Goal: Task Accomplishment & Management: Manage account settings

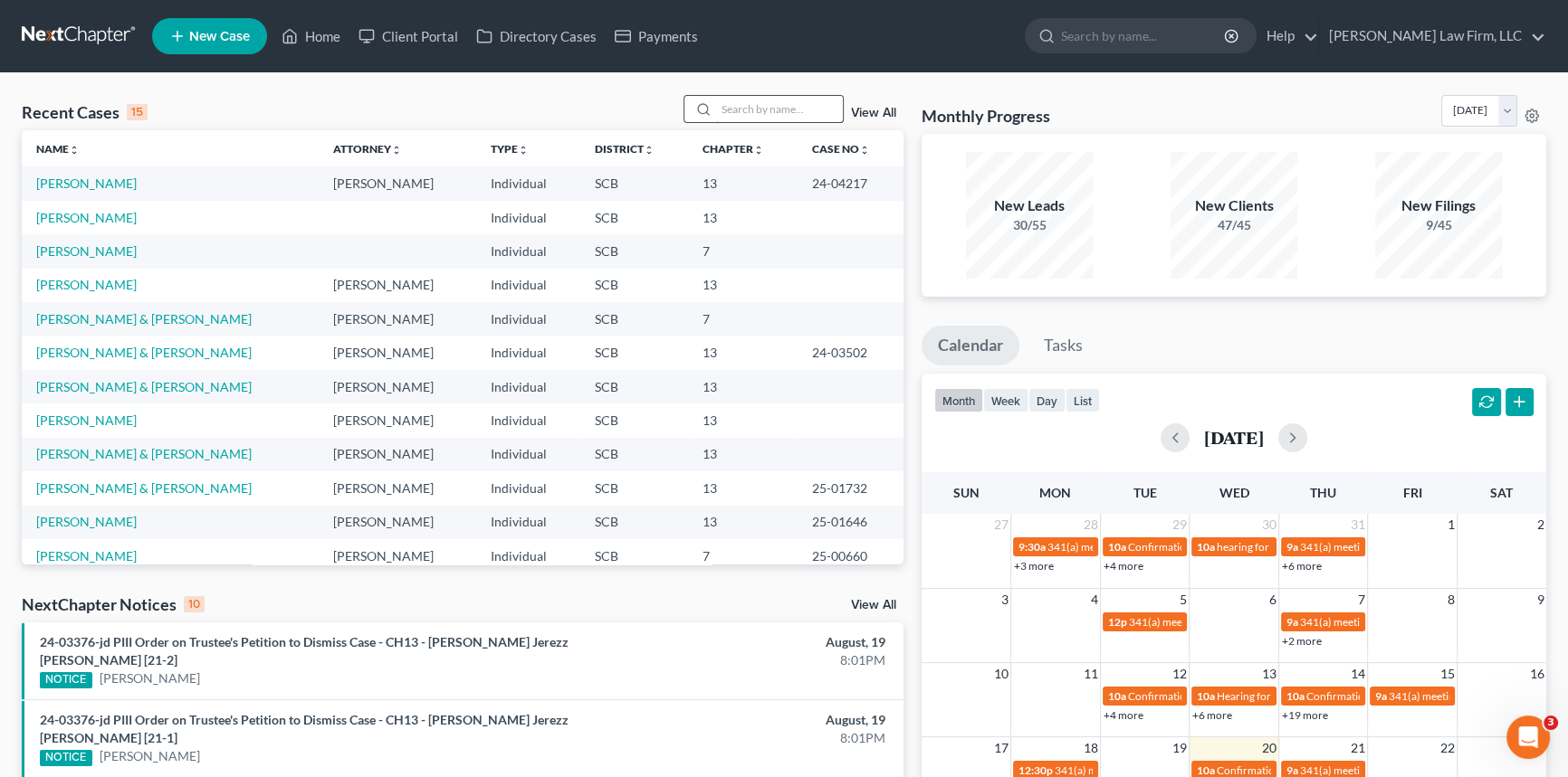
click at [716, 113] on div at bounding box center [763, 109] width 161 height 28
click at [722, 108] on input "search" at bounding box center [779, 109] width 126 height 26
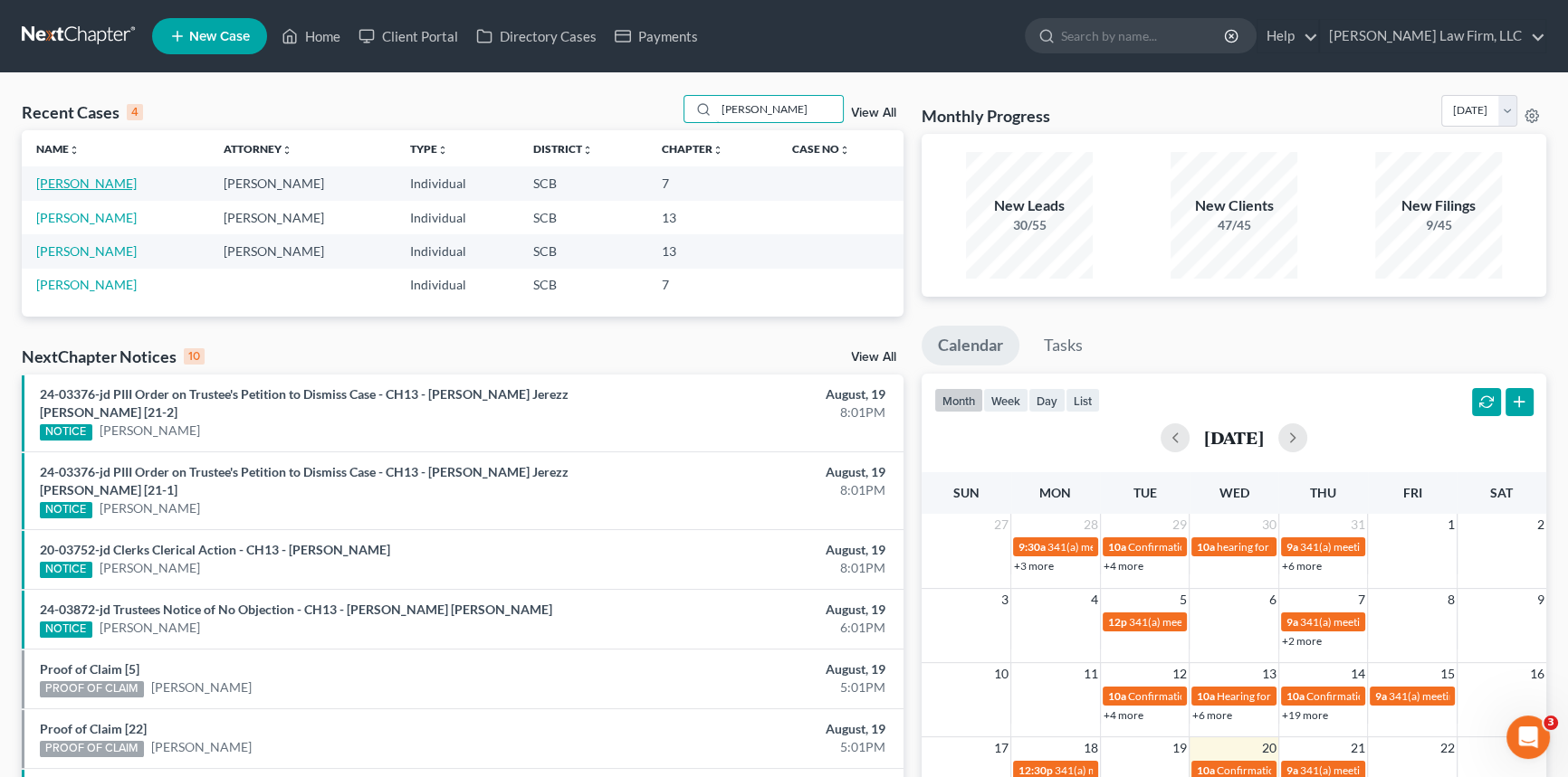
type input "[PERSON_NAME]"
click at [94, 182] on link "[PERSON_NAME]" at bounding box center [86, 183] width 101 height 16
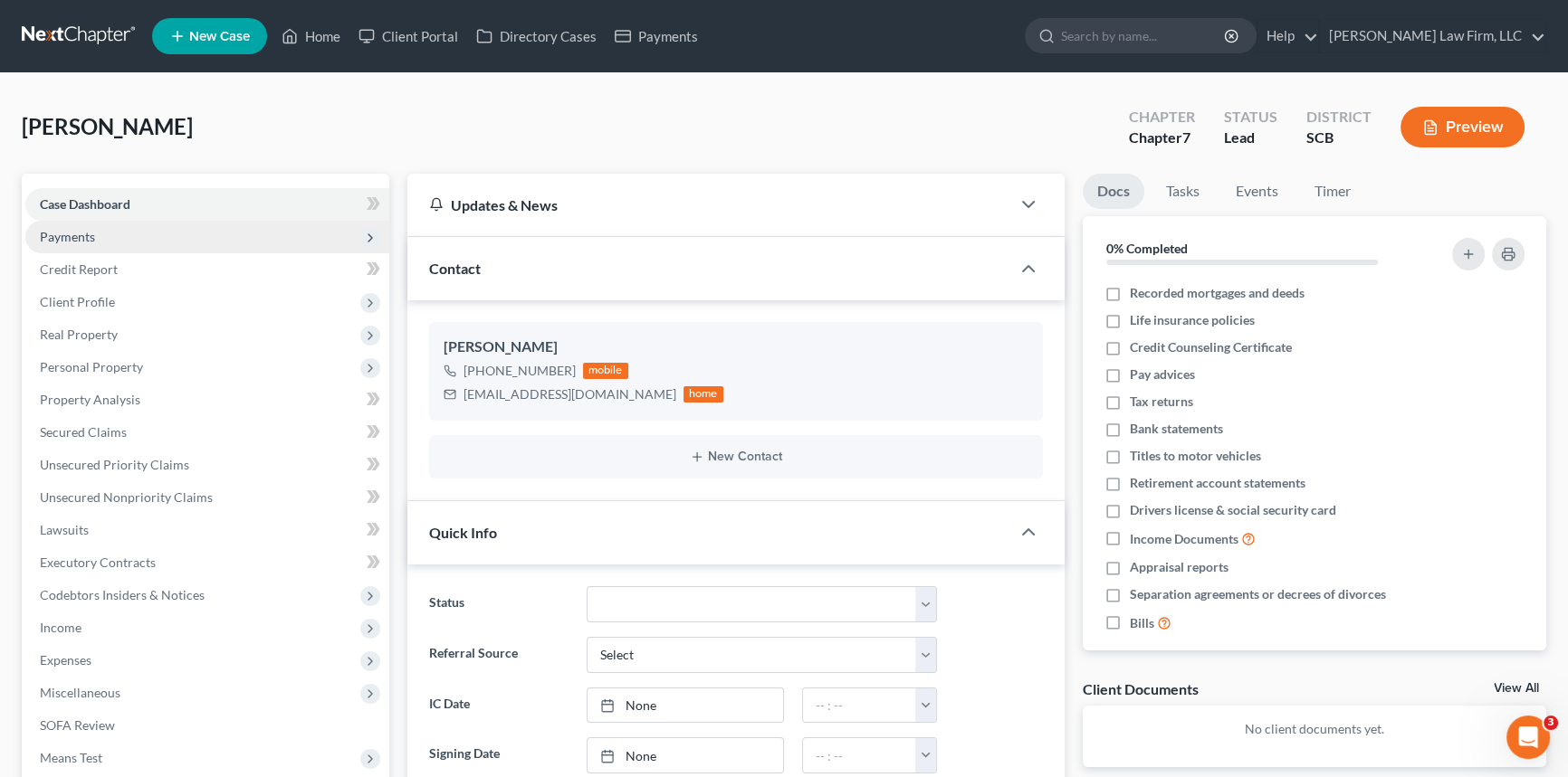
select select "0"
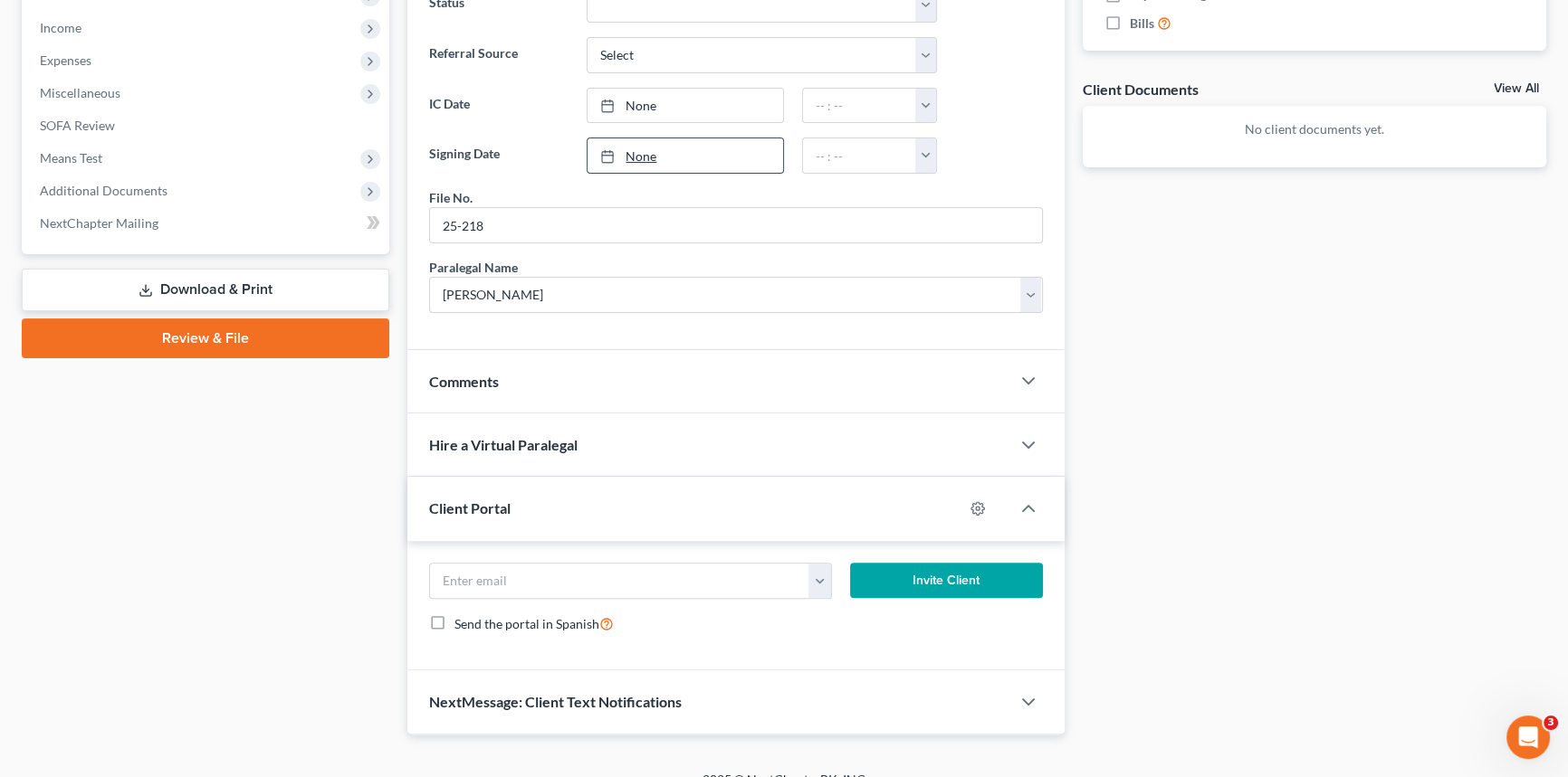
scroll to position [622, 0]
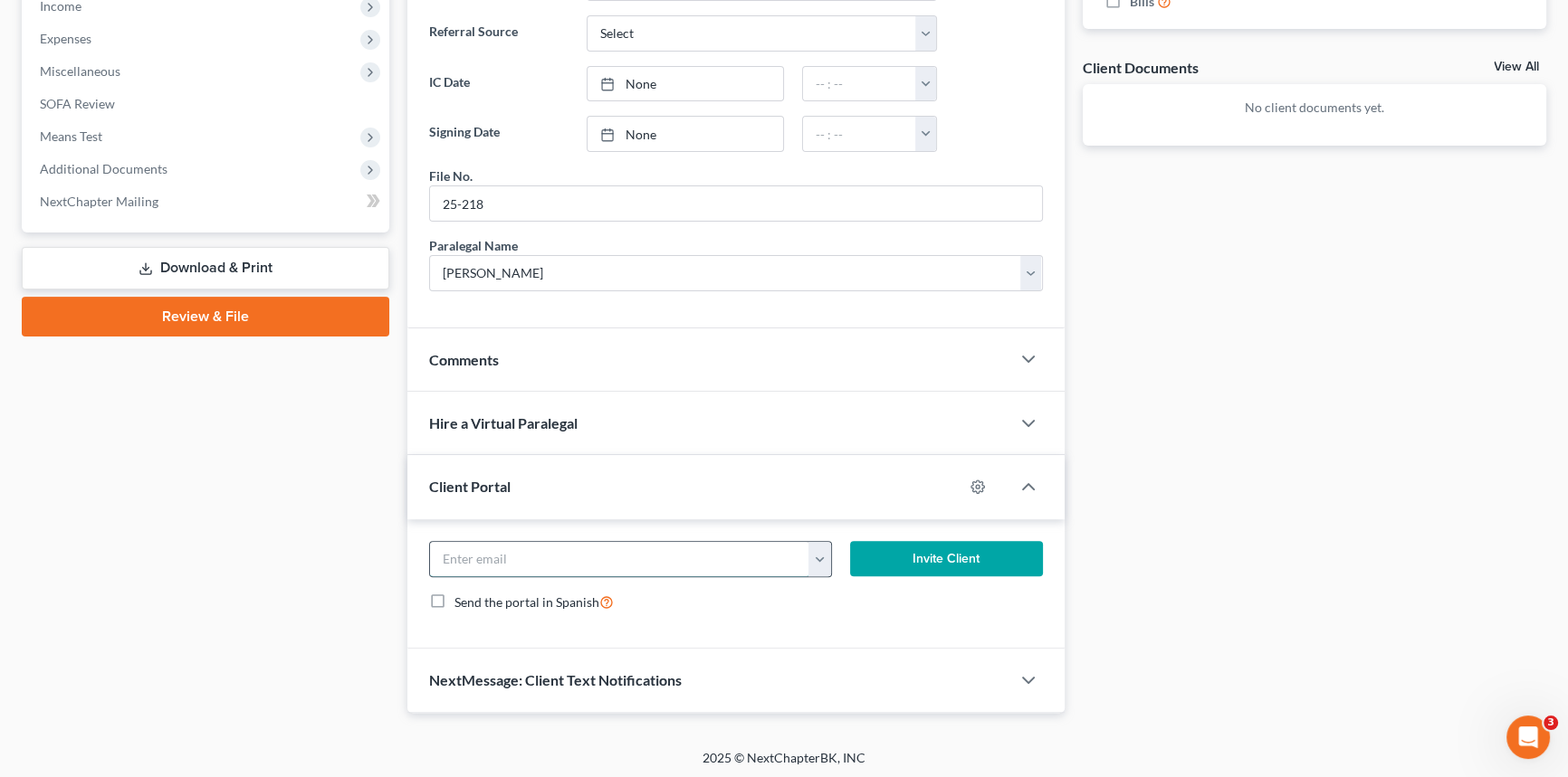
click at [464, 558] on input "email" at bounding box center [619, 558] width 379 height 34
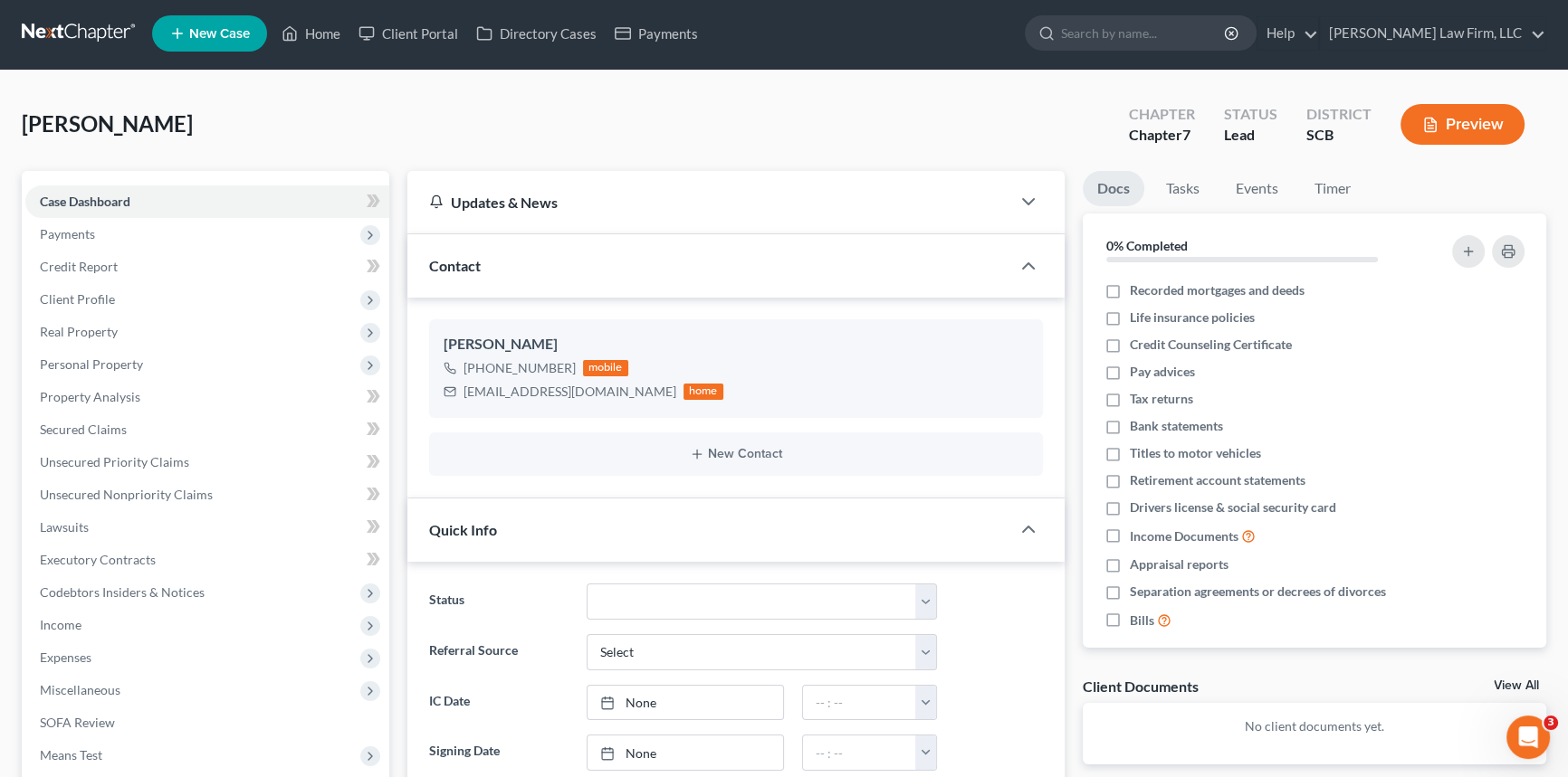
scroll to position [0, 0]
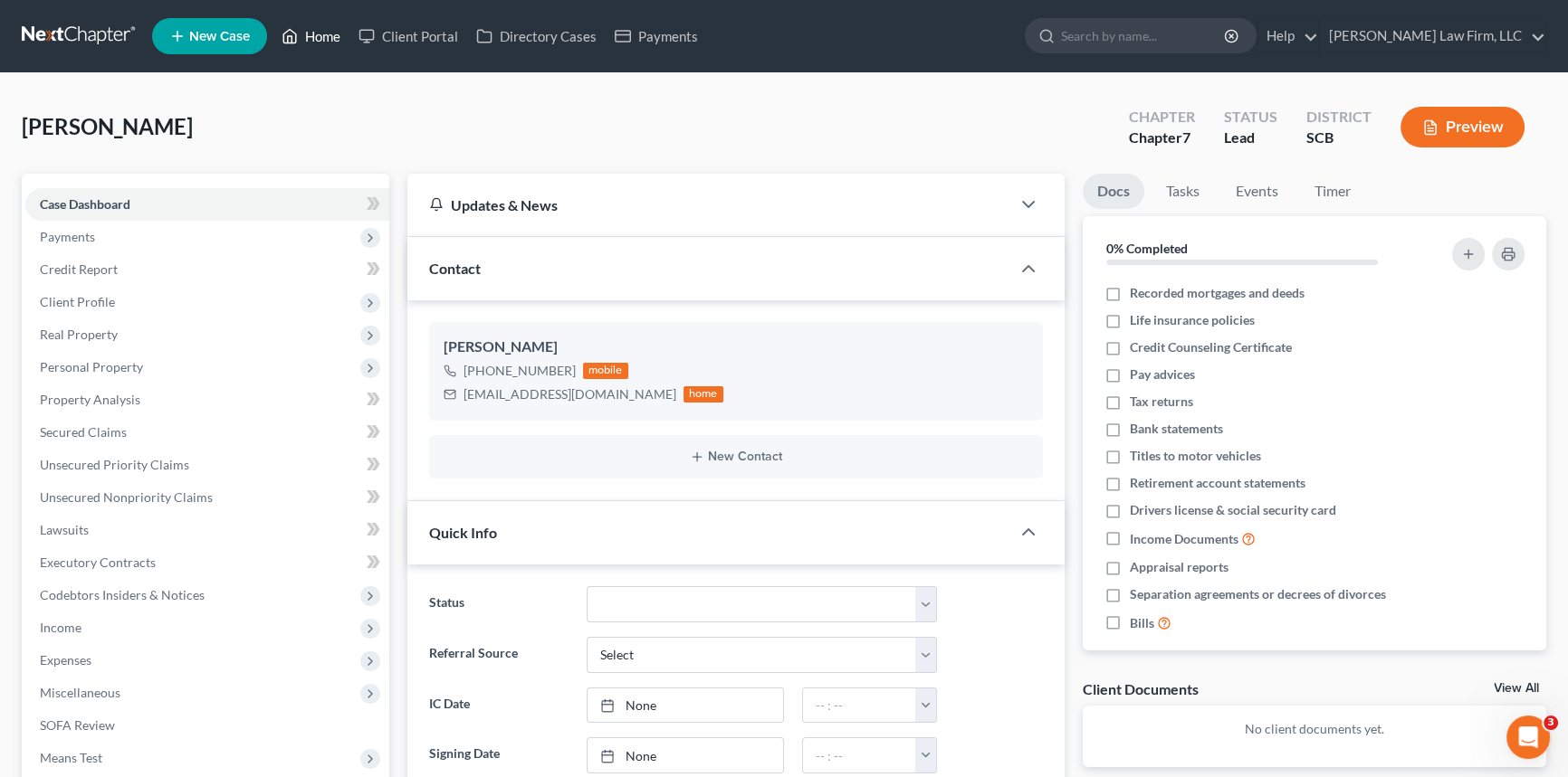
click at [317, 26] on link "Home" at bounding box center [311, 35] width 77 height 32
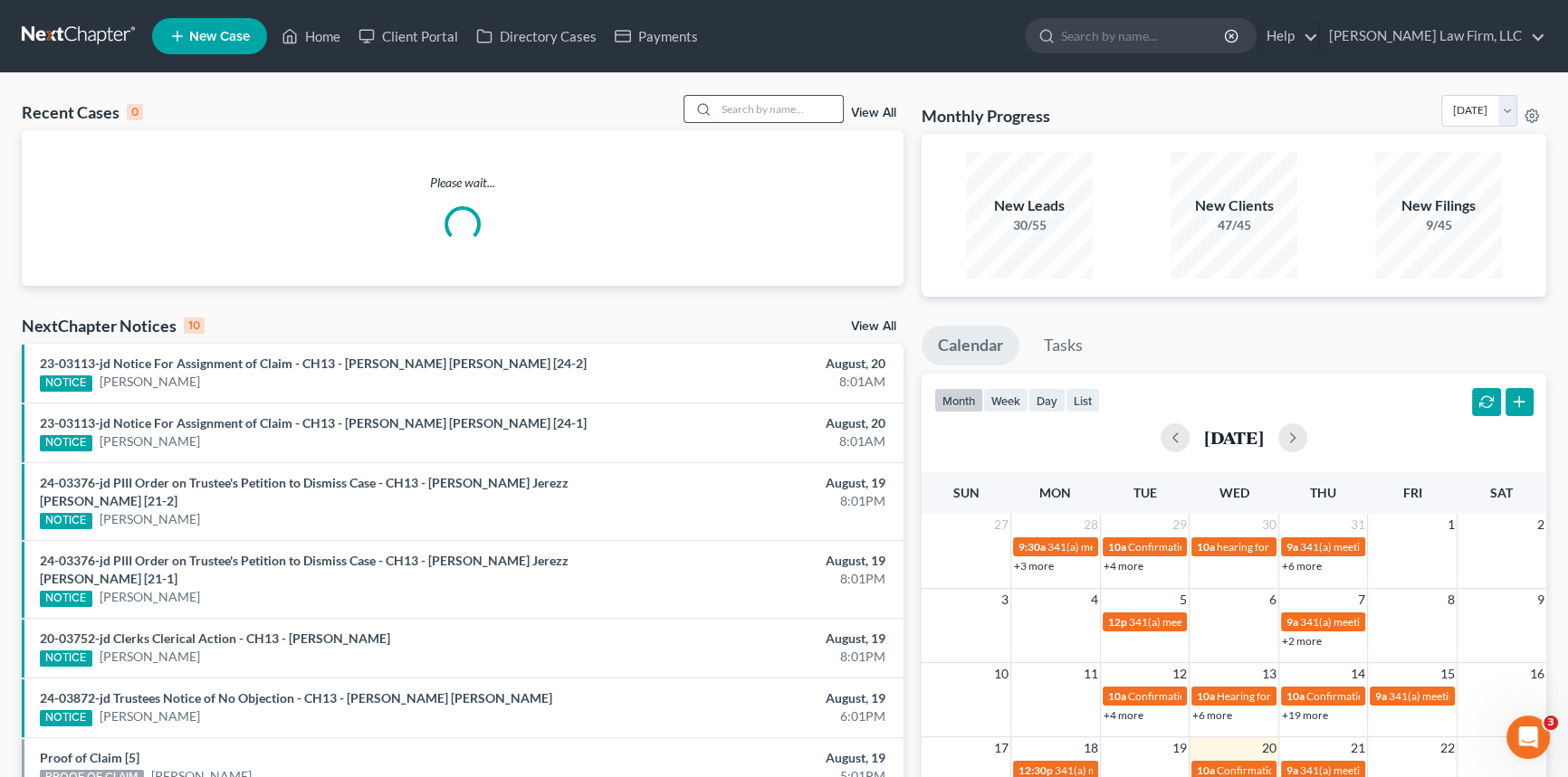
click at [732, 106] on input "search" at bounding box center [779, 109] width 126 height 26
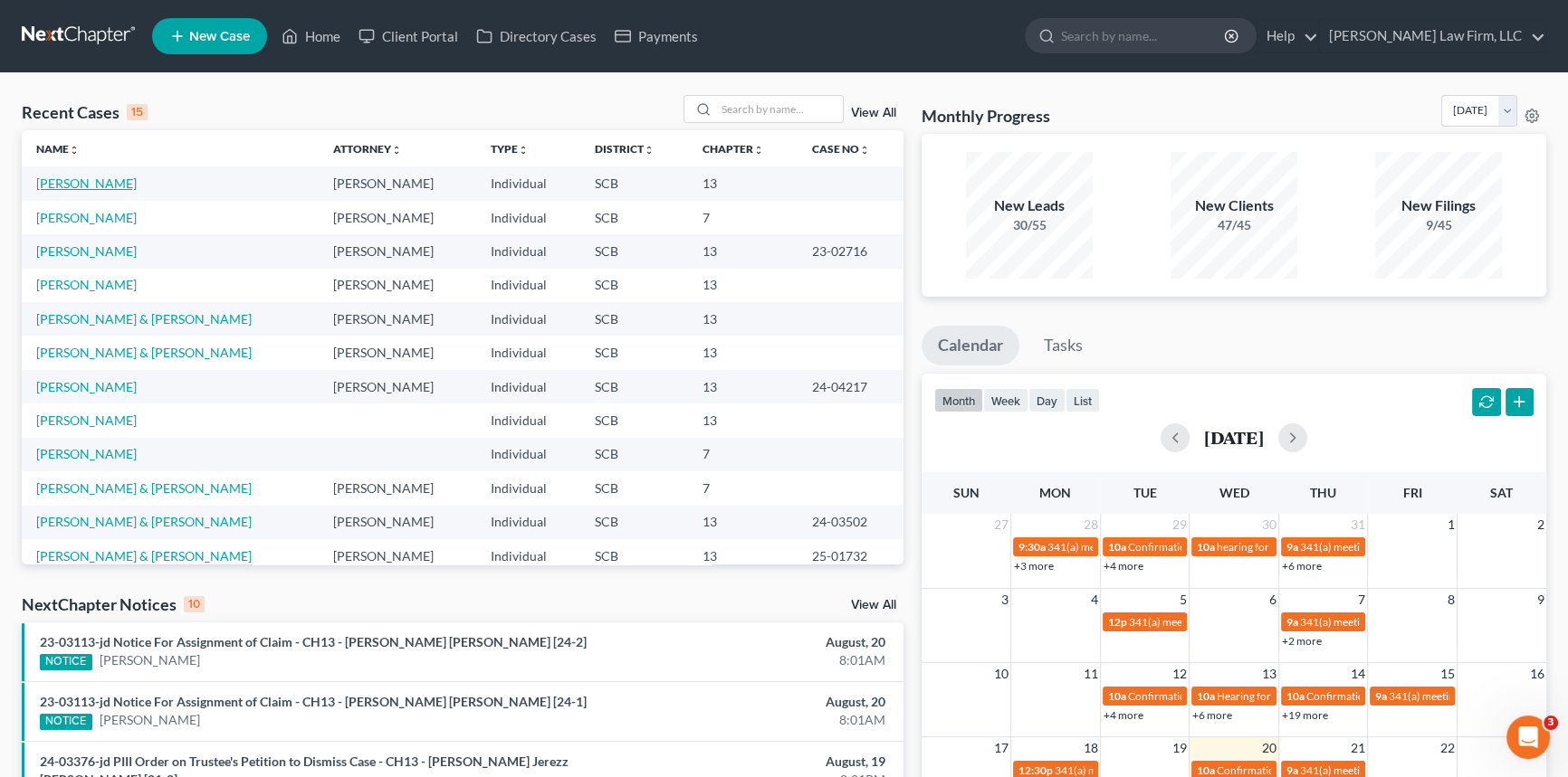
click at [113, 178] on link "[PERSON_NAME]" at bounding box center [86, 183] width 101 height 16
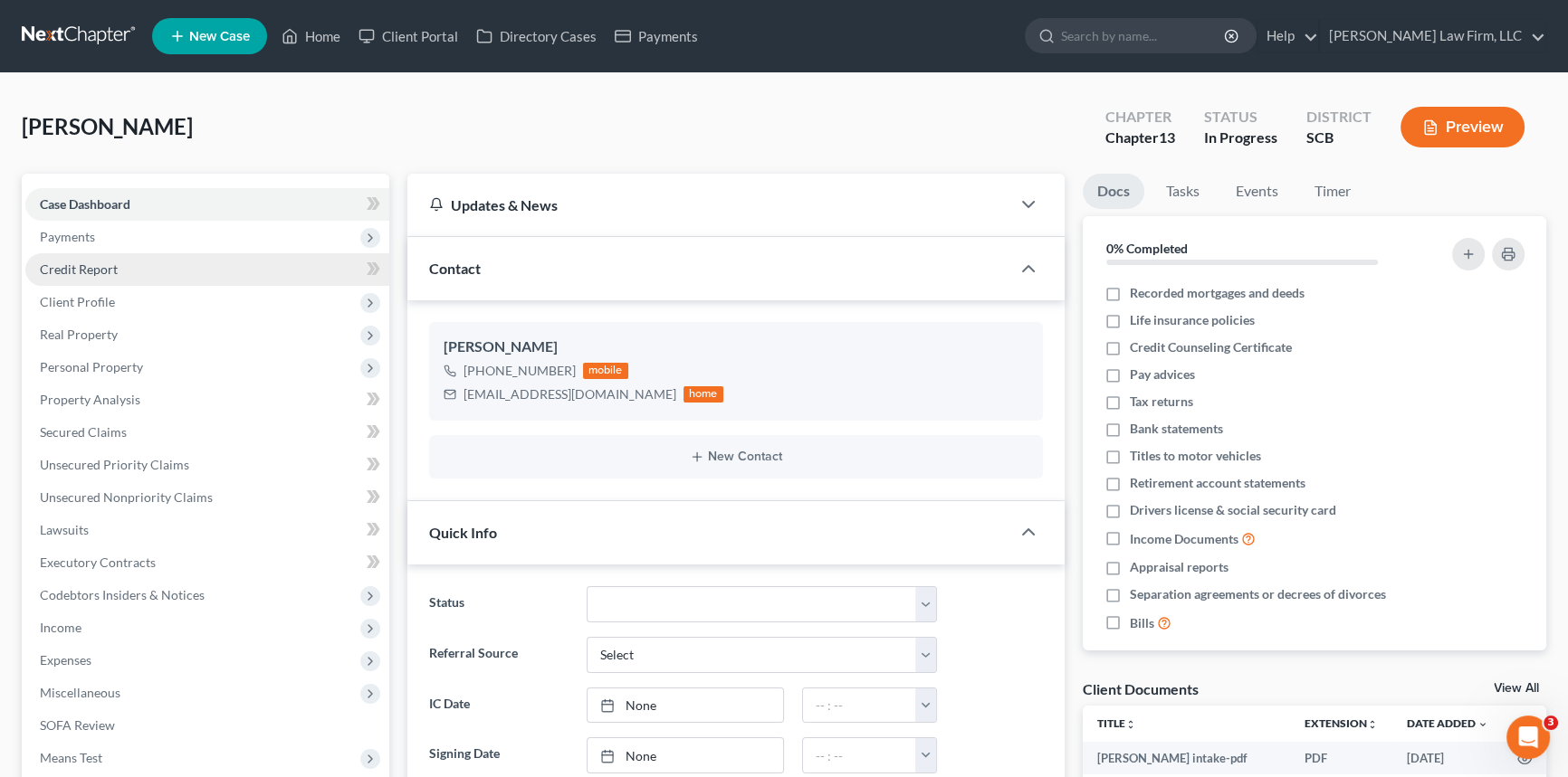
scroll to position [916, 0]
click at [74, 226] on span "Payments" at bounding box center [207, 236] width 364 height 32
click at [99, 263] on span "Invoices" at bounding box center [99, 269] width 46 height 16
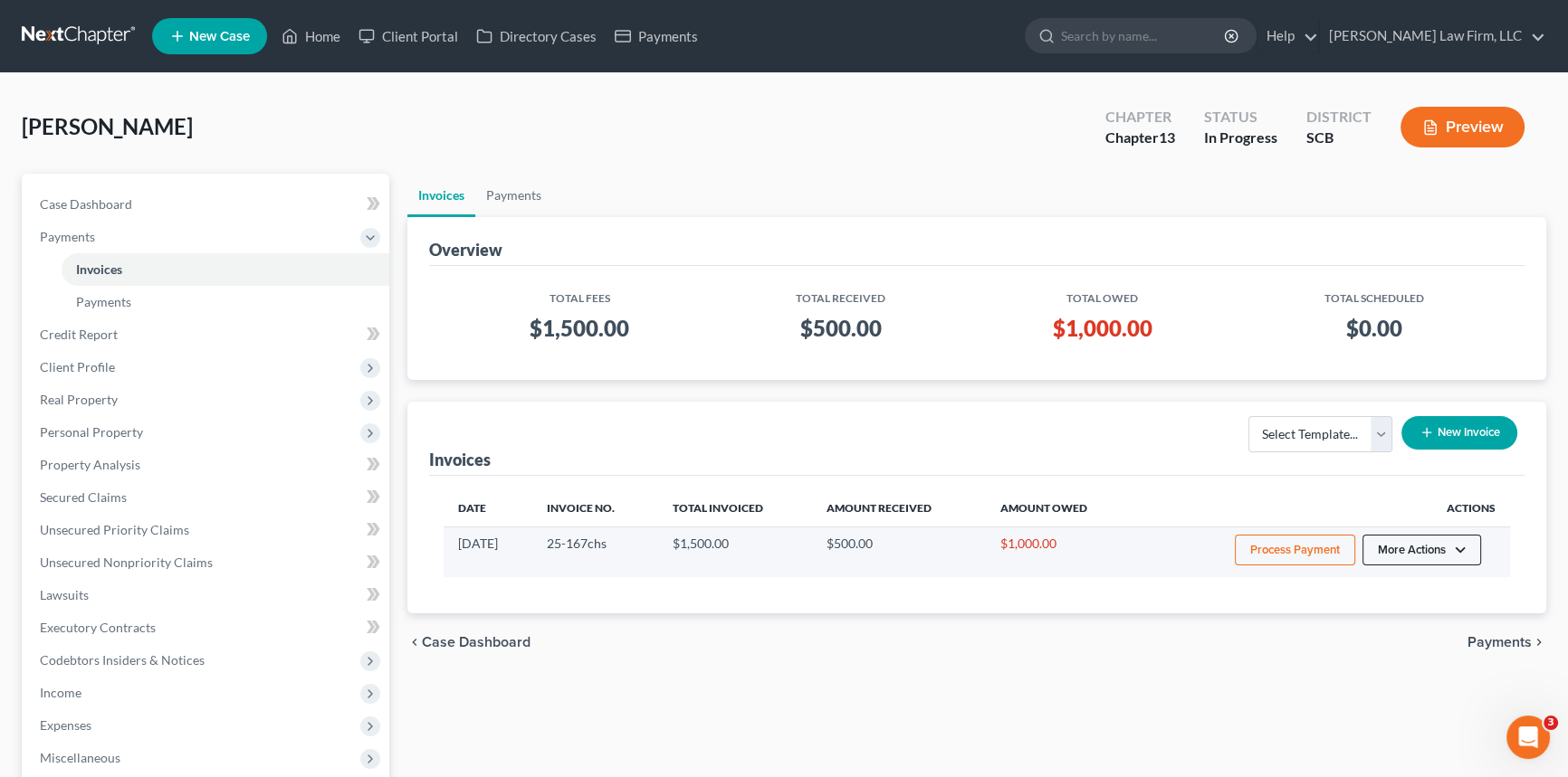
click at [1394, 543] on button "More Actions" at bounding box center [1421, 550] width 119 height 30
click at [1395, 614] on link "Record Cash or Check Payment" at bounding box center [1446, 617] width 212 height 30
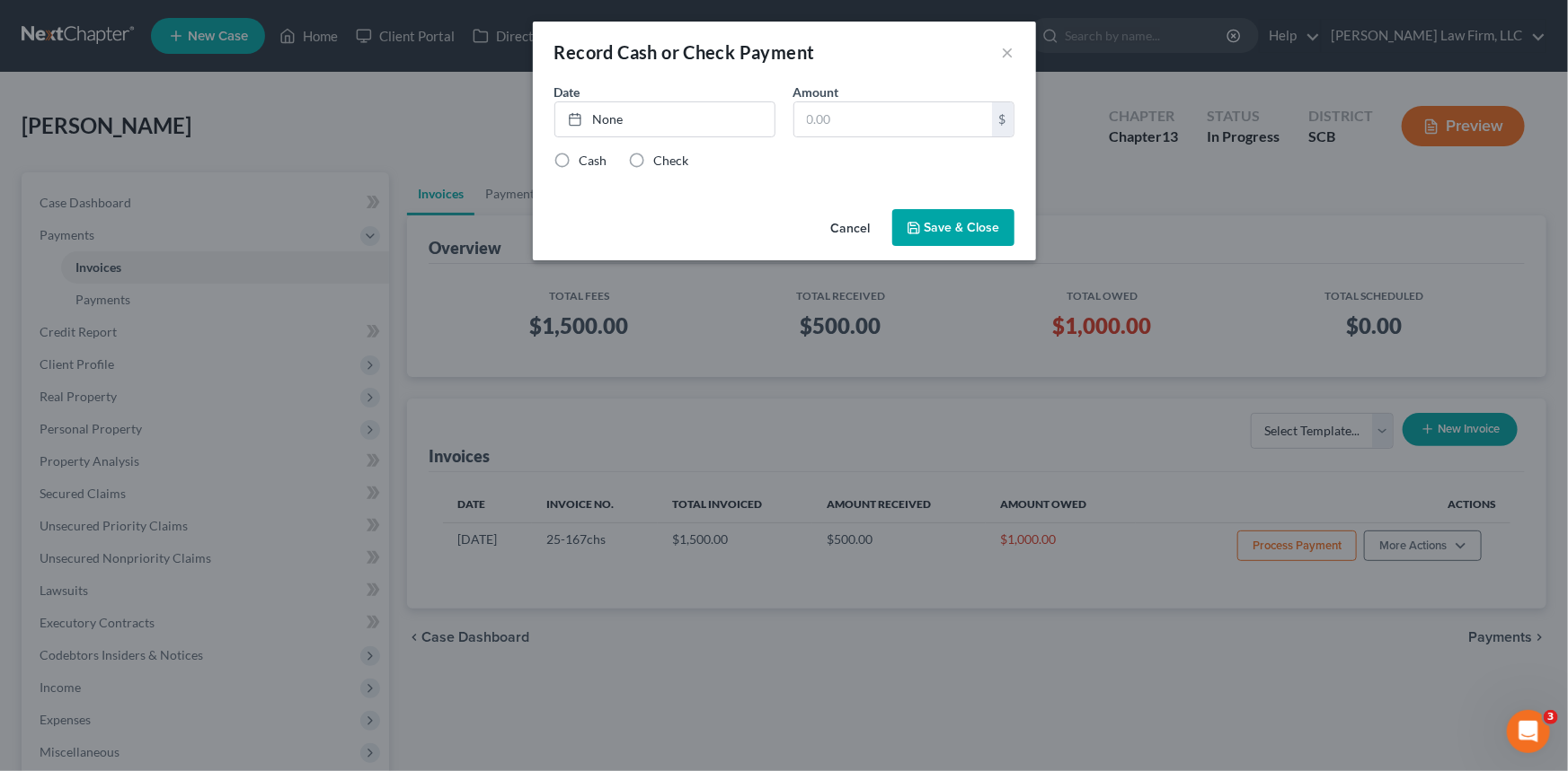
click at [580, 157] on label "Cash" at bounding box center [593, 160] width 28 height 18
click at [587, 157] on input "Cash" at bounding box center [592, 158] width 12 height 12
radio input "true"
type input "[DATE]"
click at [595, 125] on link "None" at bounding box center [664, 119] width 219 height 34
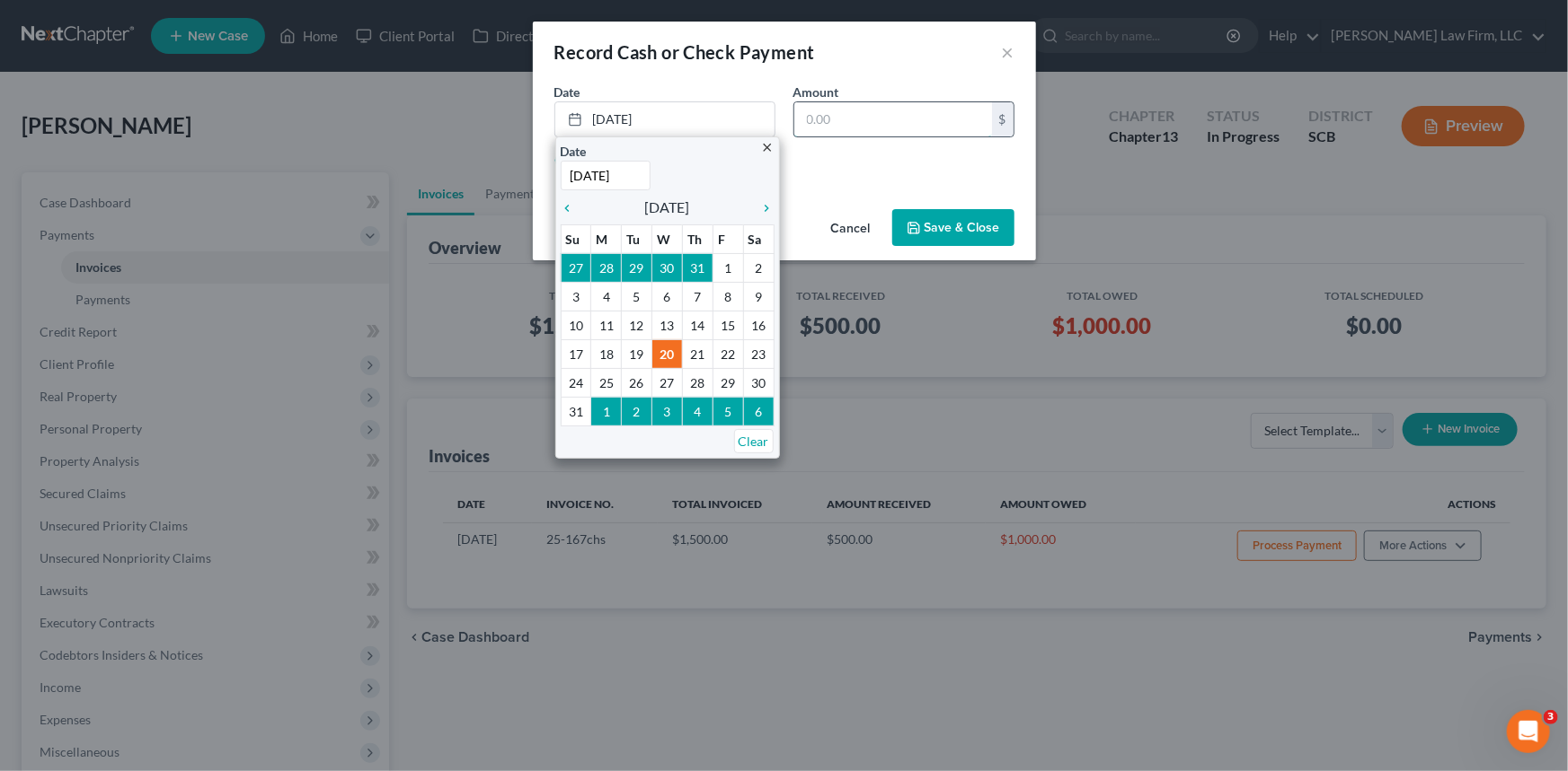
click at [855, 112] on input "text" at bounding box center [892, 119] width 197 height 34
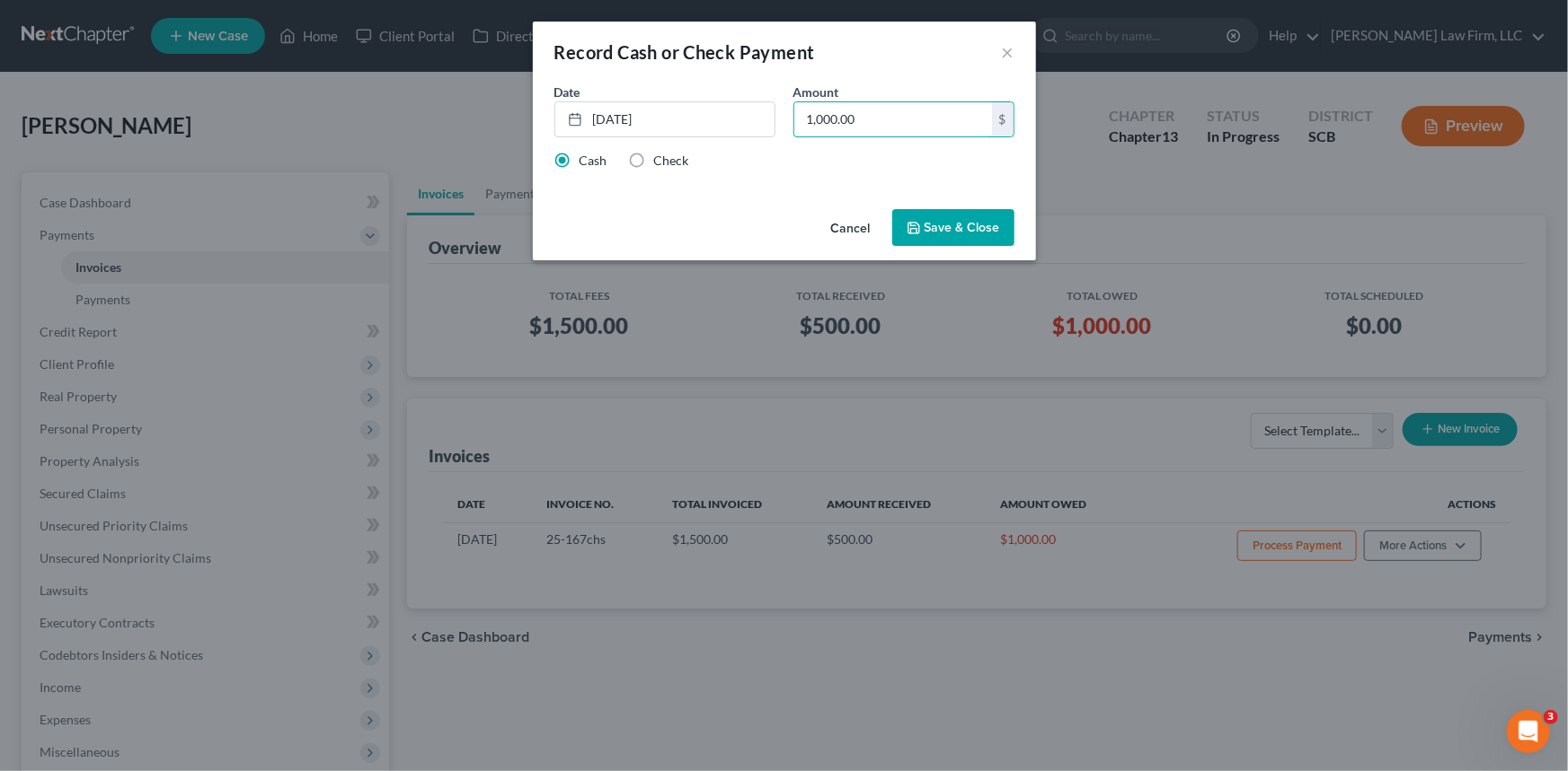
type input "1,000.00"
click at [956, 213] on button "Save & Close" at bounding box center [953, 228] width 123 height 38
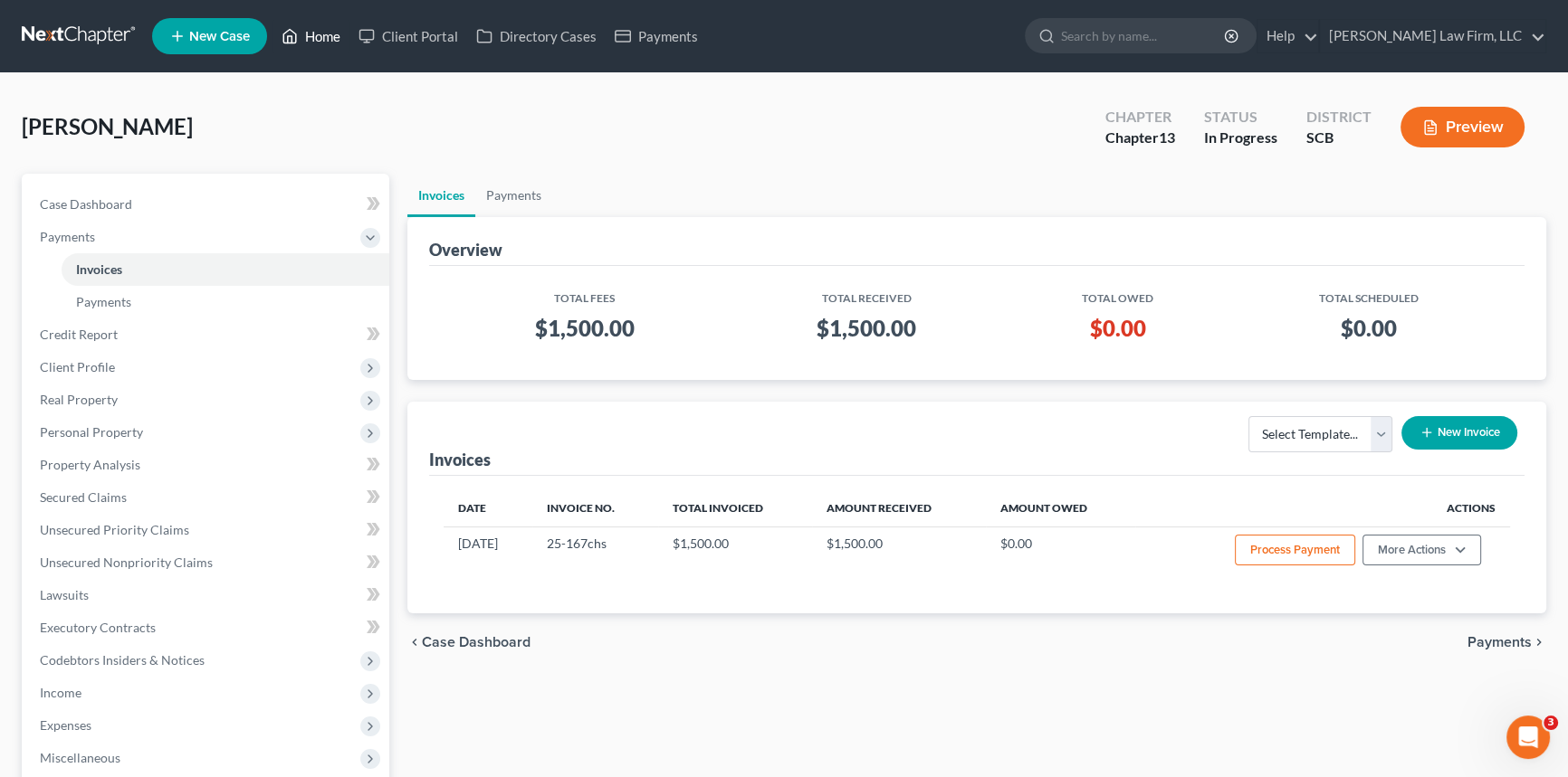
click at [325, 31] on link "Home" at bounding box center [311, 35] width 77 height 32
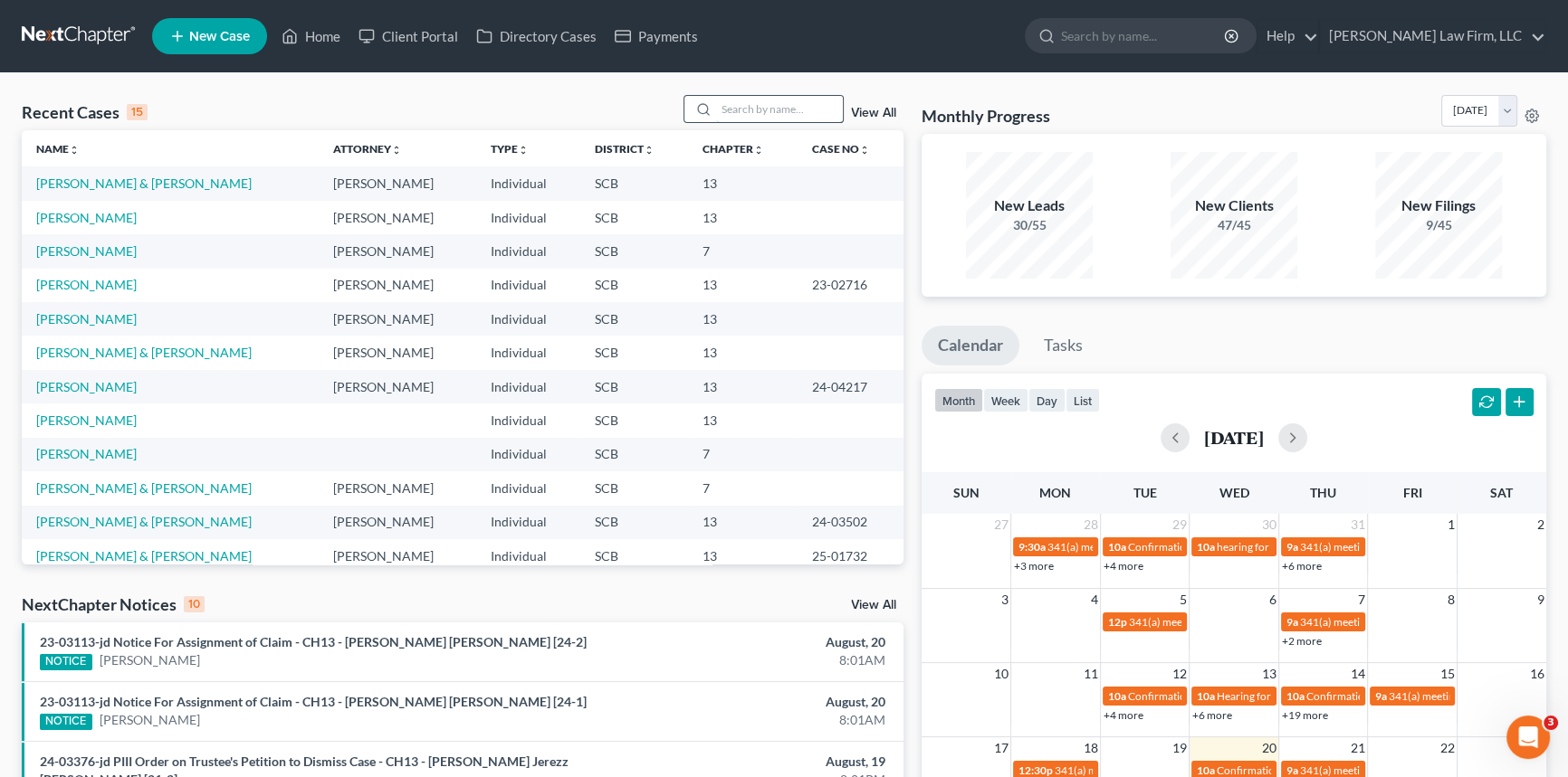
click at [732, 99] on input "search" at bounding box center [779, 109] width 126 height 26
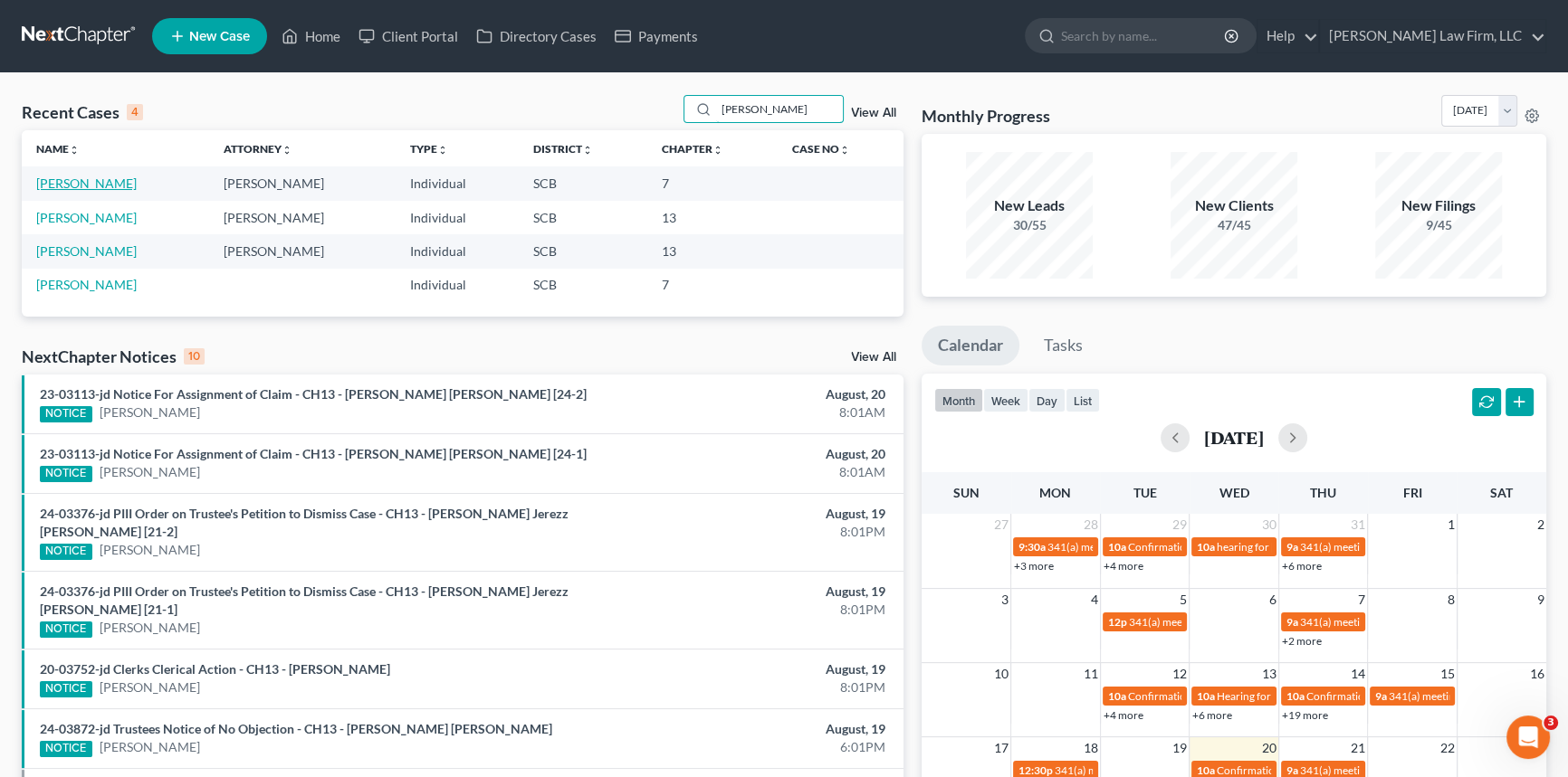
type input "[PERSON_NAME]"
click at [104, 178] on link "[PERSON_NAME]" at bounding box center [86, 183] width 101 height 16
select select "0"
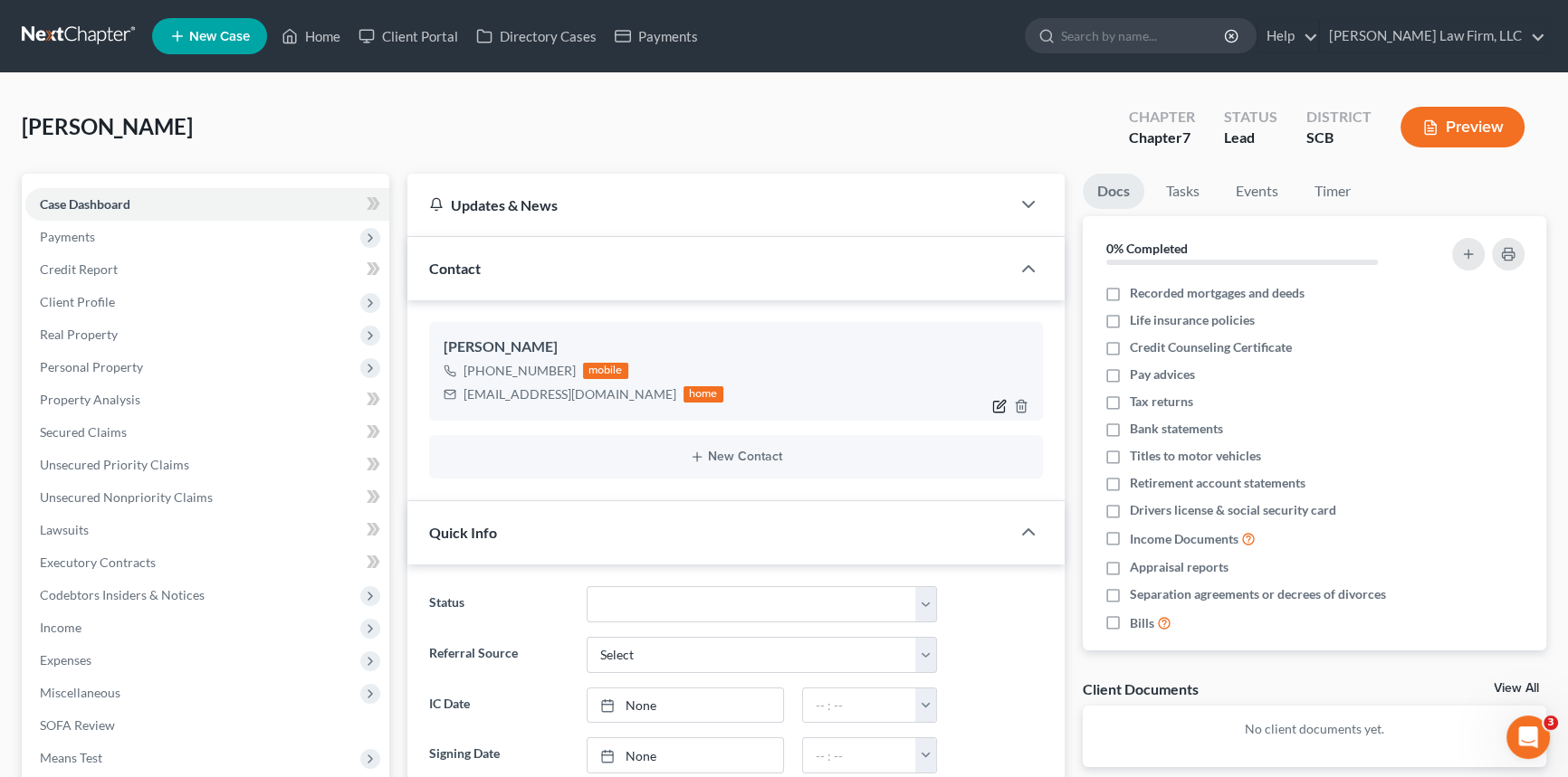
click at [996, 400] on icon "button" at bounding box center [999, 406] width 15 height 15
select select "0"
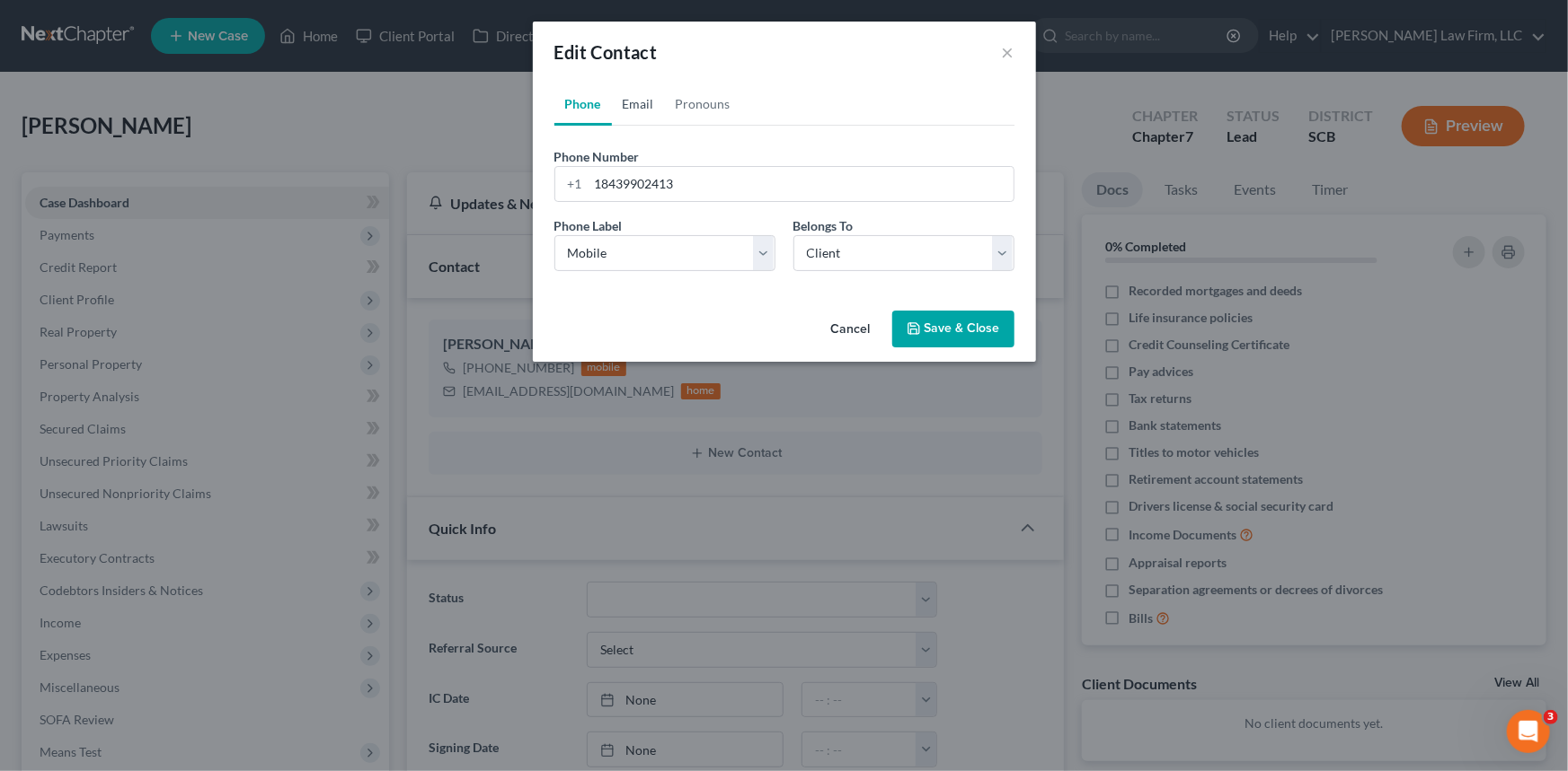
click at [639, 103] on link "Email" at bounding box center [638, 104] width 53 height 43
drag, startPoint x: 698, startPoint y: 180, endPoint x: 574, endPoint y: 199, distance: 125.4
click at [585, 193] on div "[EMAIL_ADDRESS][DOMAIN_NAME]" at bounding box center [784, 184] width 460 height 36
type input "[EMAIL_ADDRESS][DOMAIN_NAME]"
click at [969, 327] on button "Save & Close" at bounding box center [953, 330] width 123 height 38
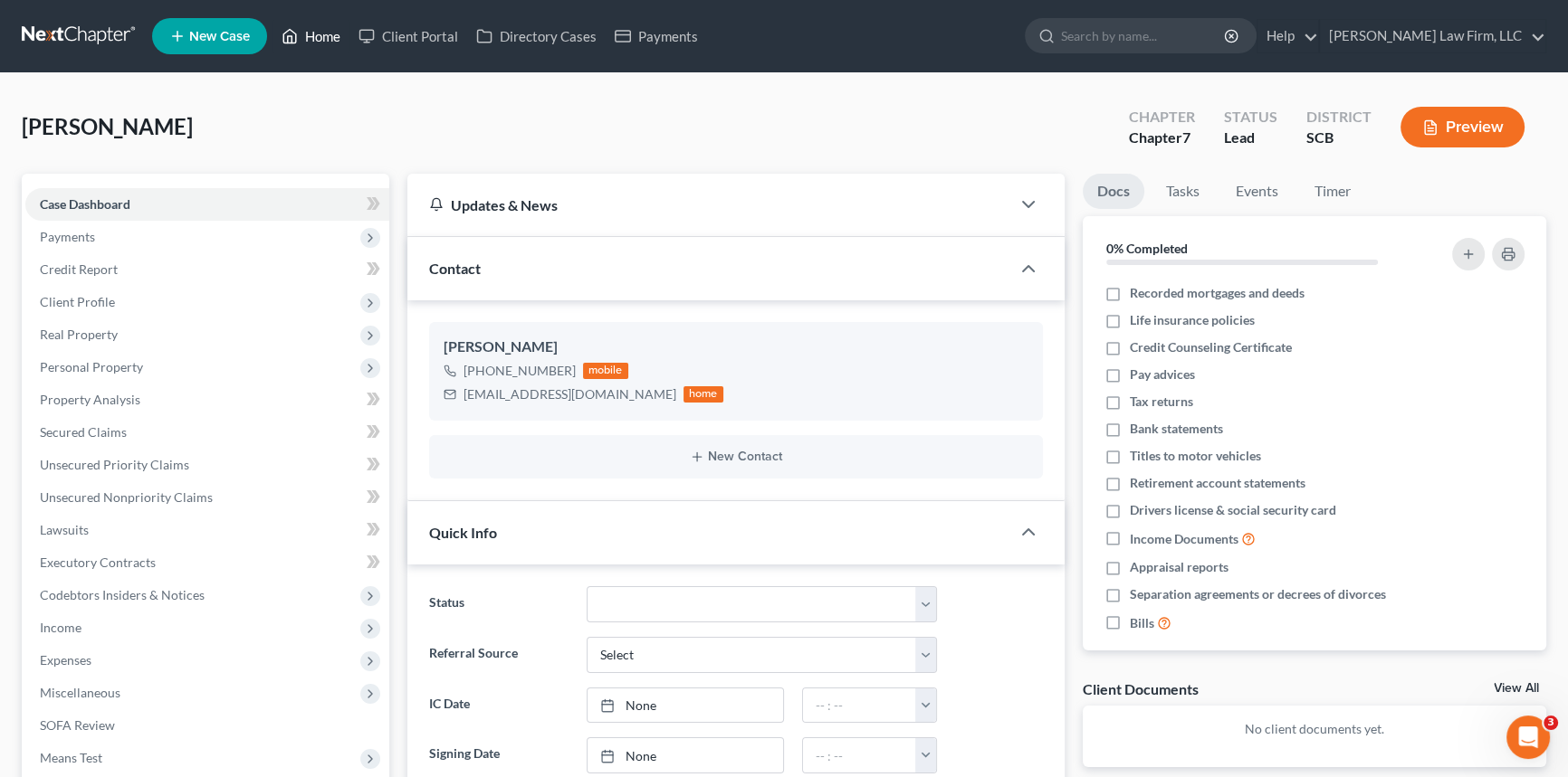
click at [304, 29] on link "Home" at bounding box center [311, 35] width 77 height 32
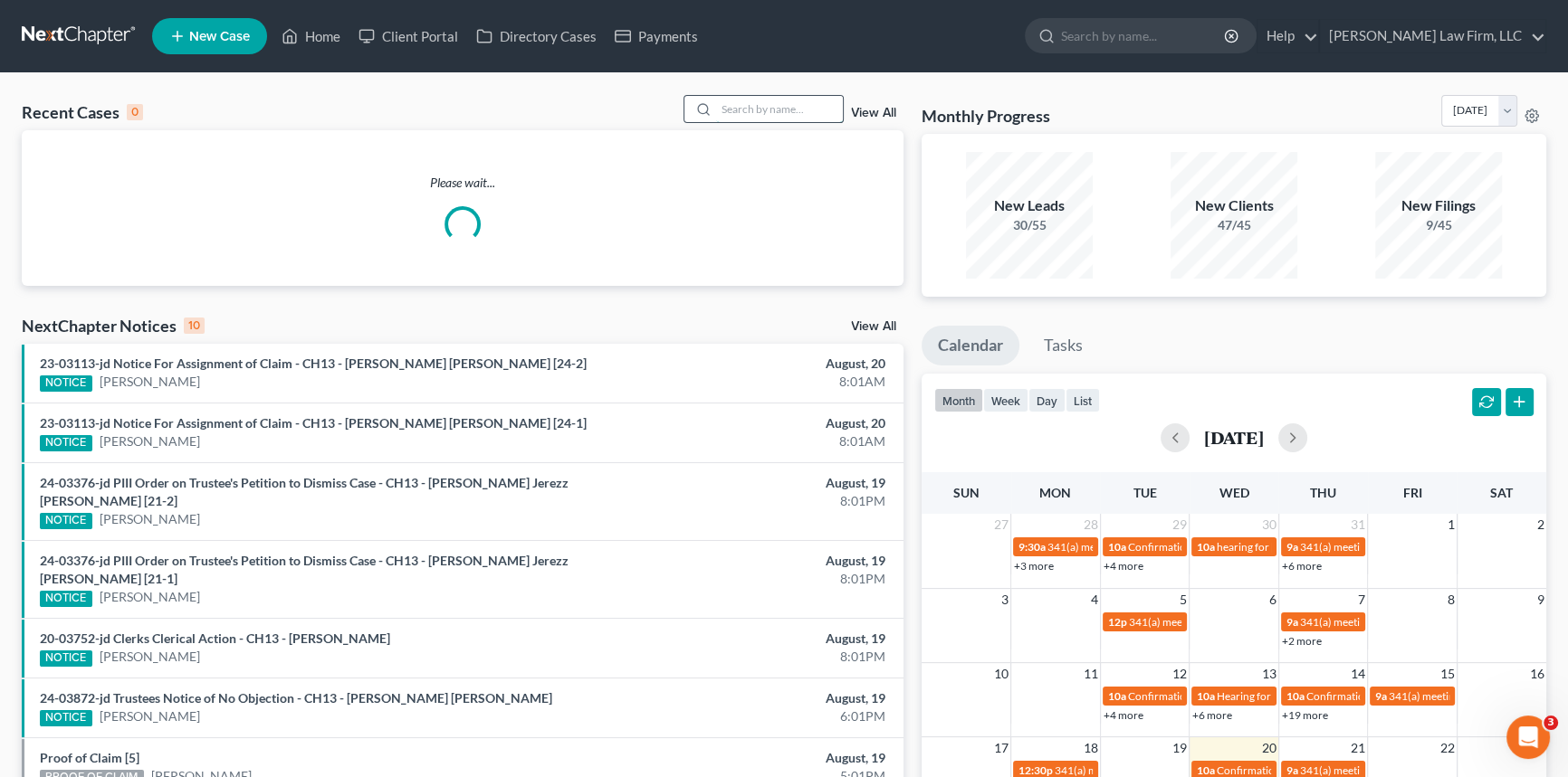
click at [724, 108] on input "search" at bounding box center [779, 109] width 126 height 26
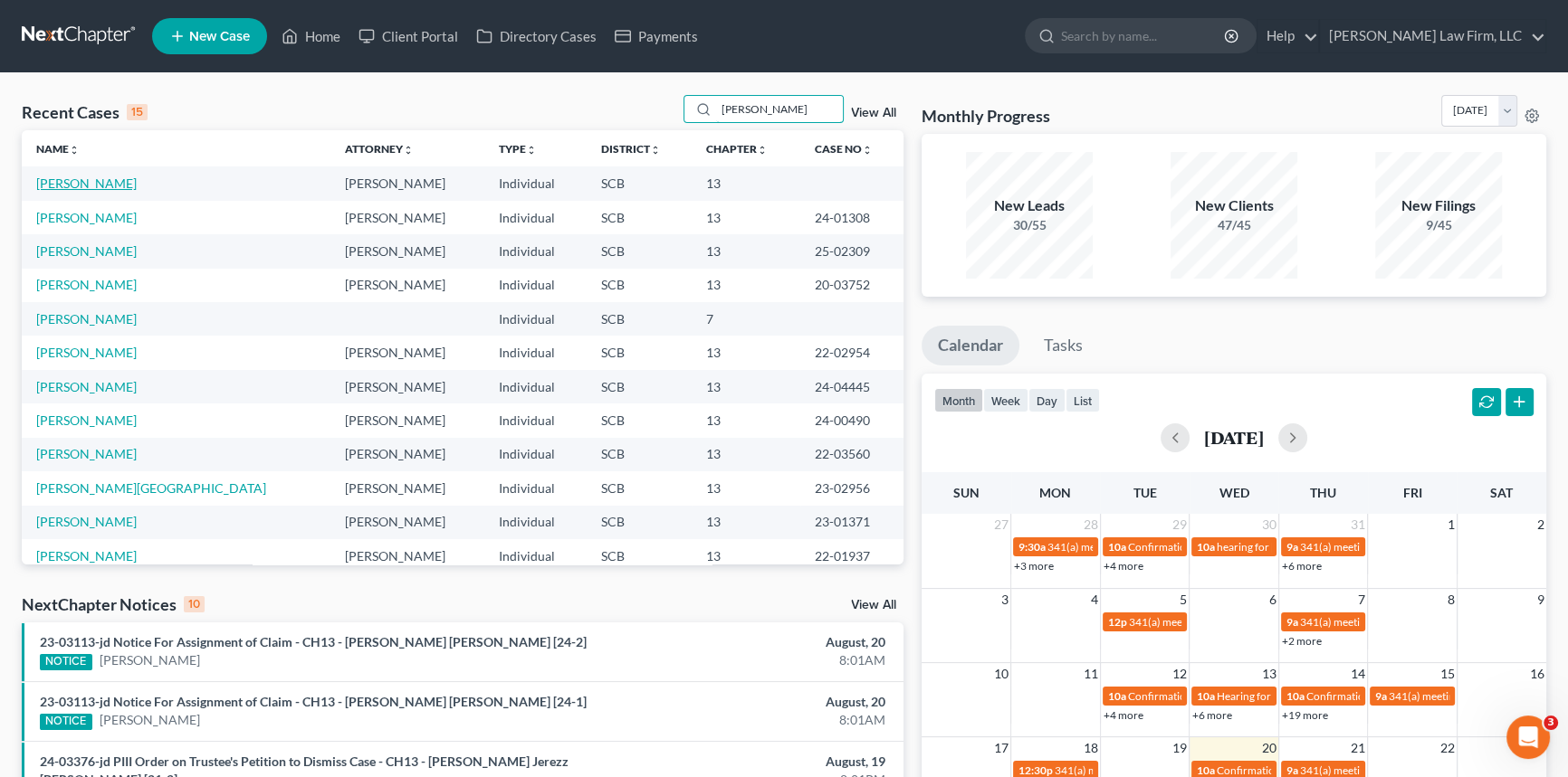
type input "[PERSON_NAME]"
click at [78, 183] on link "[PERSON_NAME]" at bounding box center [86, 183] width 101 height 16
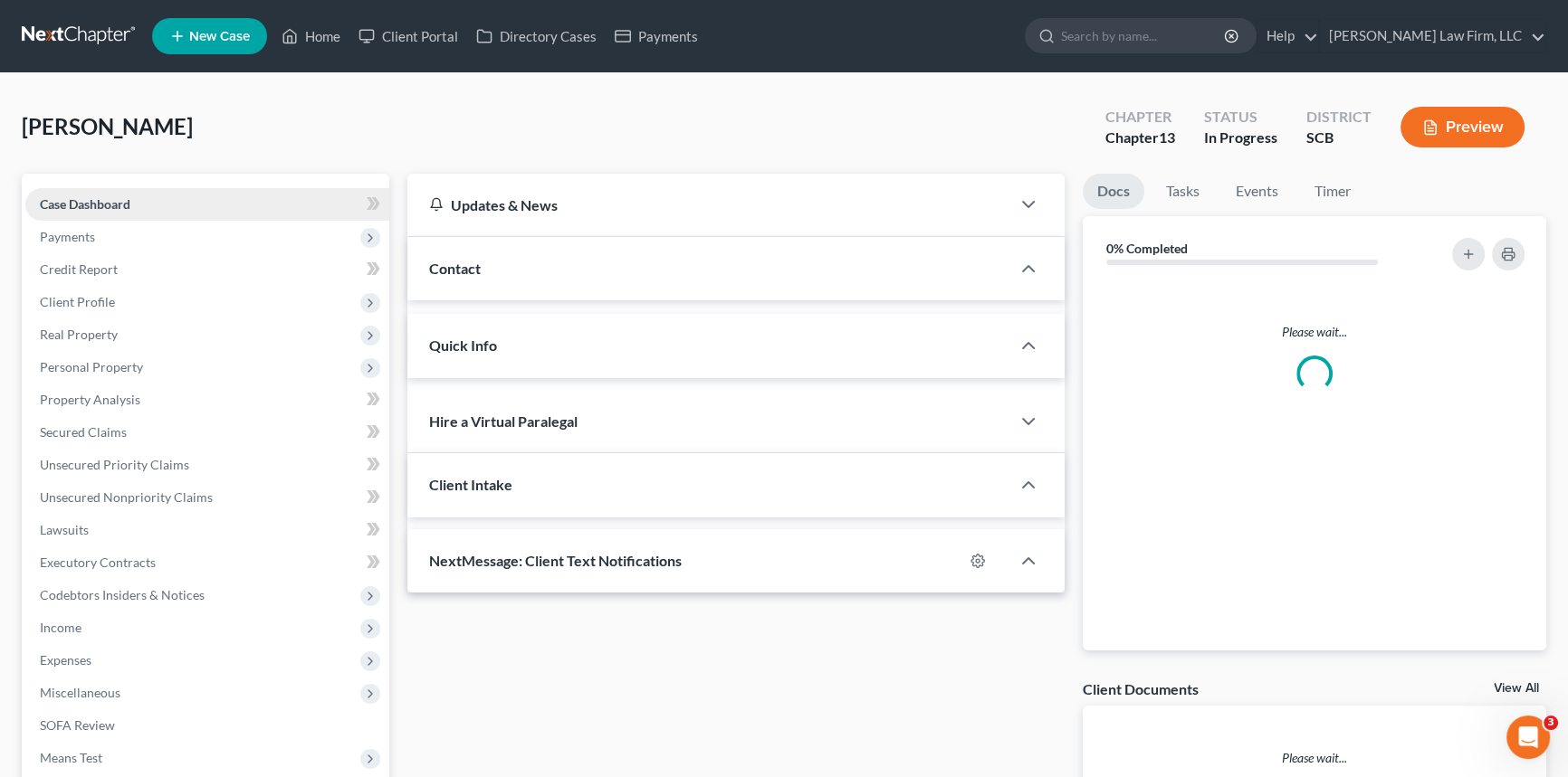
select select "0"
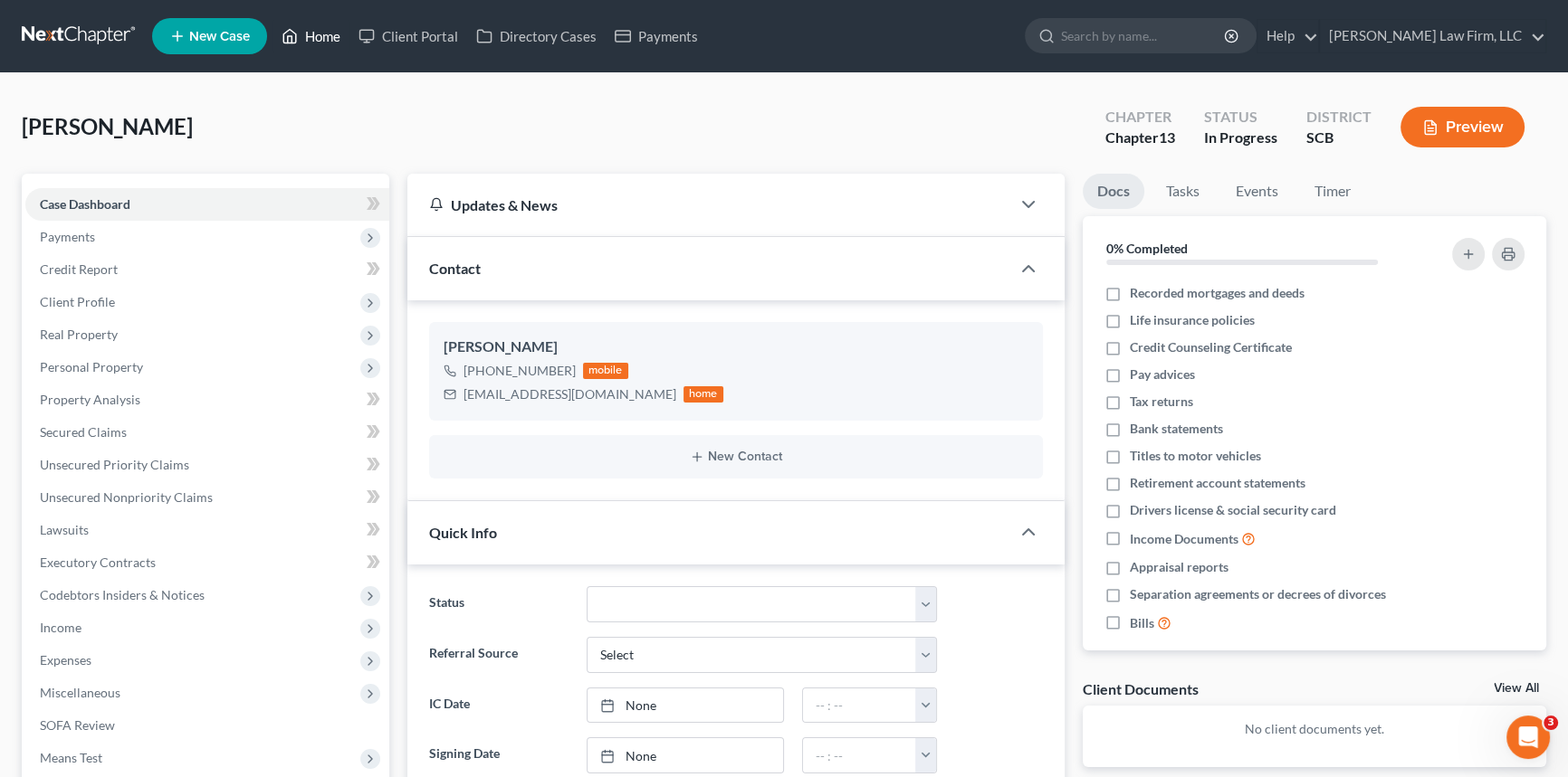
click at [319, 30] on link "Home" at bounding box center [311, 35] width 77 height 32
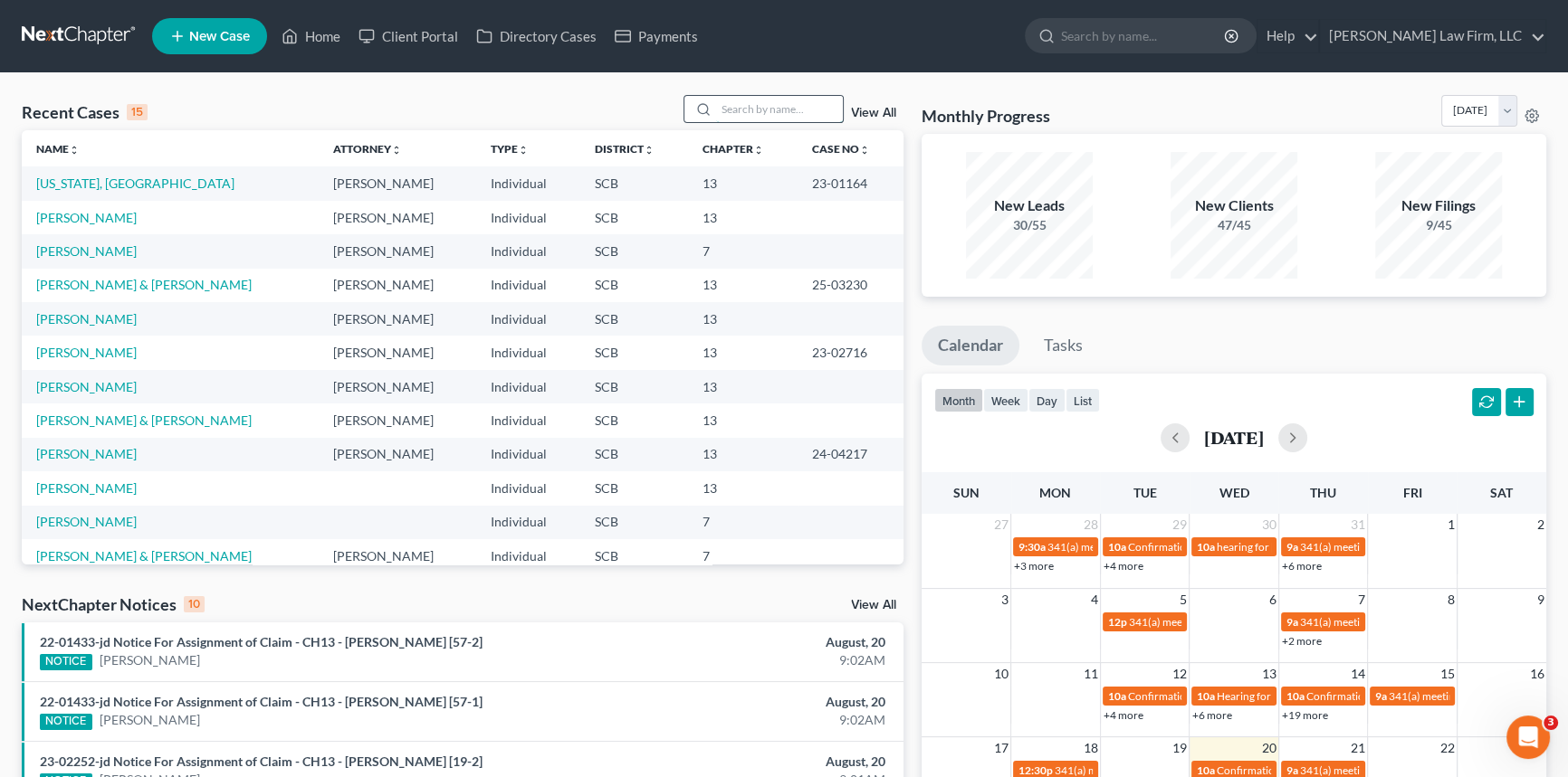
click at [721, 102] on input "search" at bounding box center [779, 109] width 126 height 26
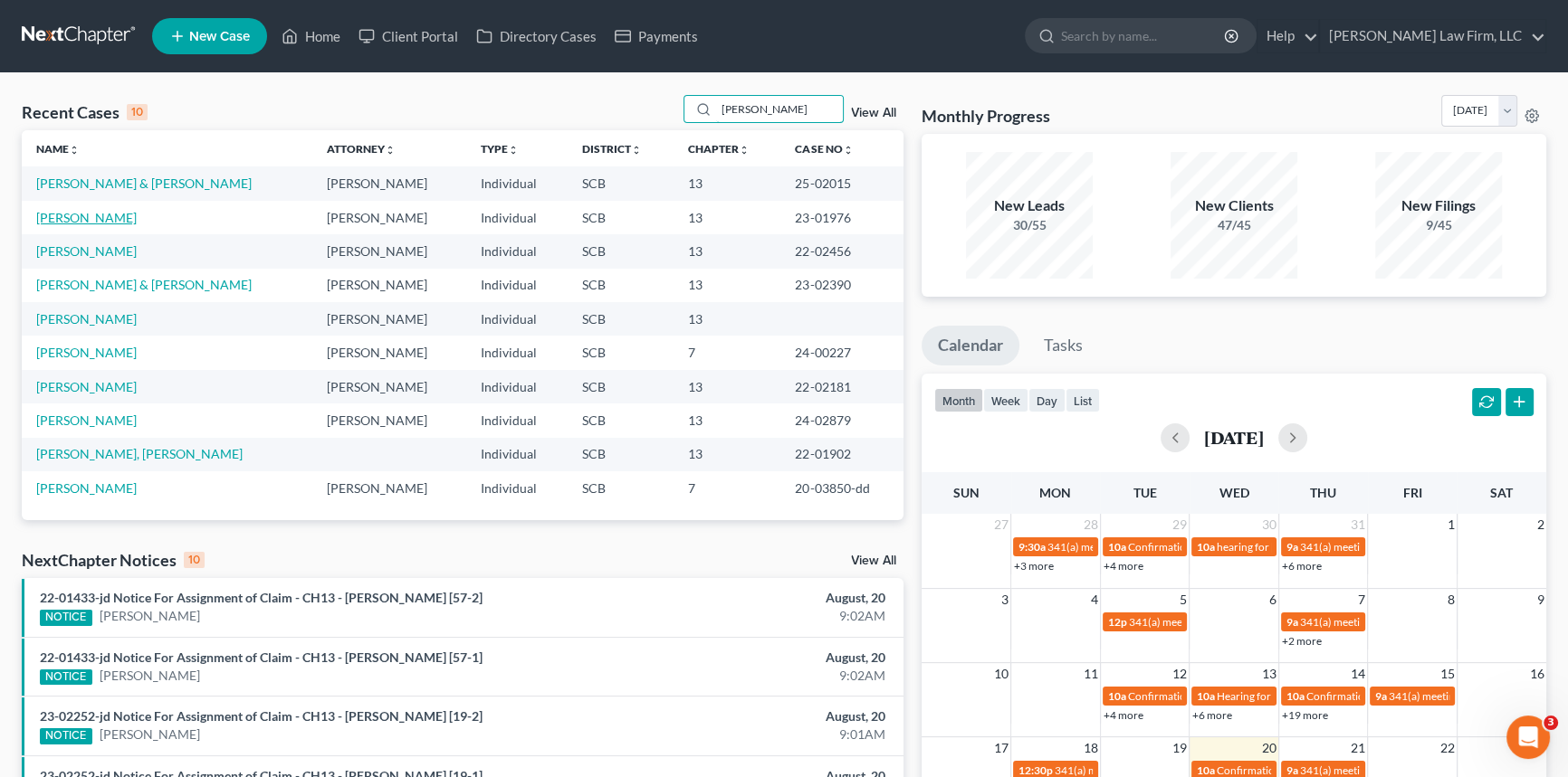
type input "[PERSON_NAME]"
click at [91, 212] on link "[PERSON_NAME]" at bounding box center [86, 218] width 101 height 16
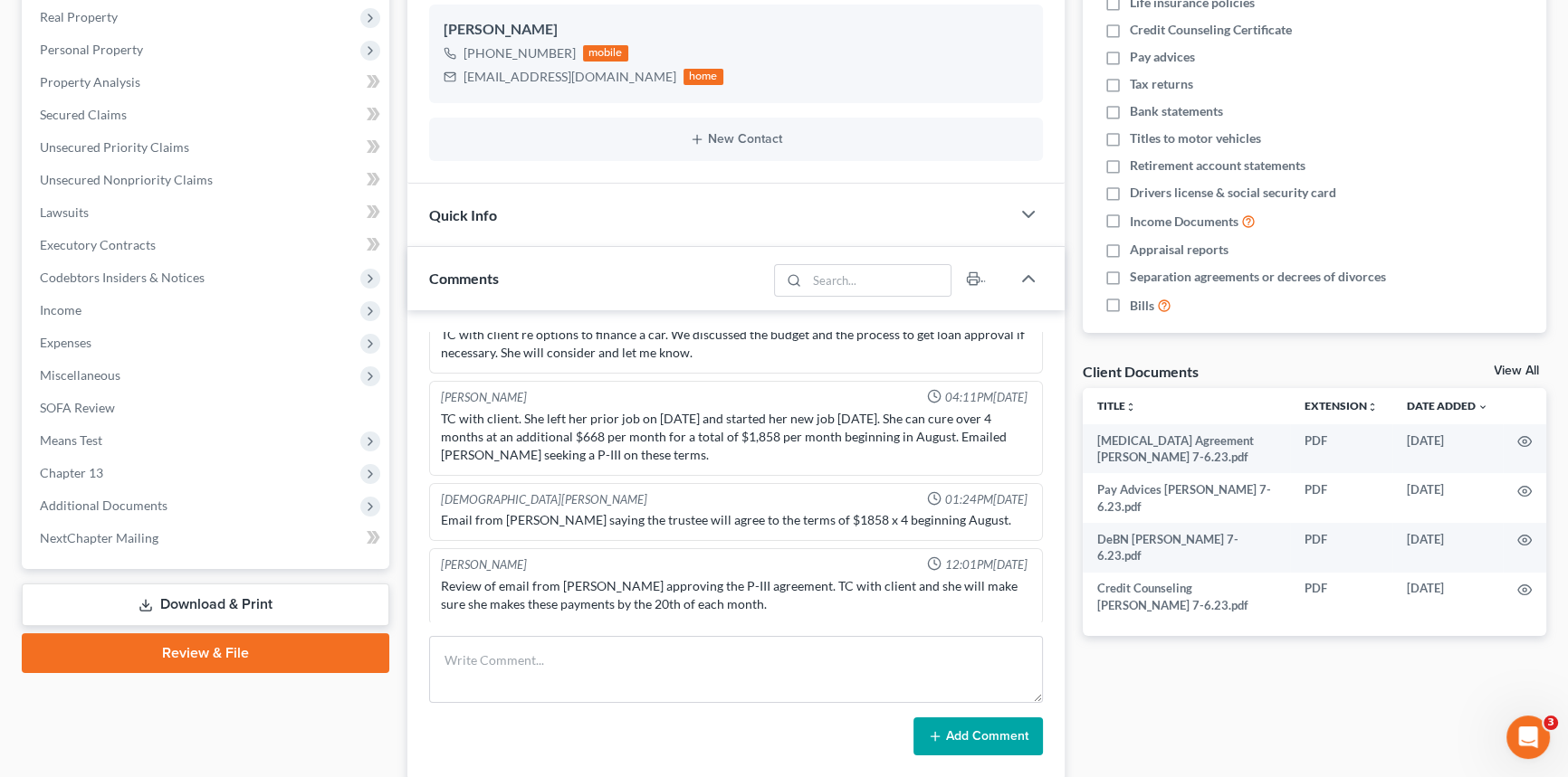
scroll to position [411, 0]
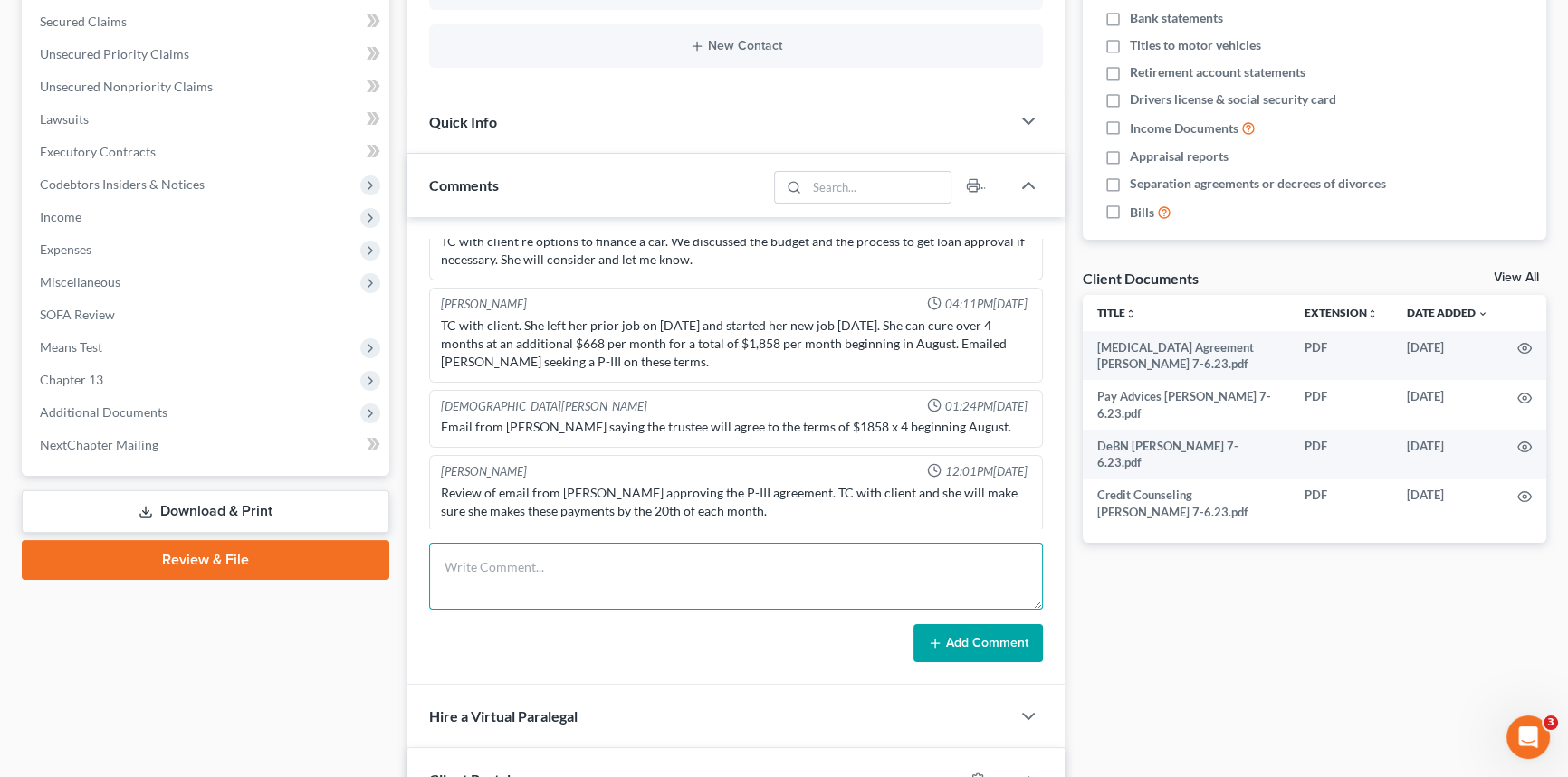
click at [446, 559] on textarea at bounding box center [736, 576] width 613 height 67
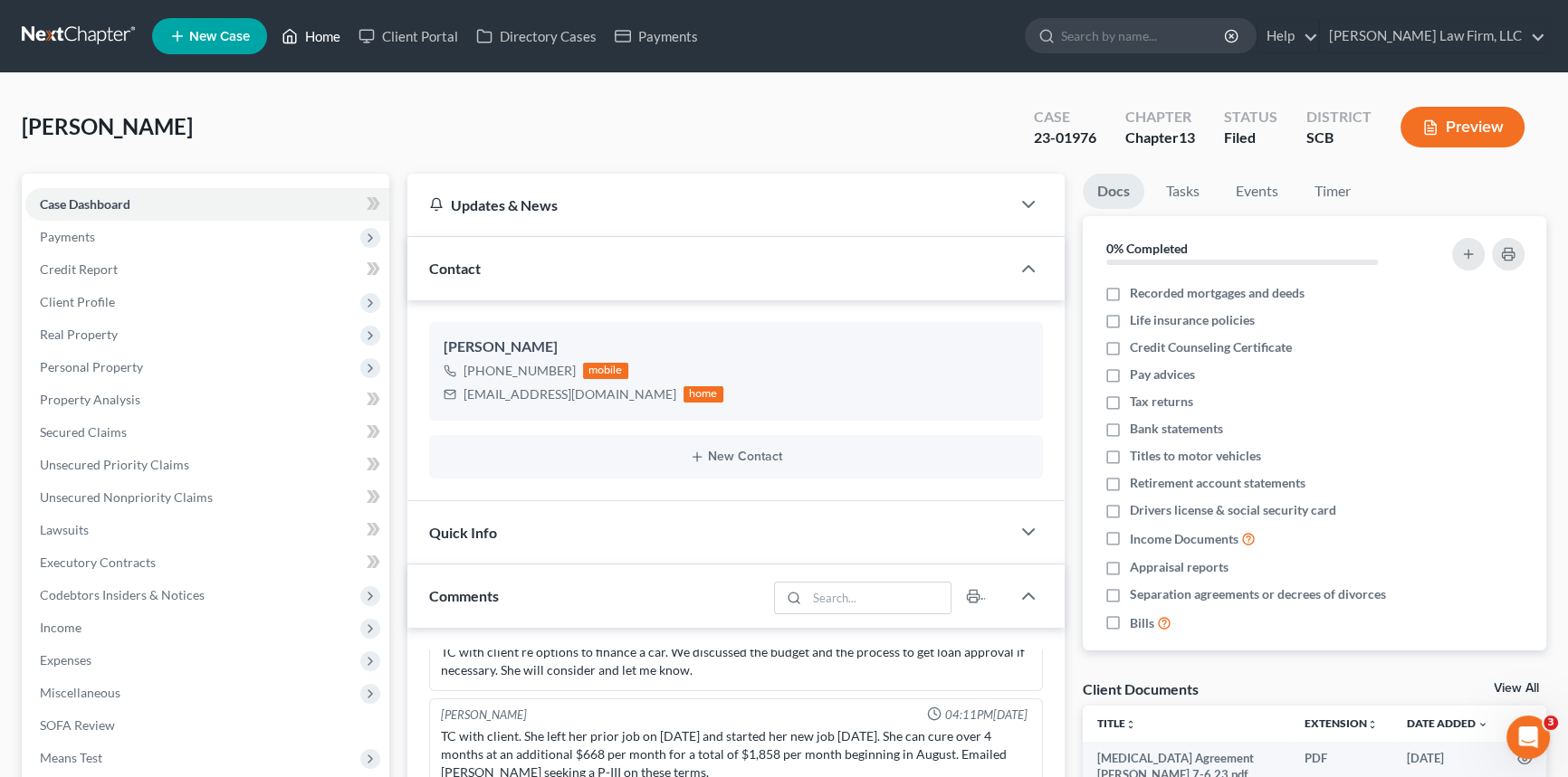
click at [318, 33] on link "Home" at bounding box center [311, 35] width 77 height 32
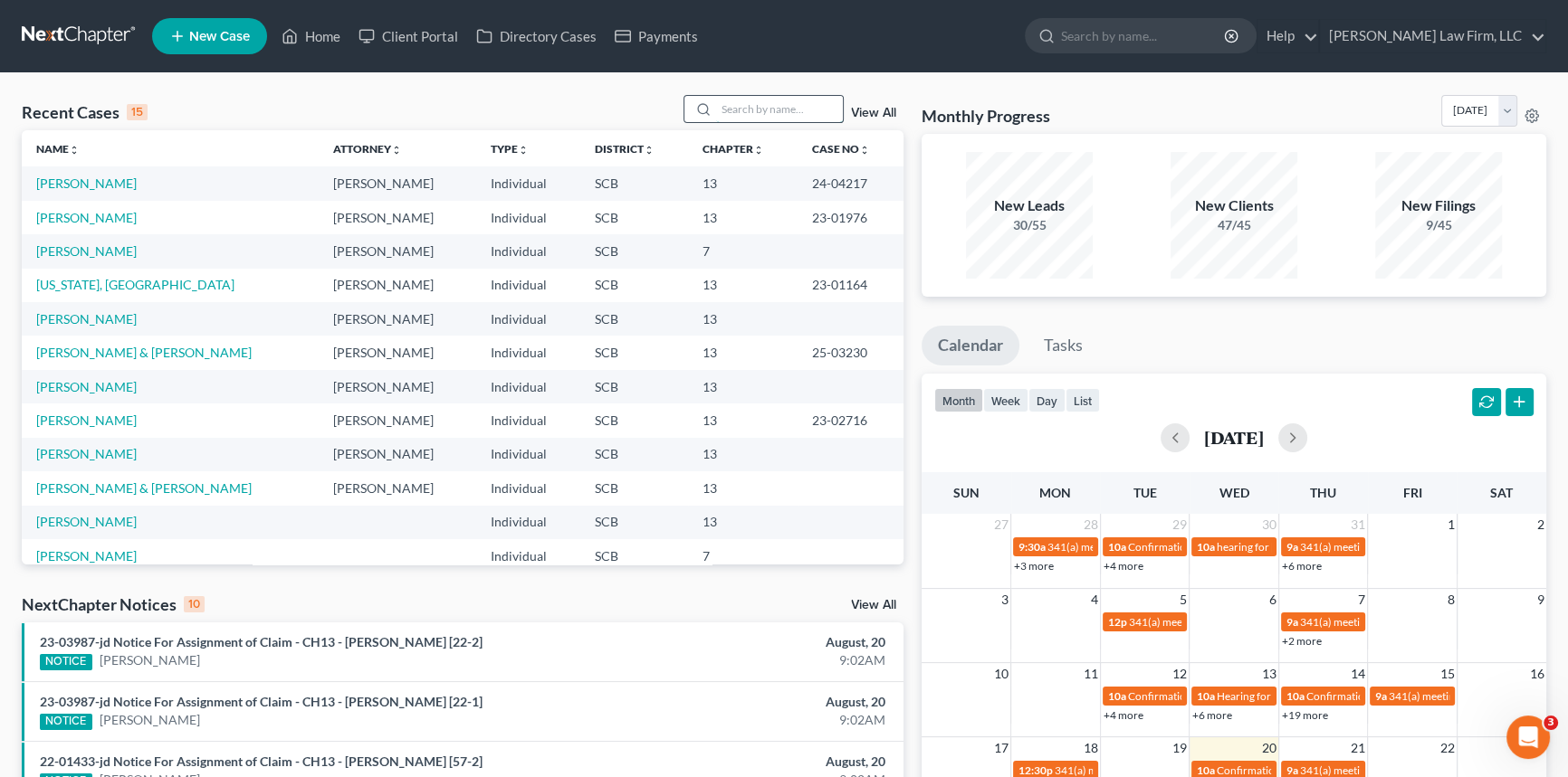
click at [729, 102] on input "search" at bounding box center [779, 109] width 126 height 26
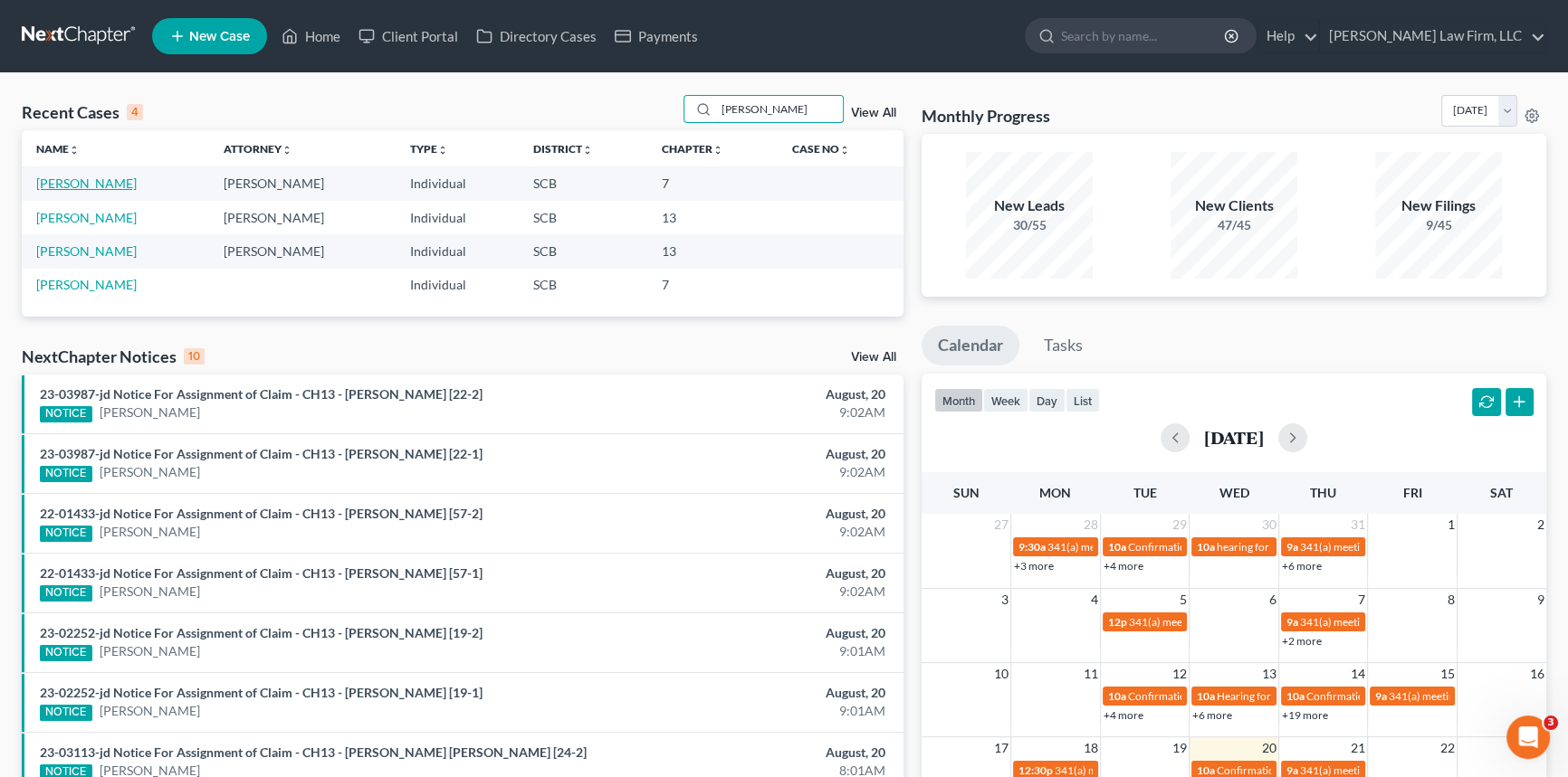
type input "[PERSON_NAME]"
click at [106, 177] on link "[PERSON_NAME]" at bounding box center [86, 183] width 101 height 16
select select "4"
select select "0"
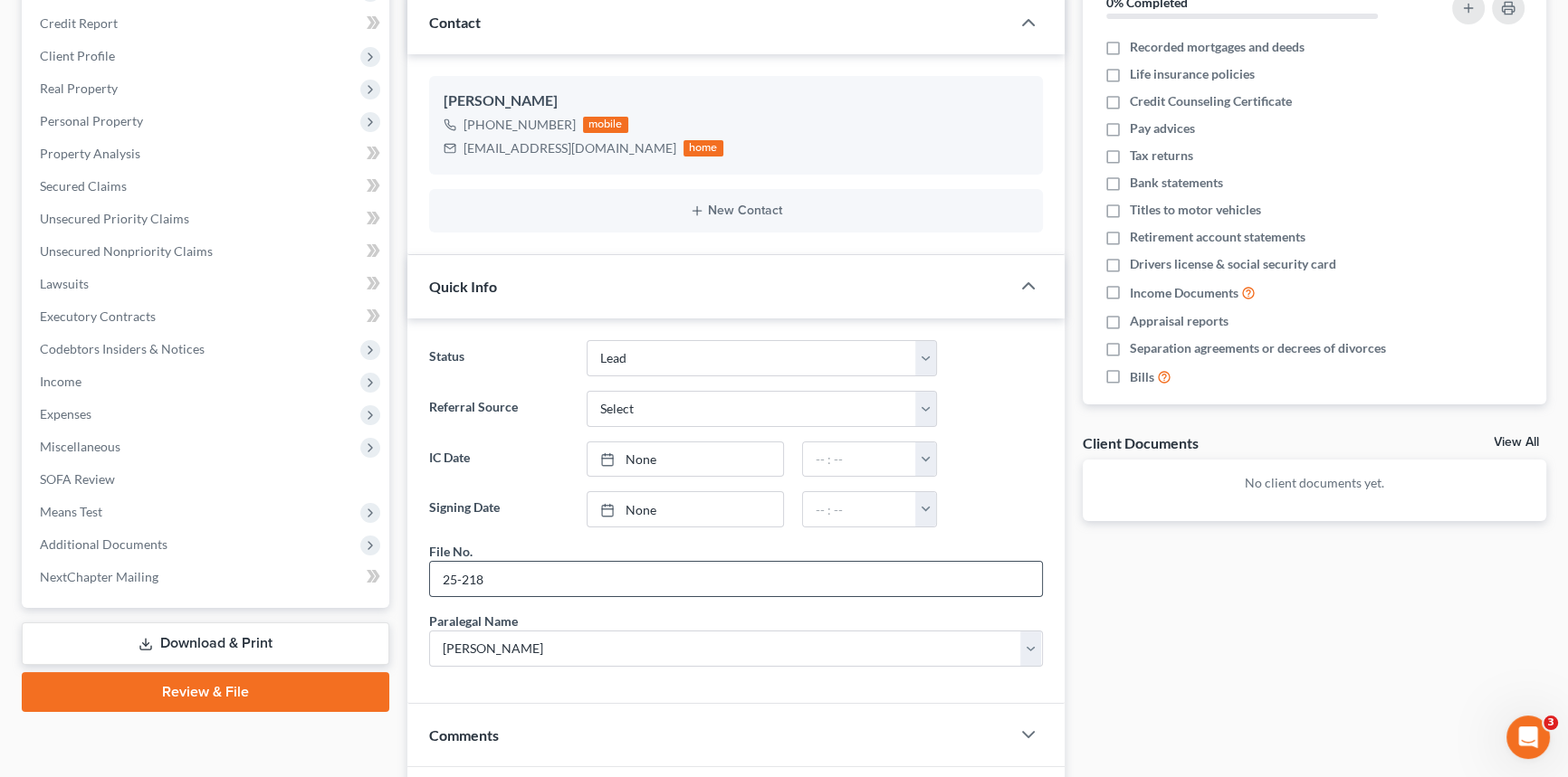
scroll to position [575, 0]
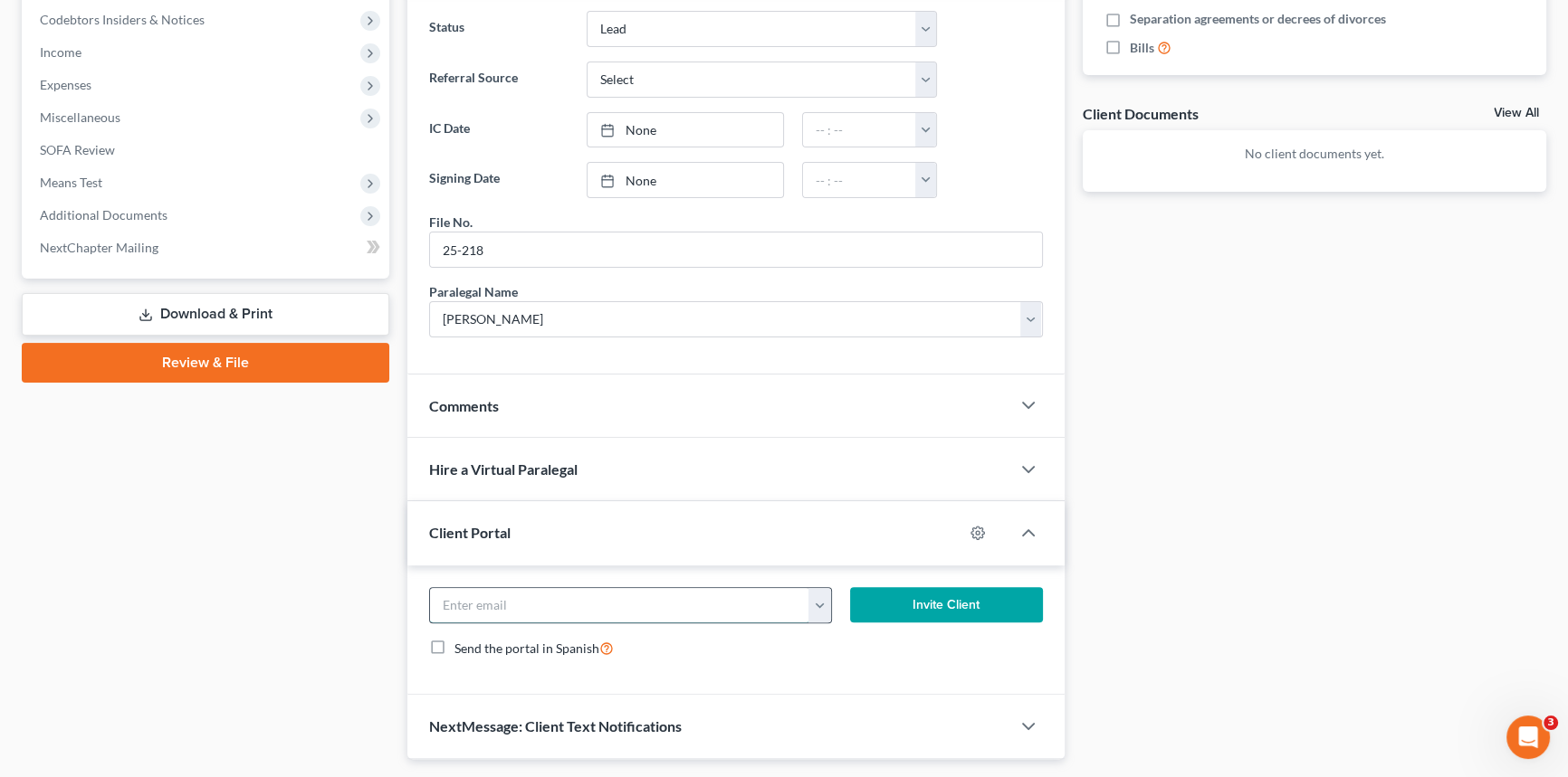
click at [466, 610] on input "email" at bounding box center [619, 605] width 379 height 34
type input "[EMAIL_ADDRESS][DOMAIN_NAME]"
click at [953, 597] on button "Invite Client" at bounding box center [946, 605] width 193 height 36
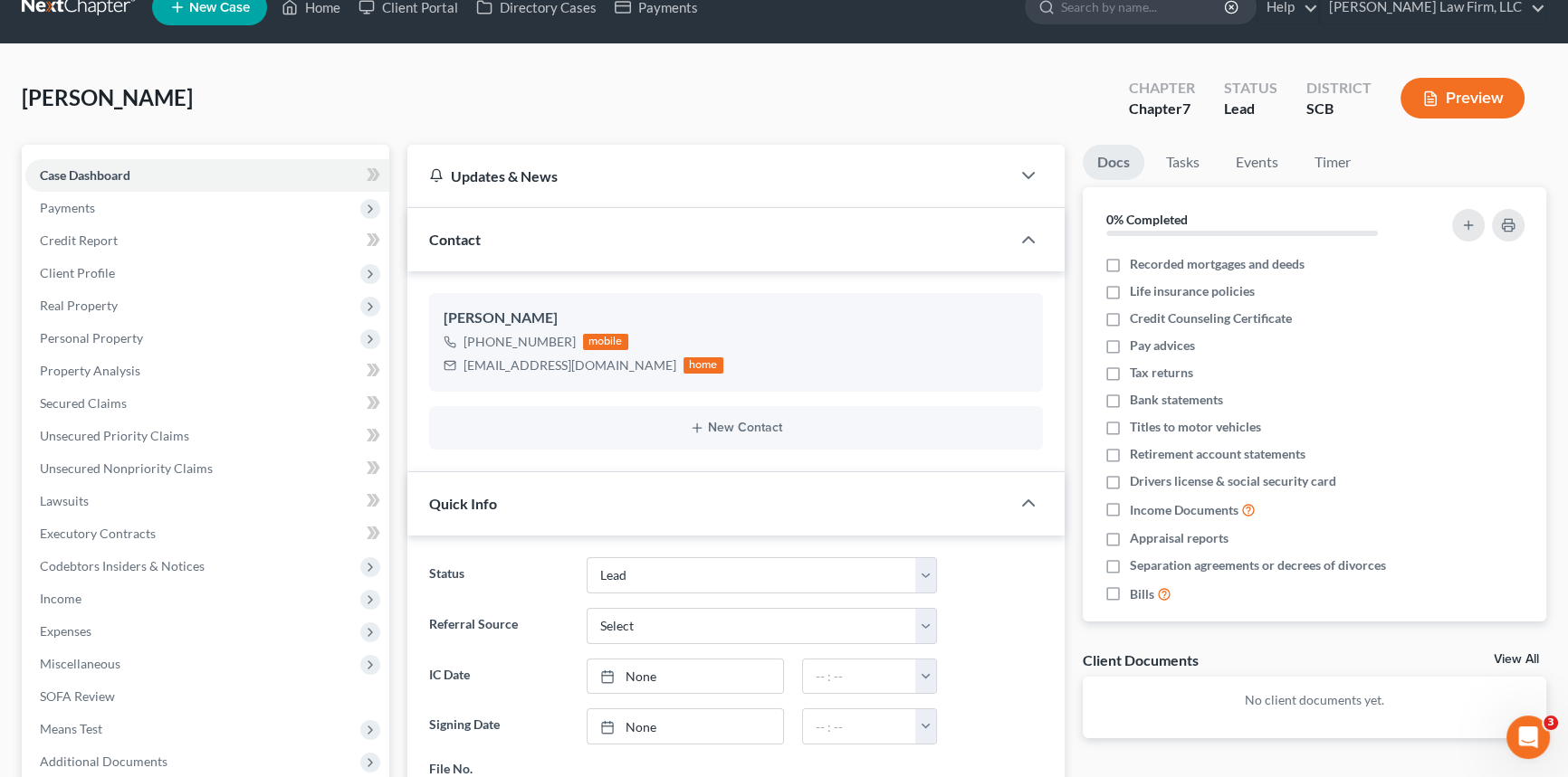
scroll to position [0, 0]
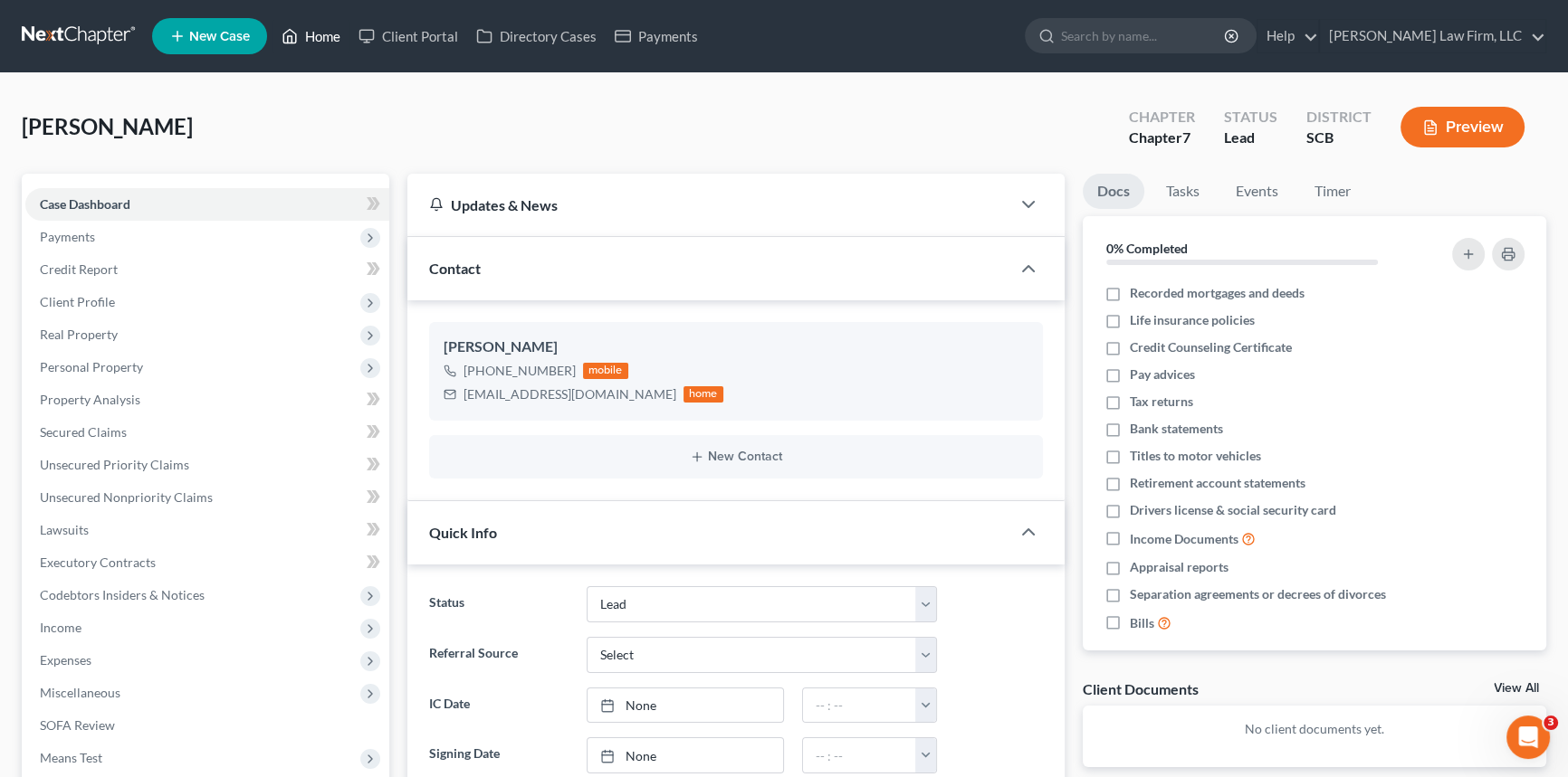
click at [330, 34] on link "Home" at bounding box center [311, 35] width 77 height 32
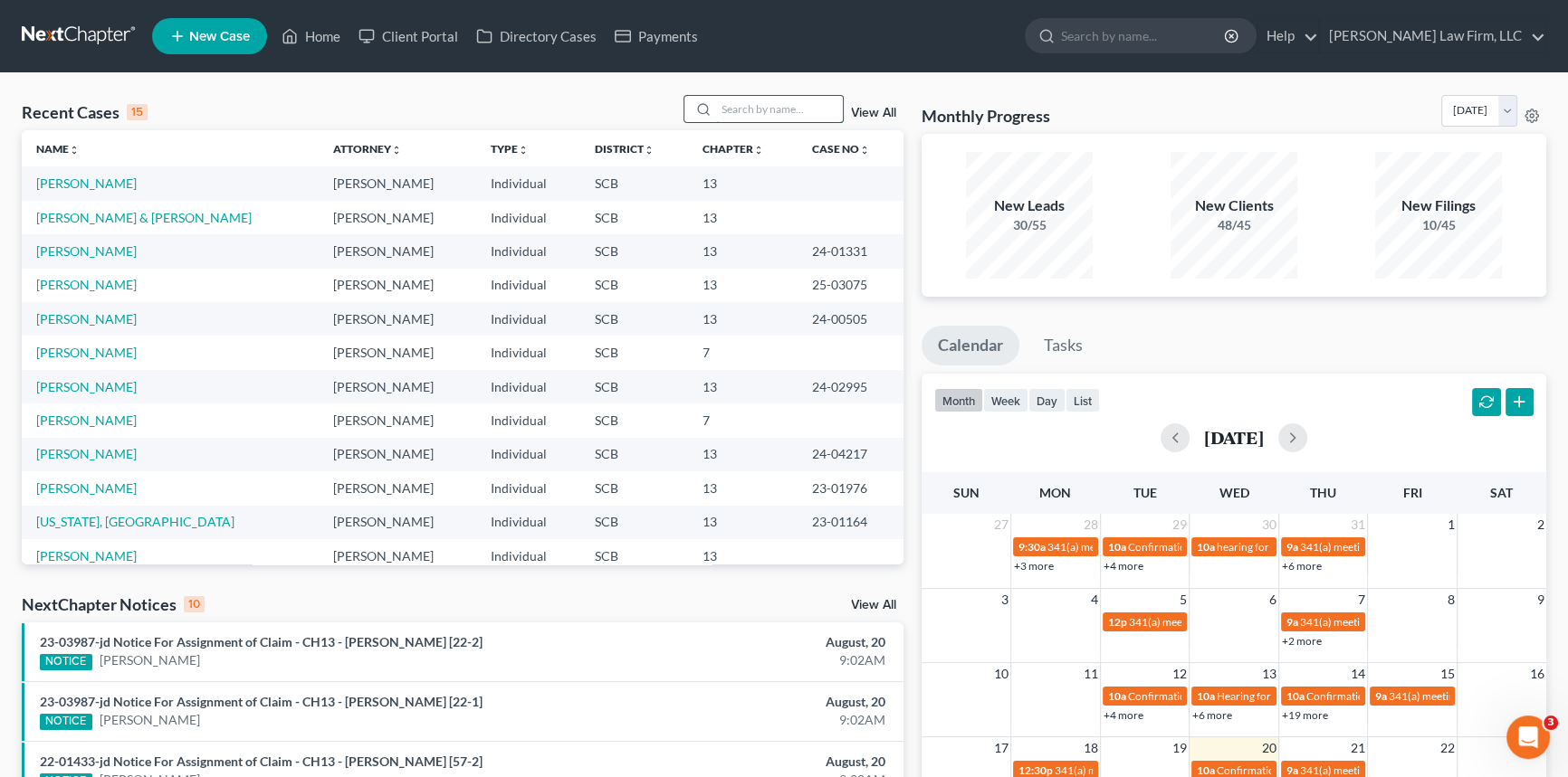
click at [724, 103] on input "search" at bounding box center [779, 109] width 126 height 26
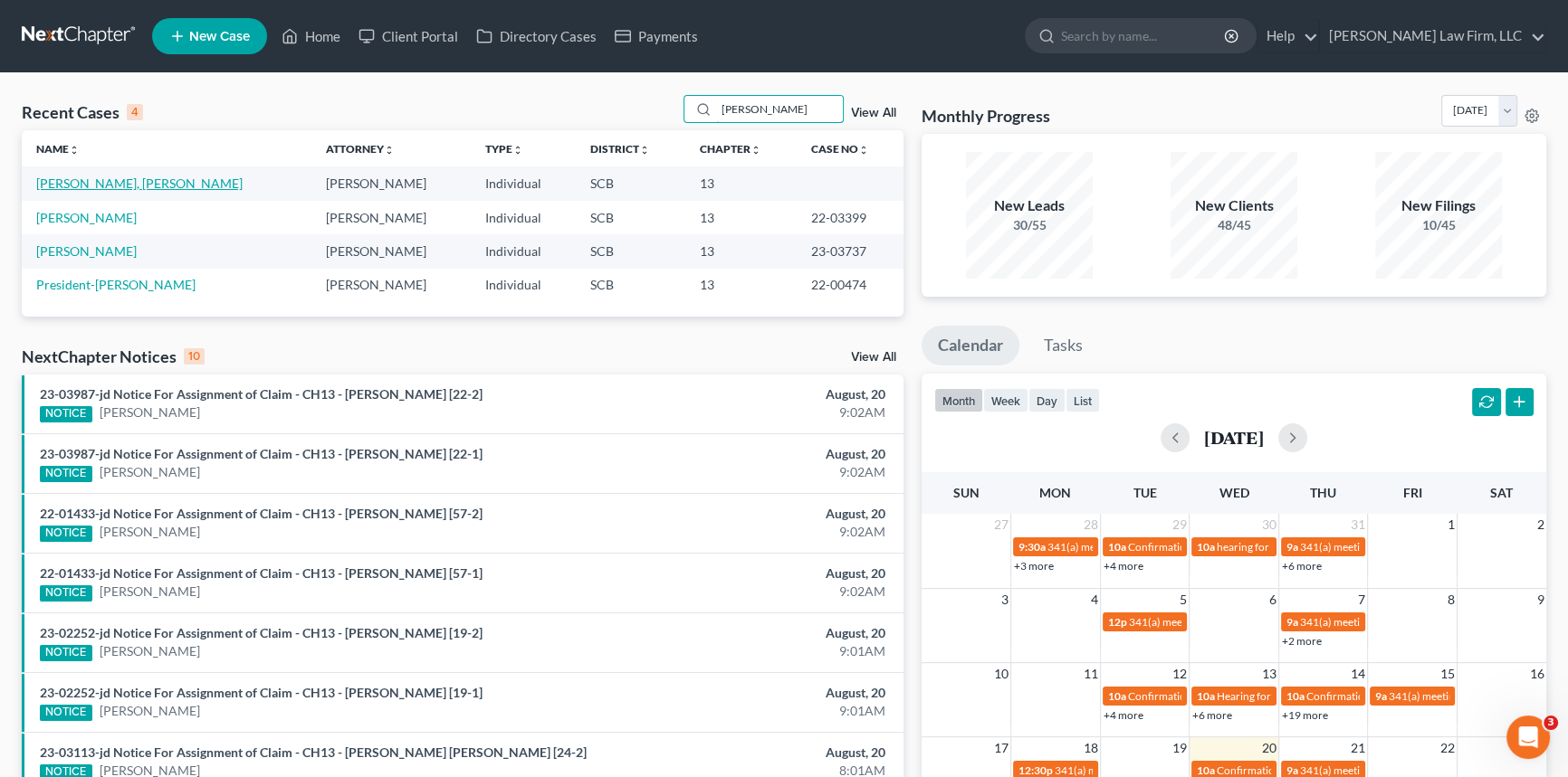
type input "[PERSON_NAME]"
click at [124, 183] on link "[PERSON_NAME], [PERSON_NAME]" at bounding box center [139, 183] width 207 height 16
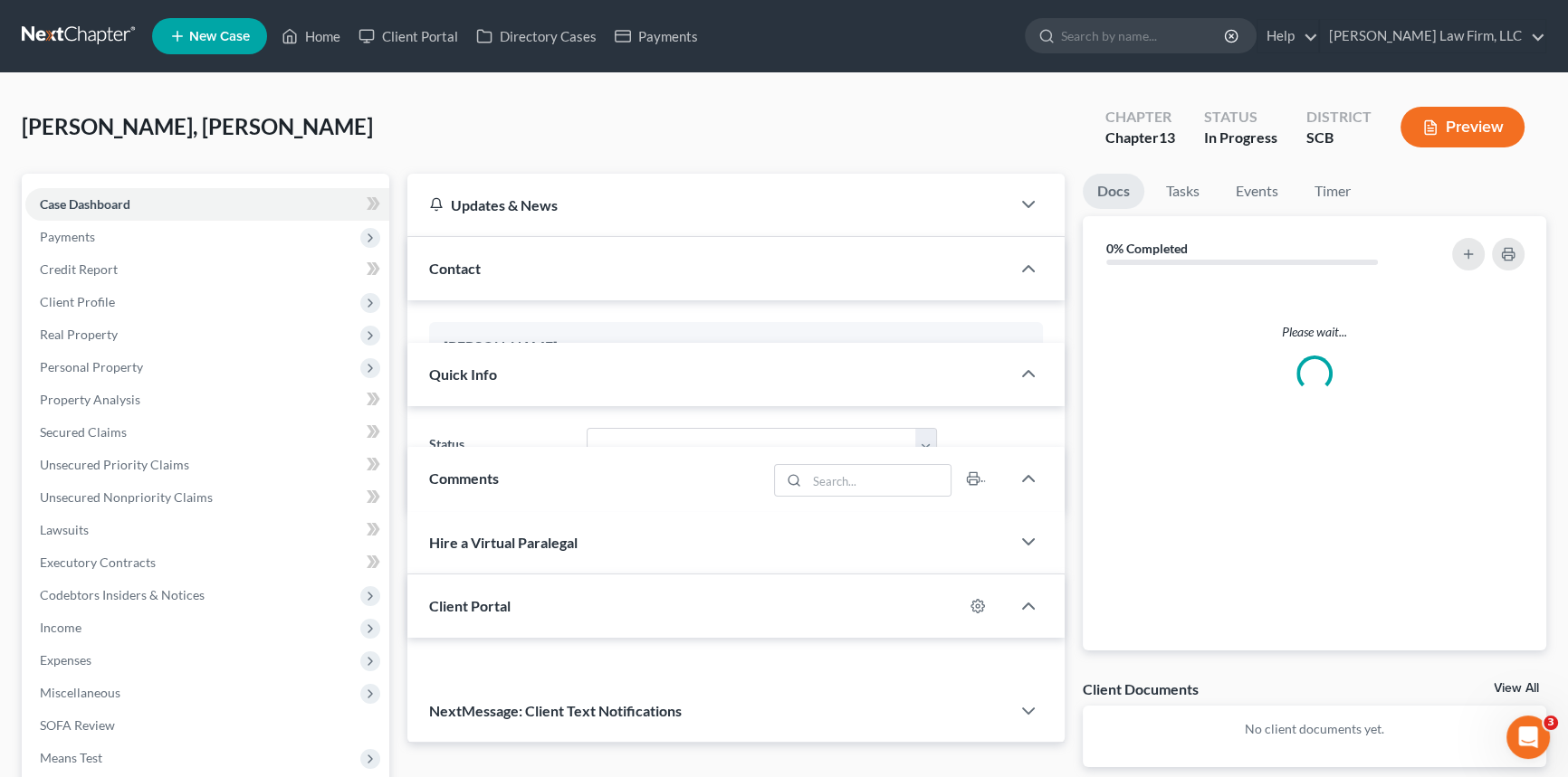
select select "0"
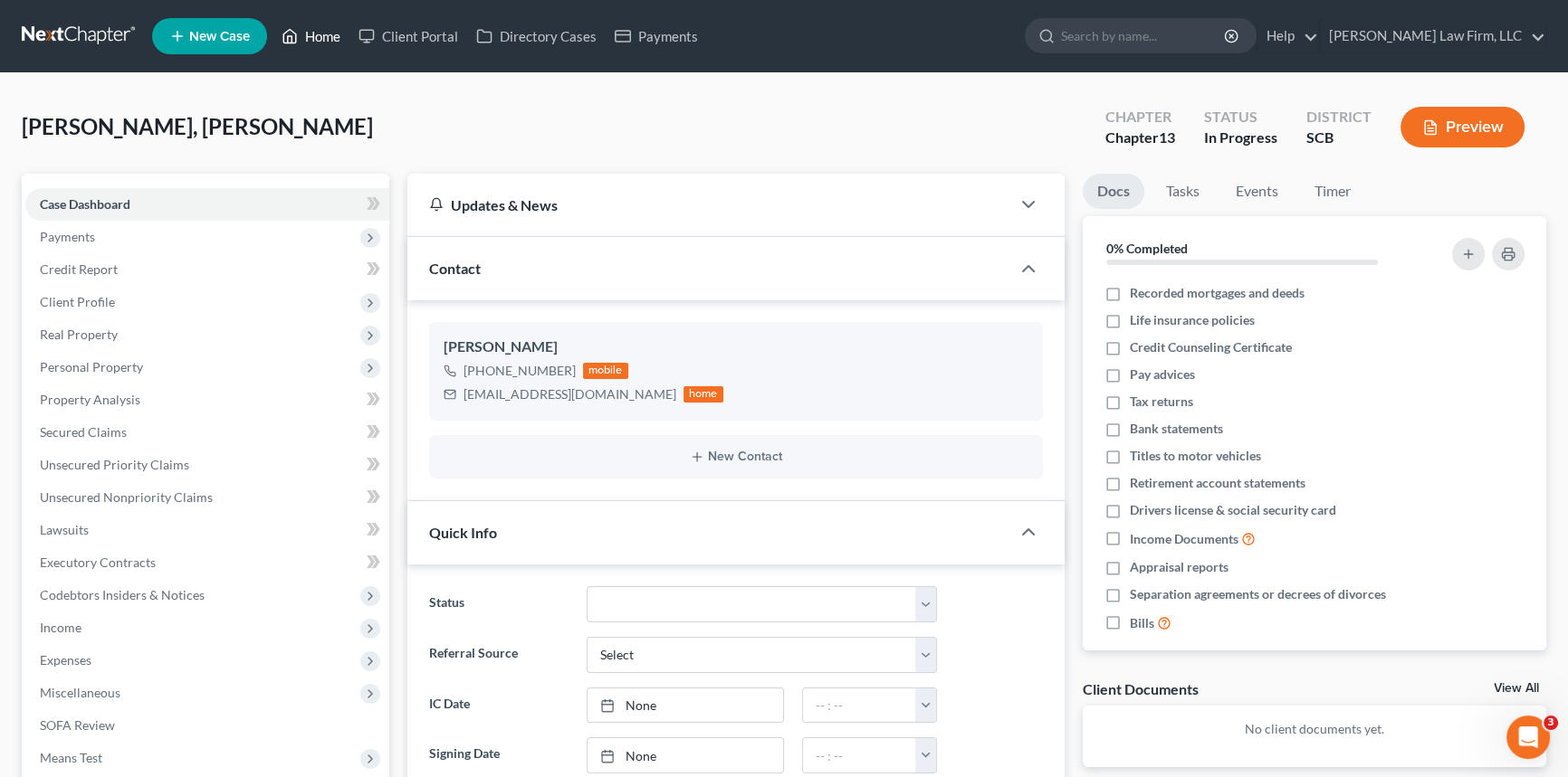
click at [319, 35] on link "Home" at bounding box center [311, 35] width 77 height 32
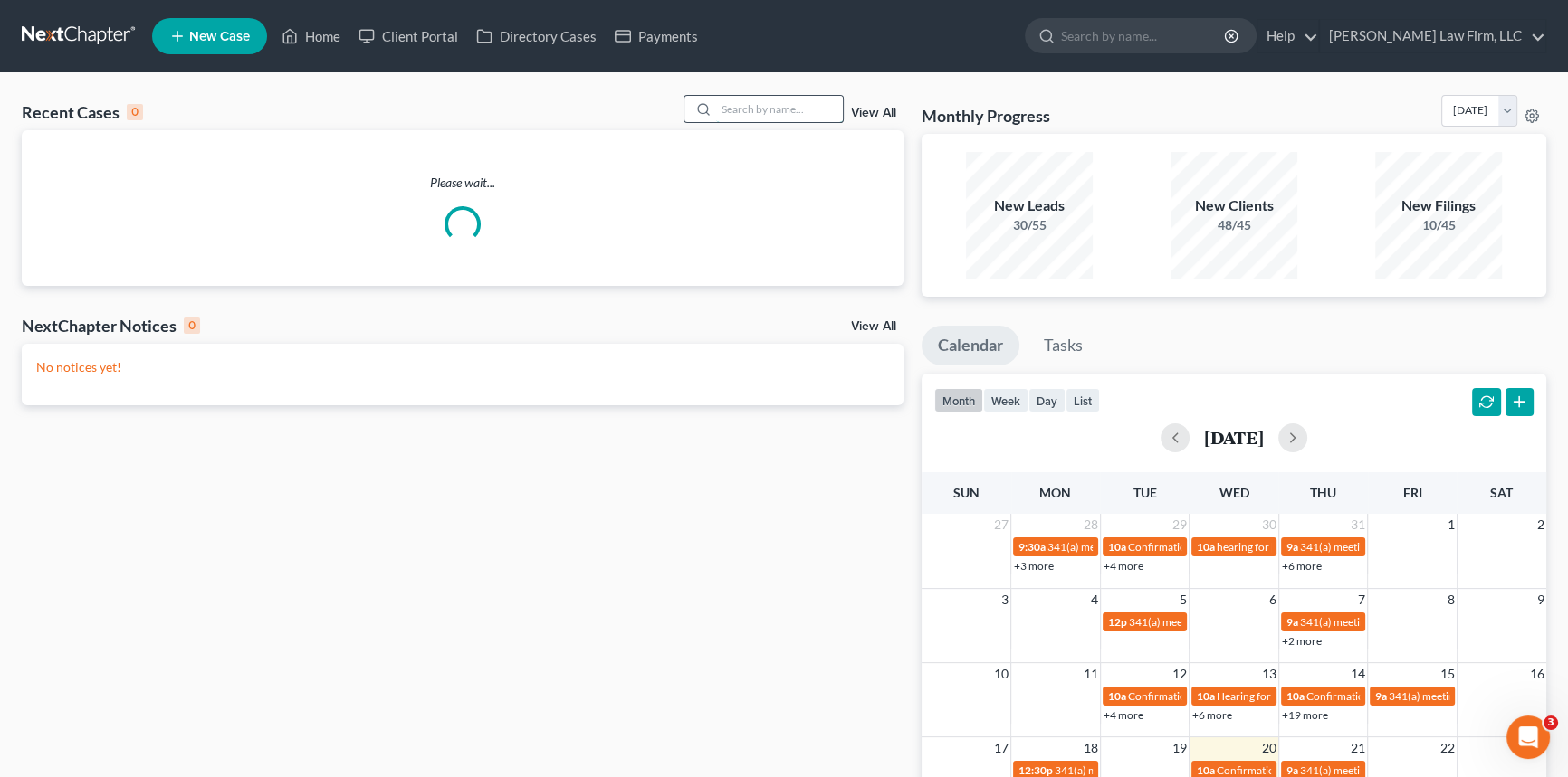
click at [734, 106] on input "search" at bounding box center [779, 109] width 126 height 26
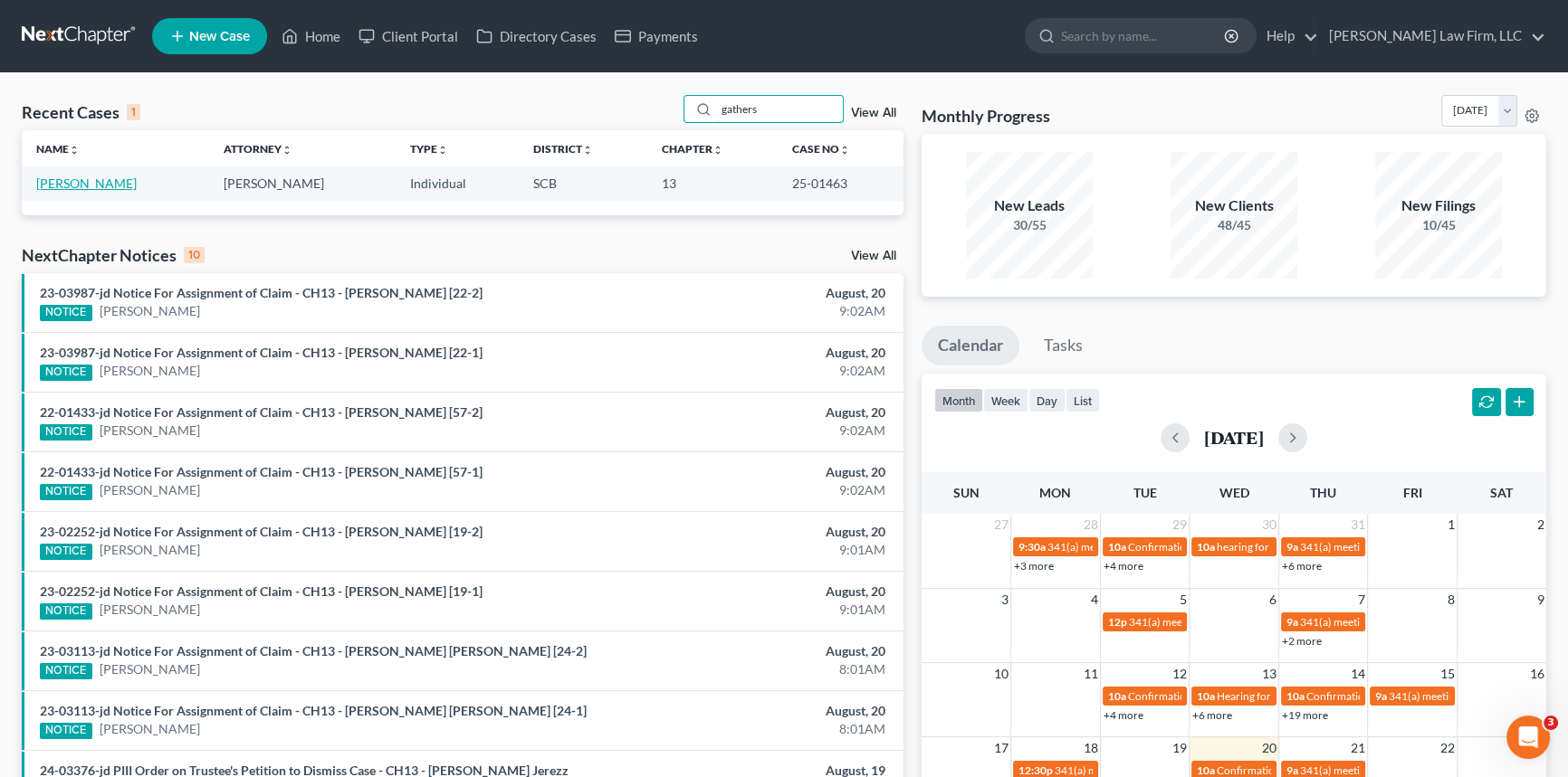
type input "gathers"
click at [115, 183] on link "[PERSON_NAME]" at bounding box center [86, 183] width 101 height 16
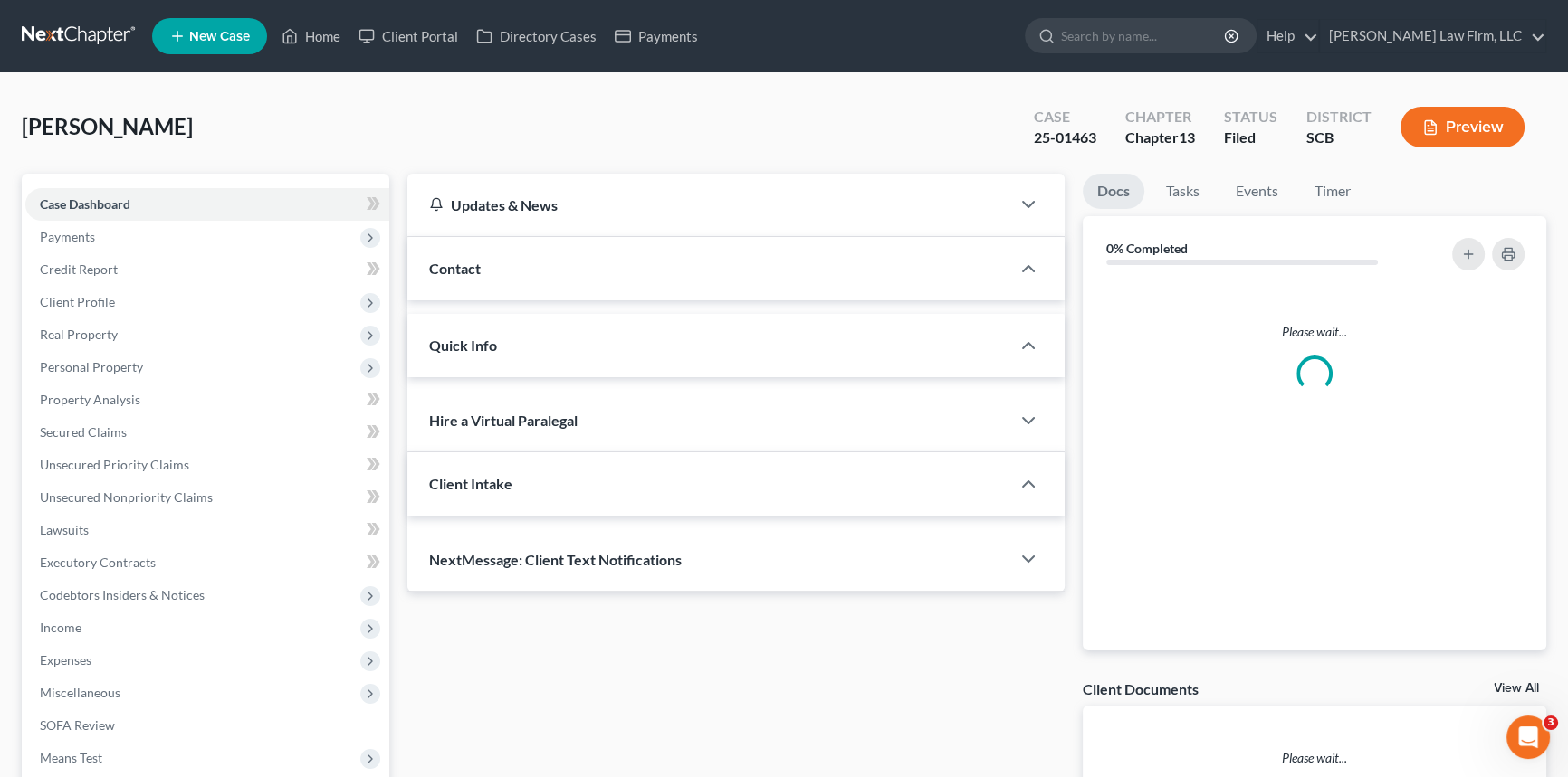
select select "1"
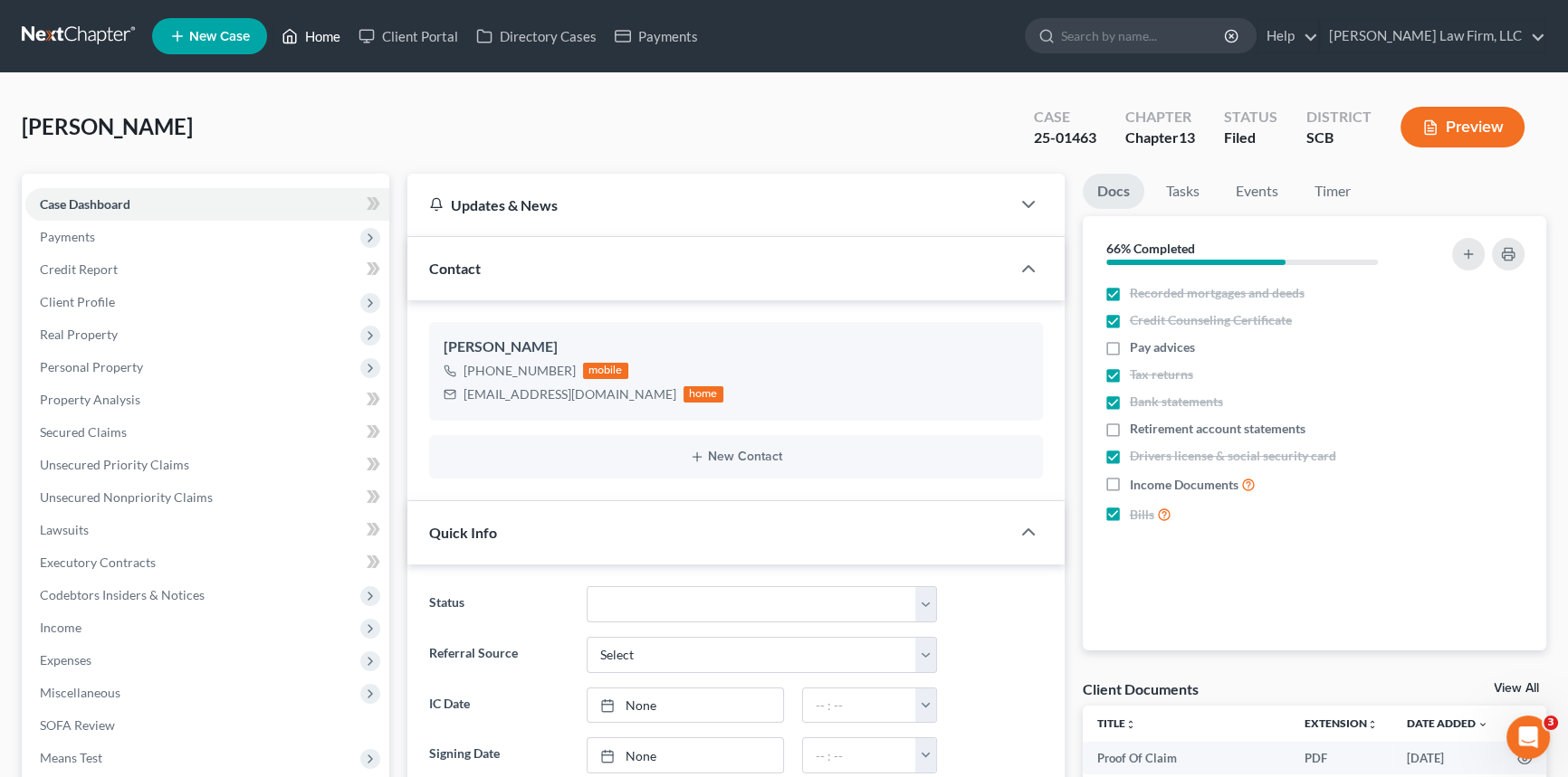
click at [321, 29] on link "Home" at bounding box center [311, 35] width 77 height 32
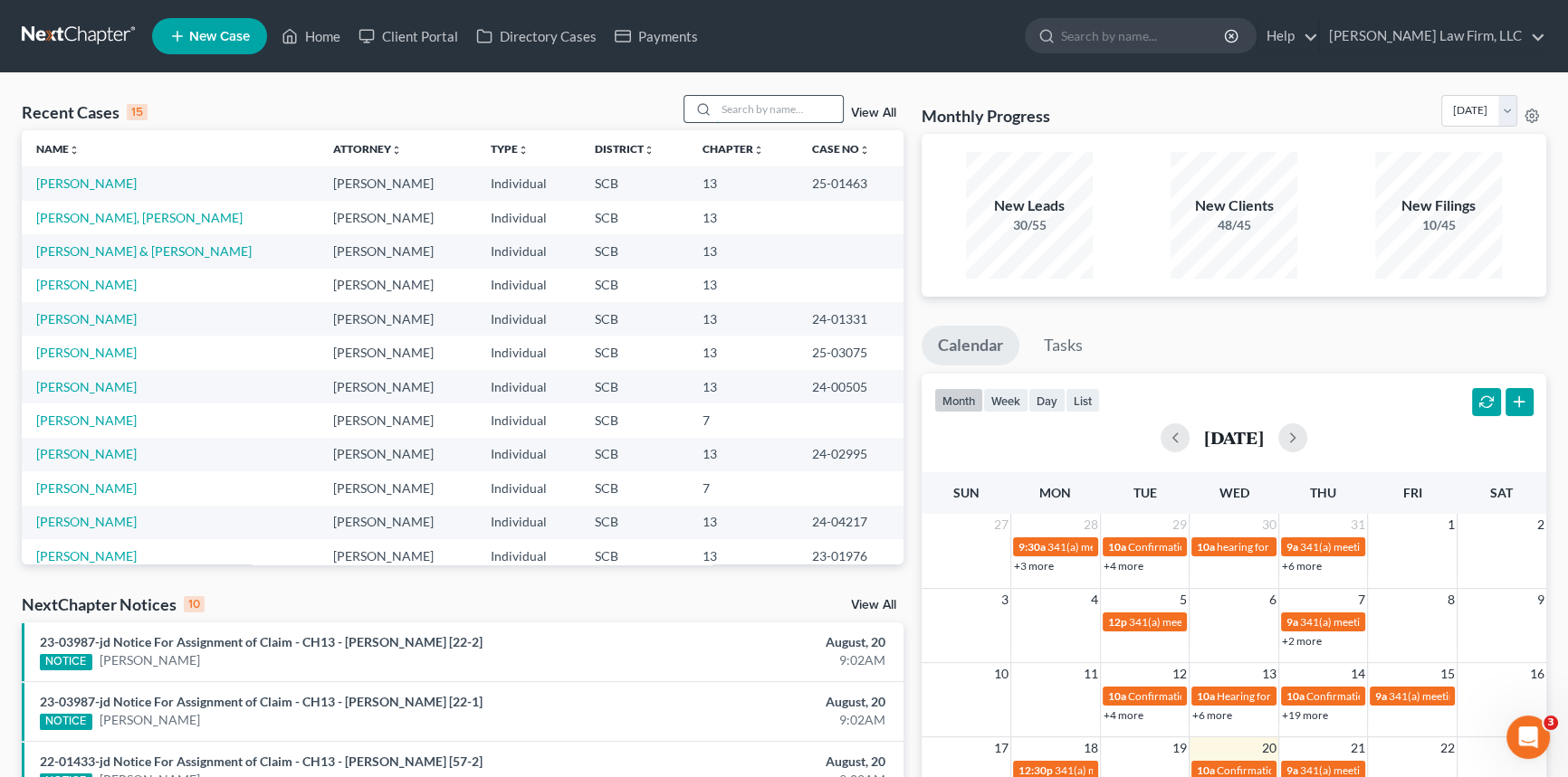
click at [720, 111] on input "search" at bounding box center [779, 109] width 126 height 26
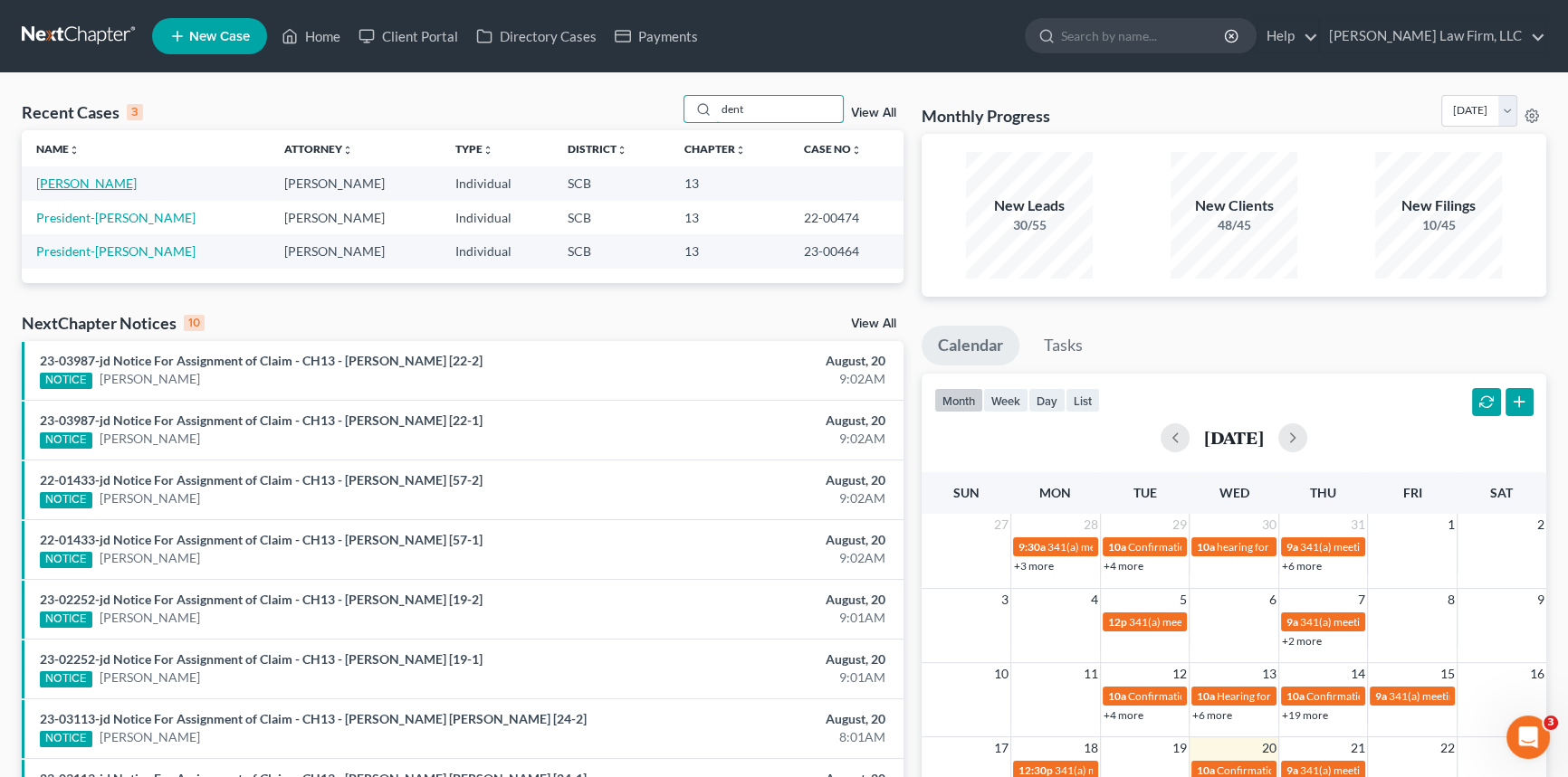
type input "dent"
click at [88, 177] on link "[PERSON_NAME]" at bounding box center [86, 183] width 101 height 16
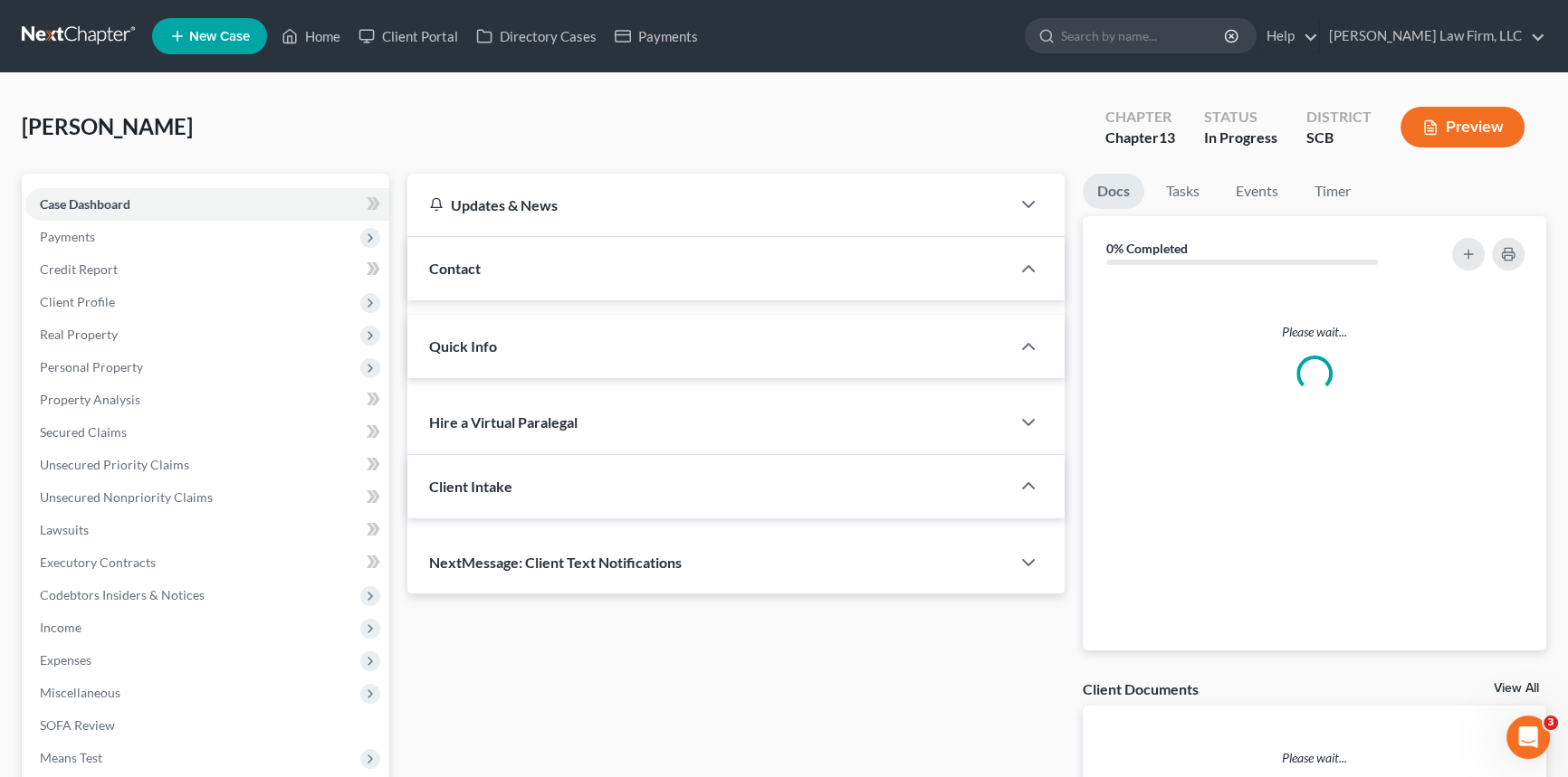
select select "1"
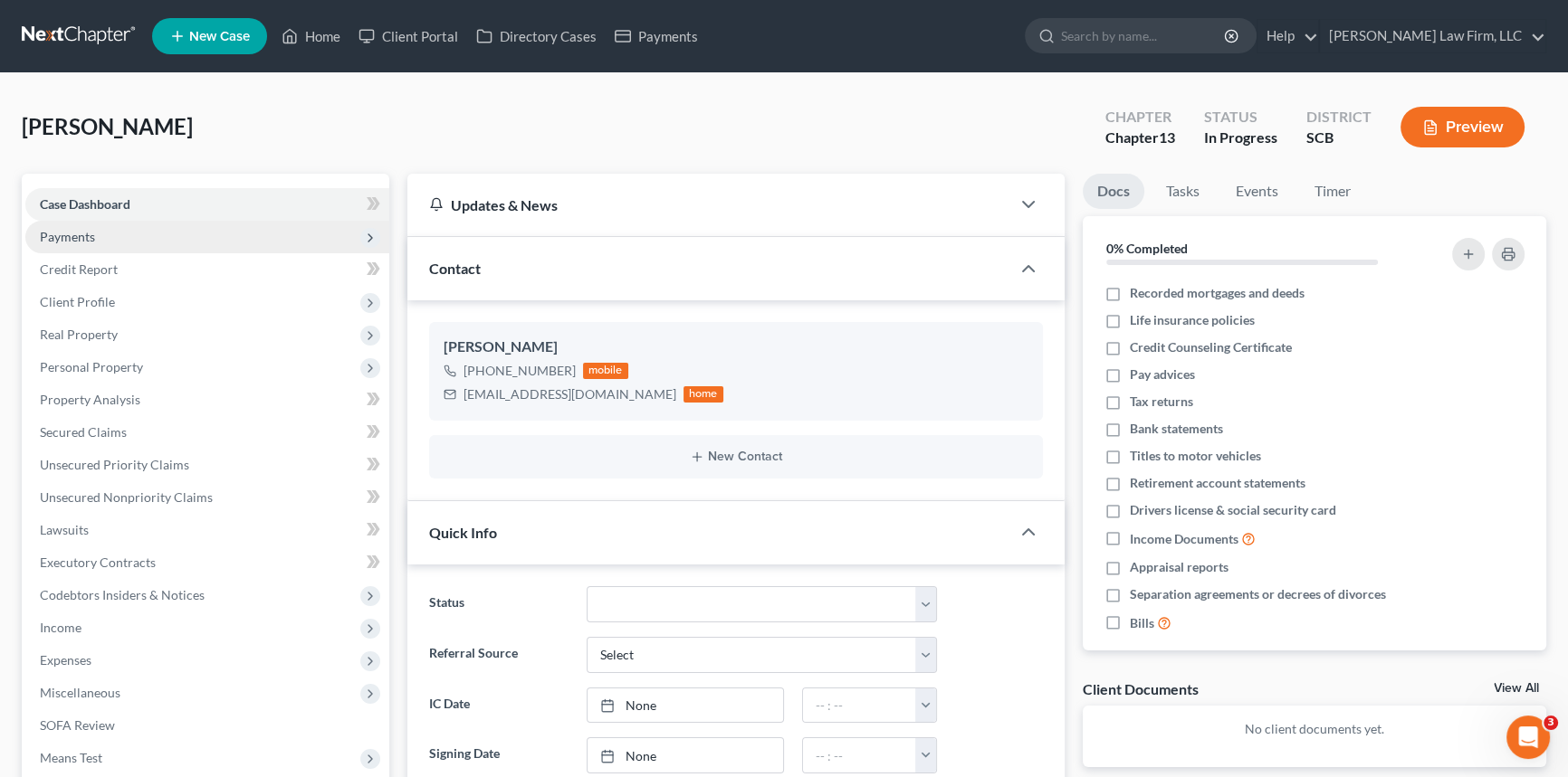
click at [60, 235] on span "Payments" at bounding box center [68, 237] width 55 height 16
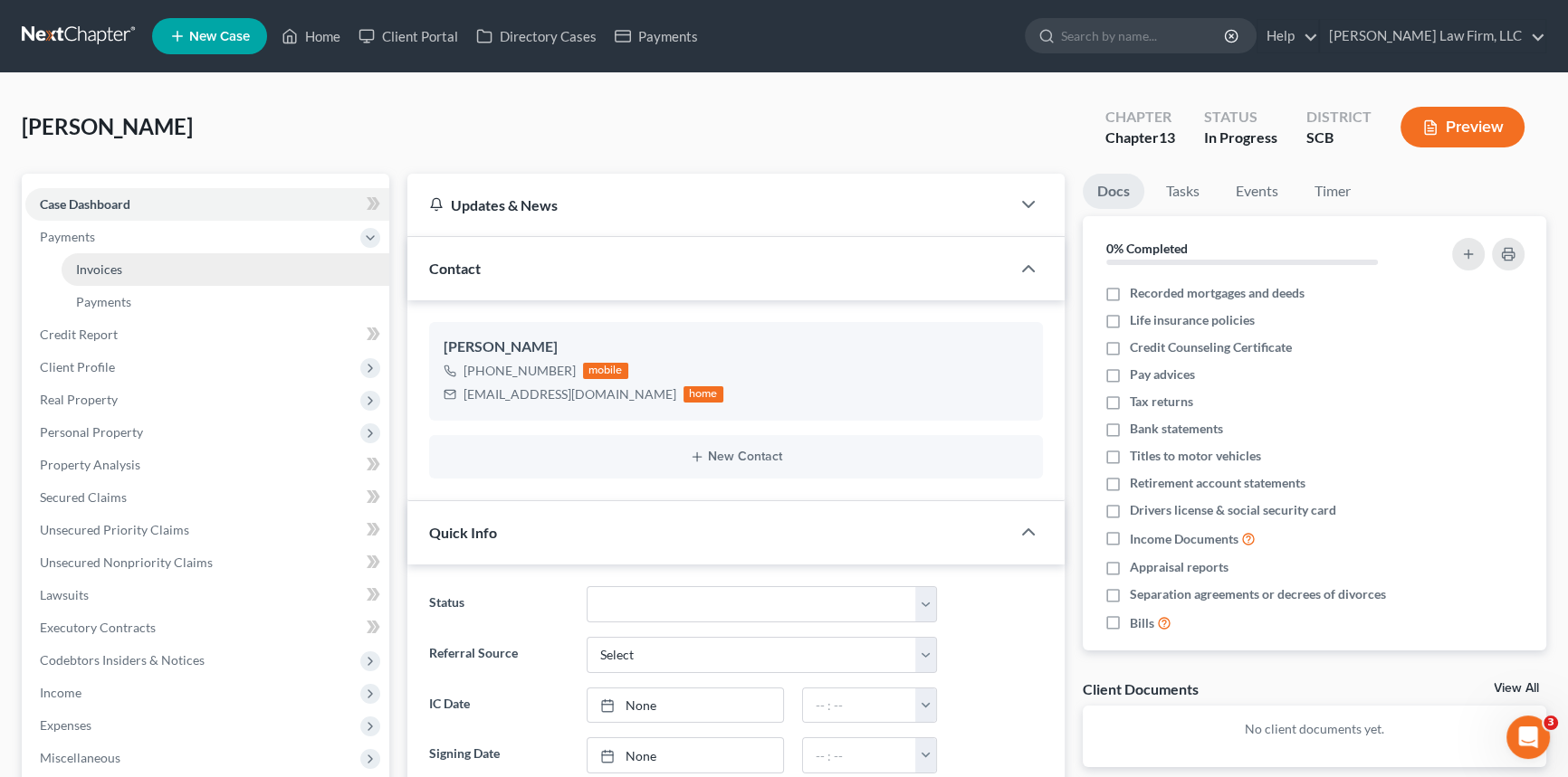
click at [96, 259] on link "Invoices" at bounding box center [225, 269] width 327 height 32
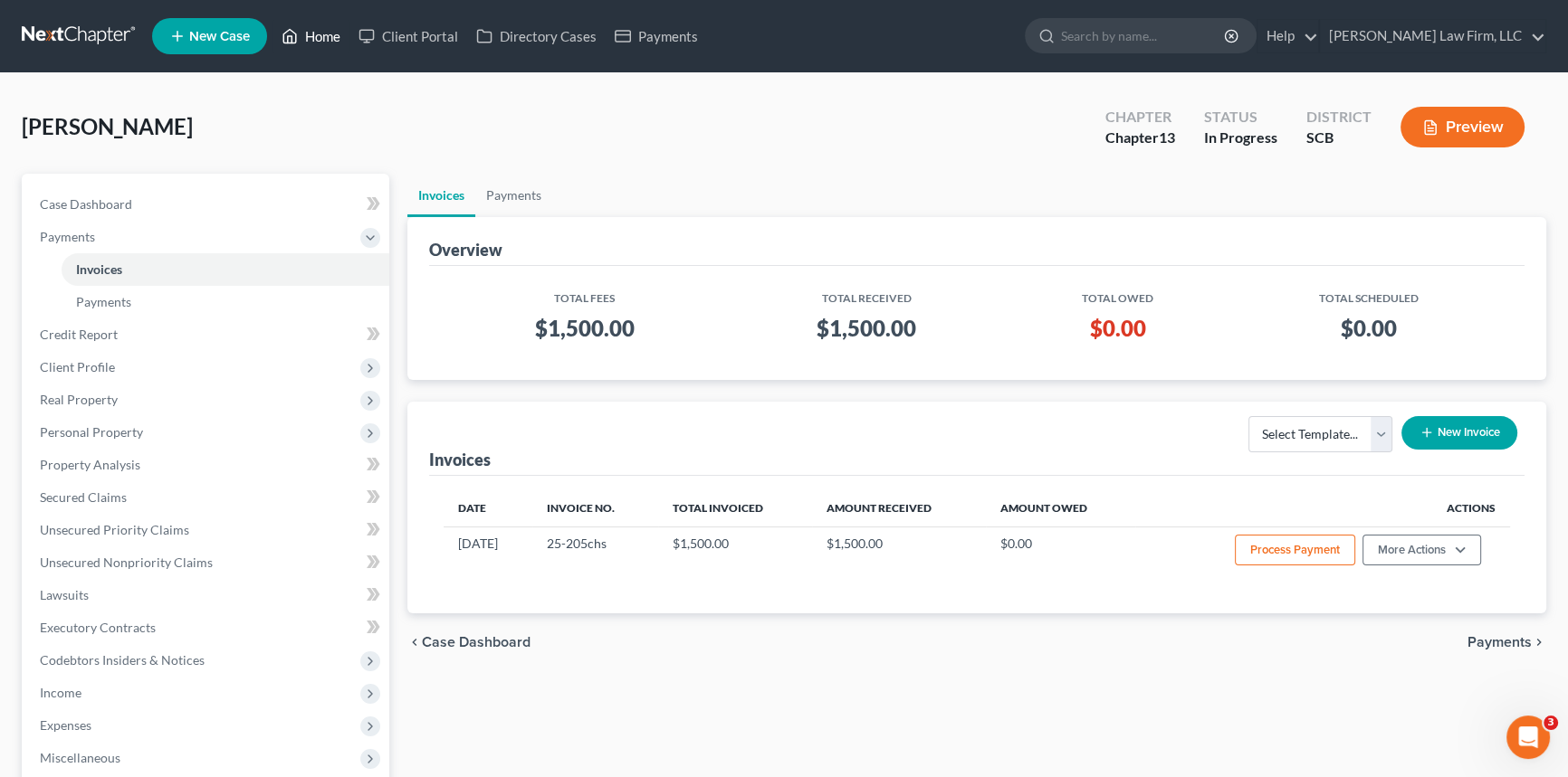
click at [323, 32] on link "Home" at bounding box center [311, 35] width 77 height 32
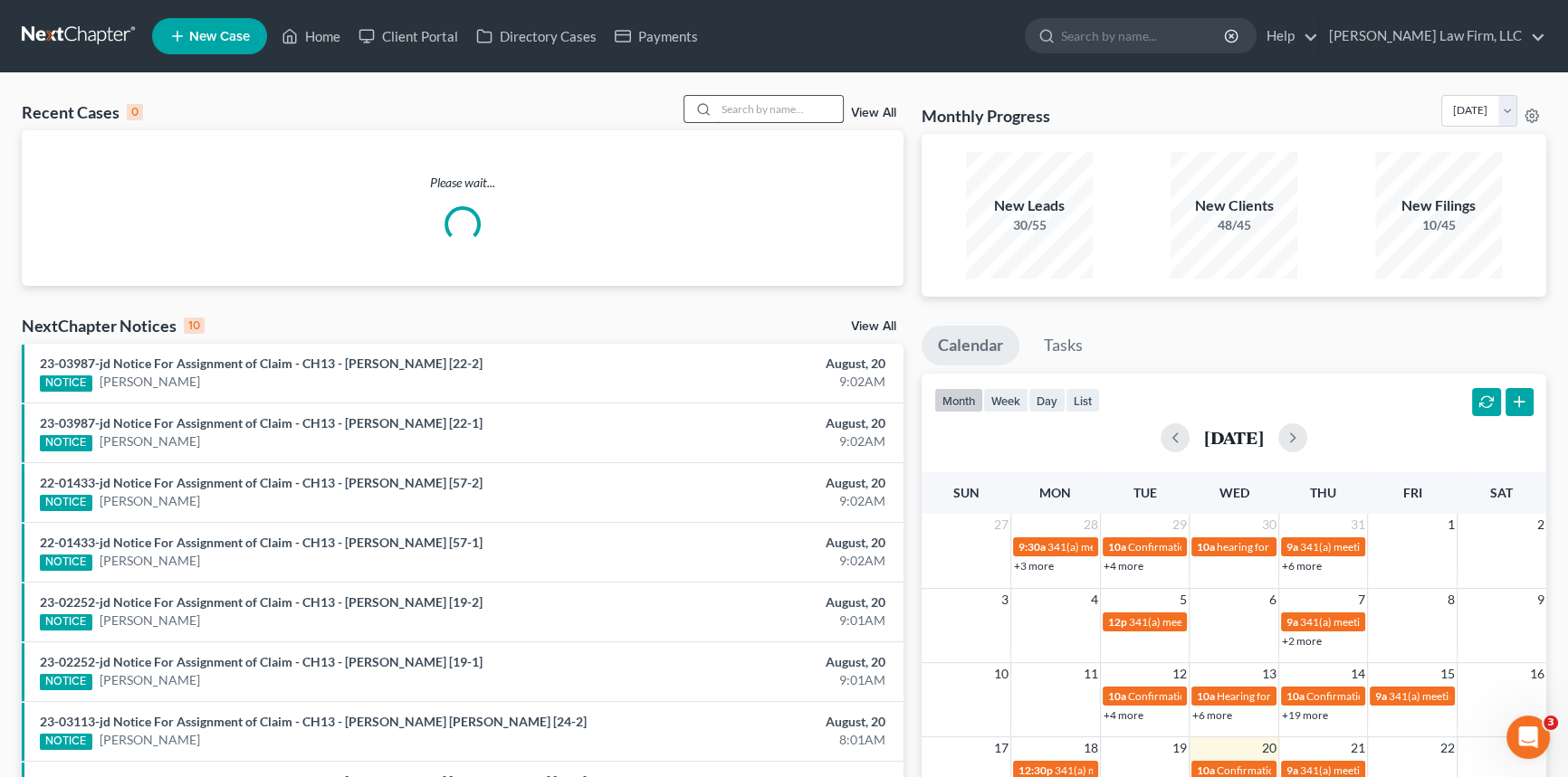
click at [717, 105] on input "search" at bounding box center [779, 109] width 126 height 26
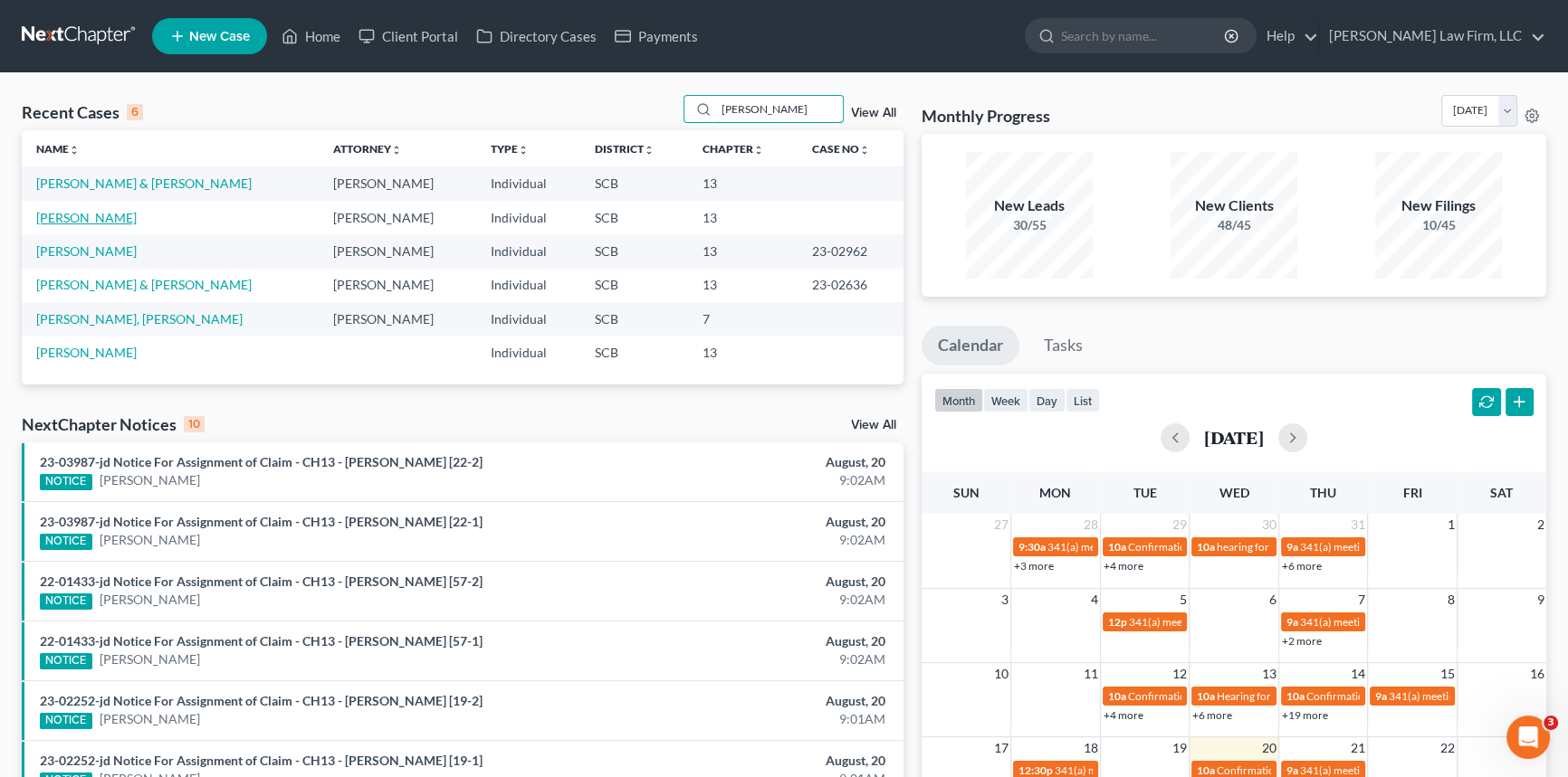
type input "[PERSON_NAME]"
click at [75, 217] on link "[PERSON_NAME]" at bounding box center [86, 218] width 101 height 16
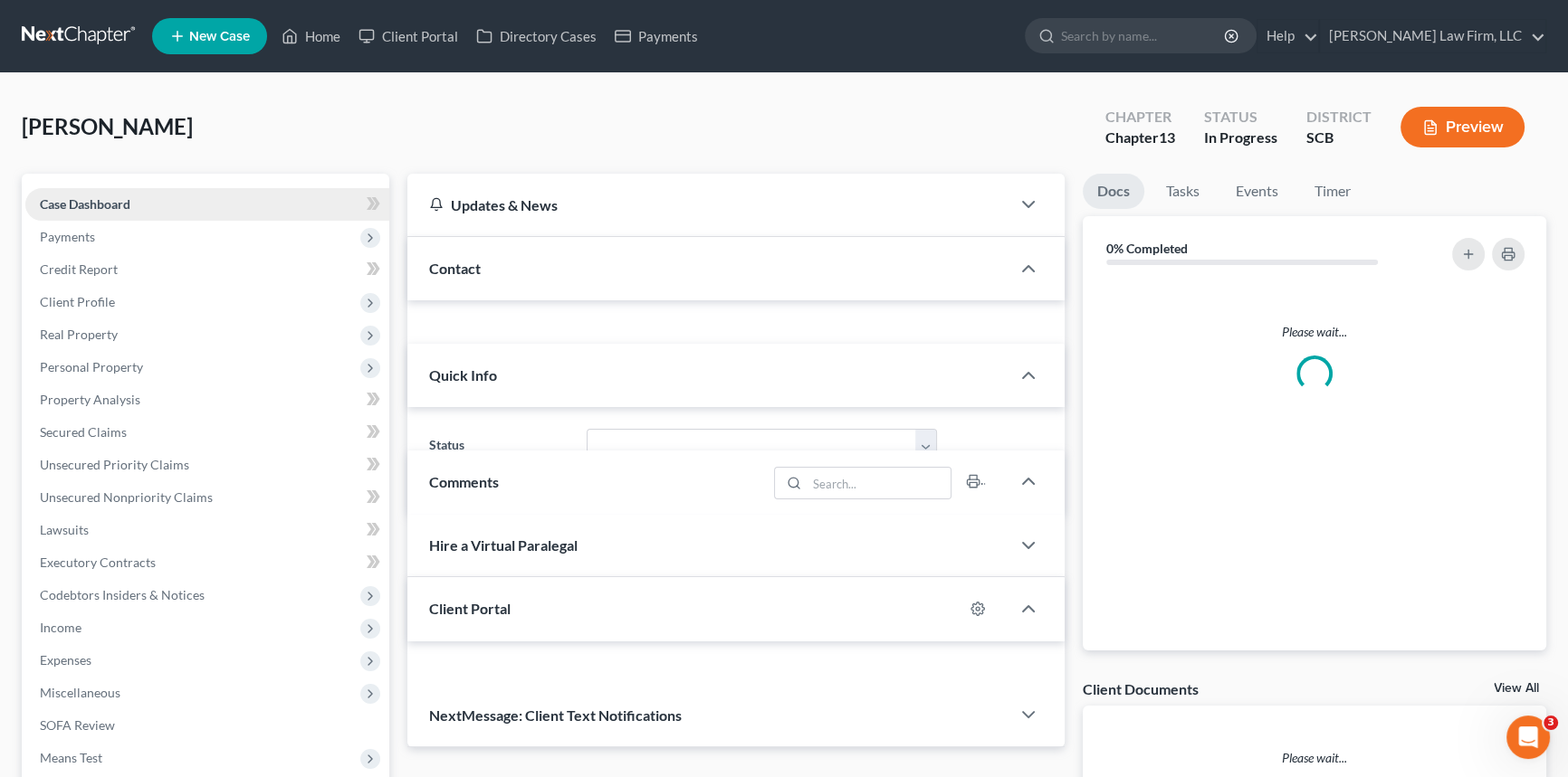
select select "1"
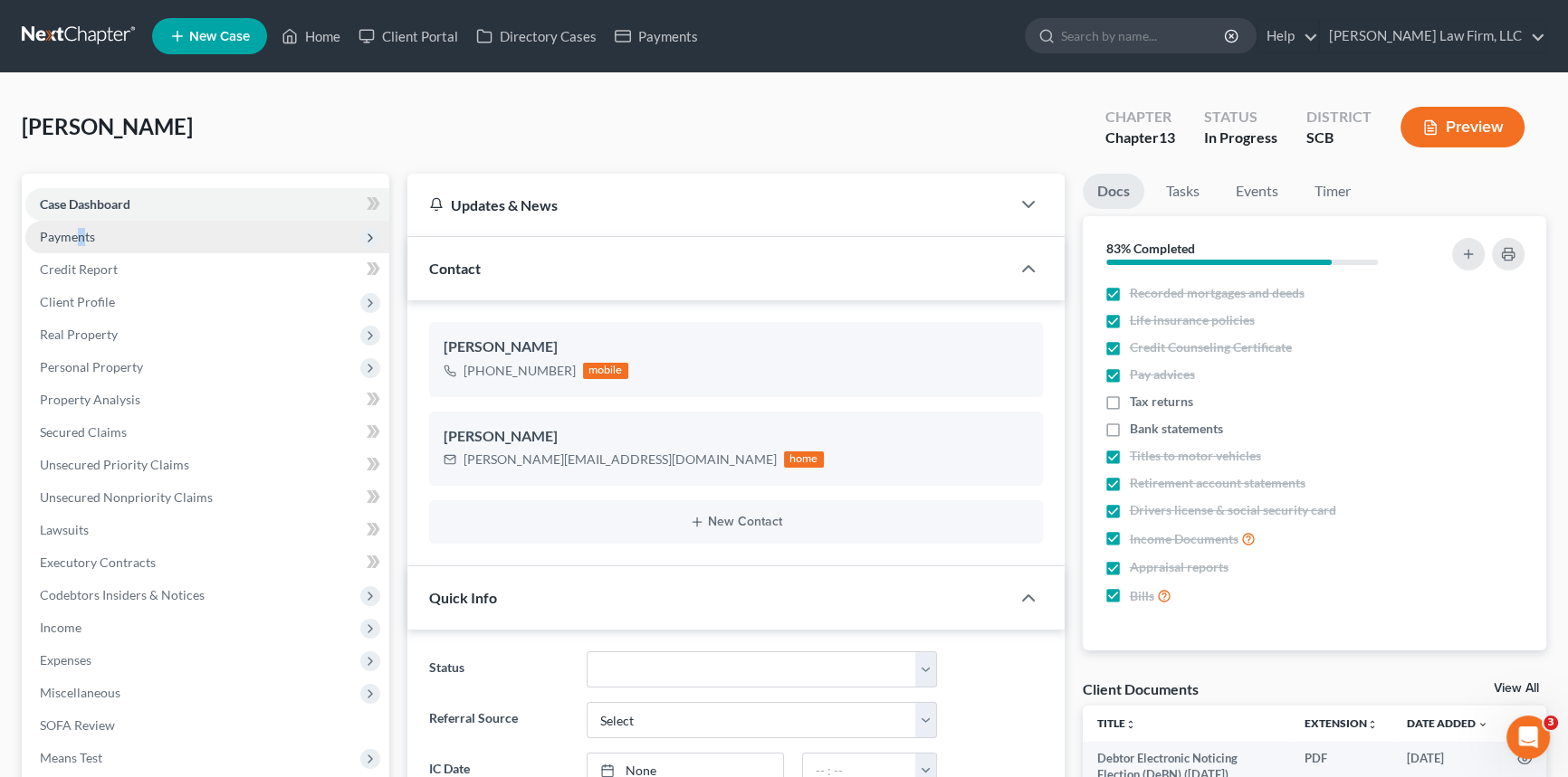
click at [83, 230] on span "Payments" at bounding box center [207, 236] width 364 height 32
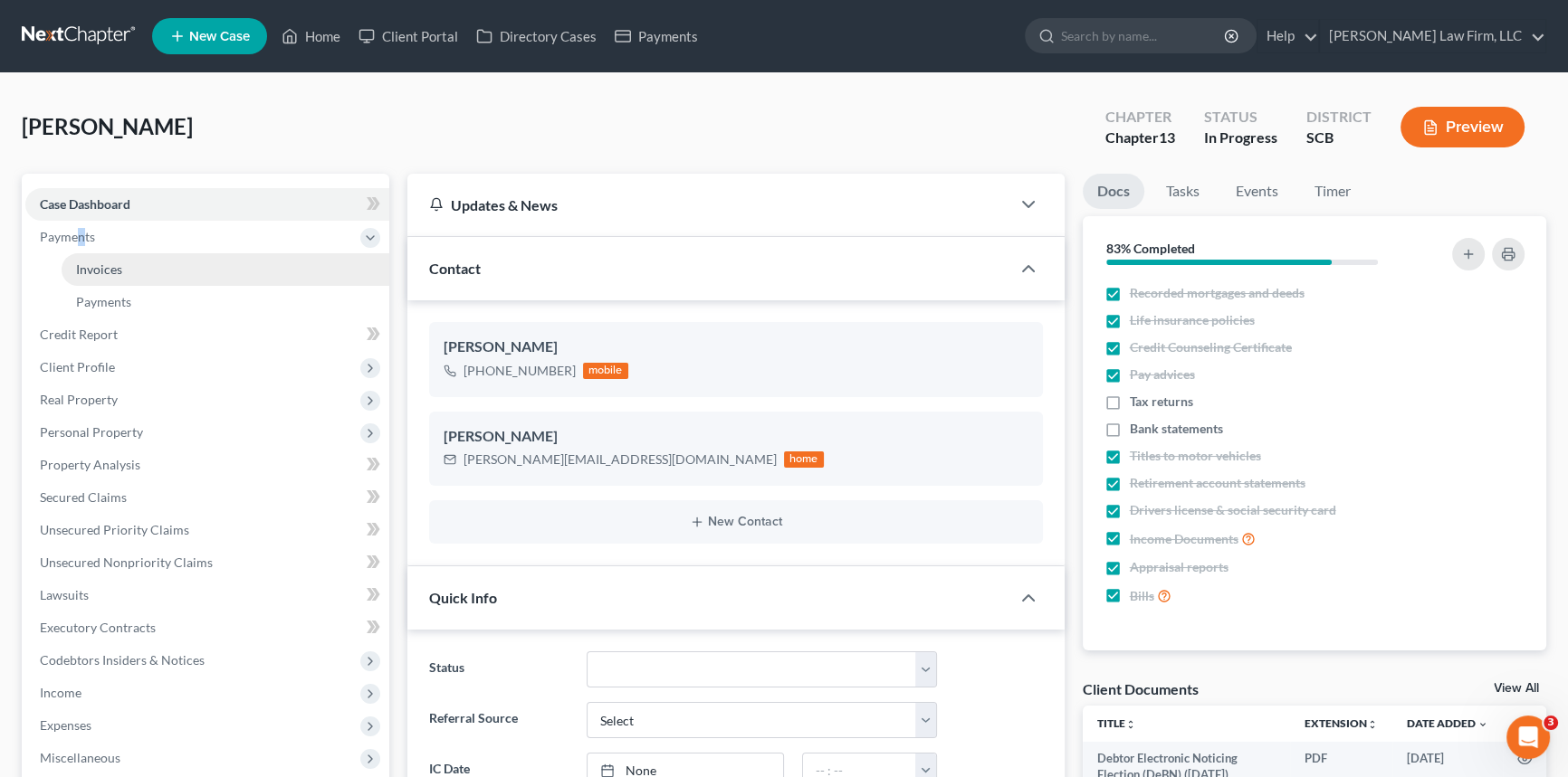
click at [98, 267] on span "Invoices" at bounding box center [99, 269] width 46 height 16
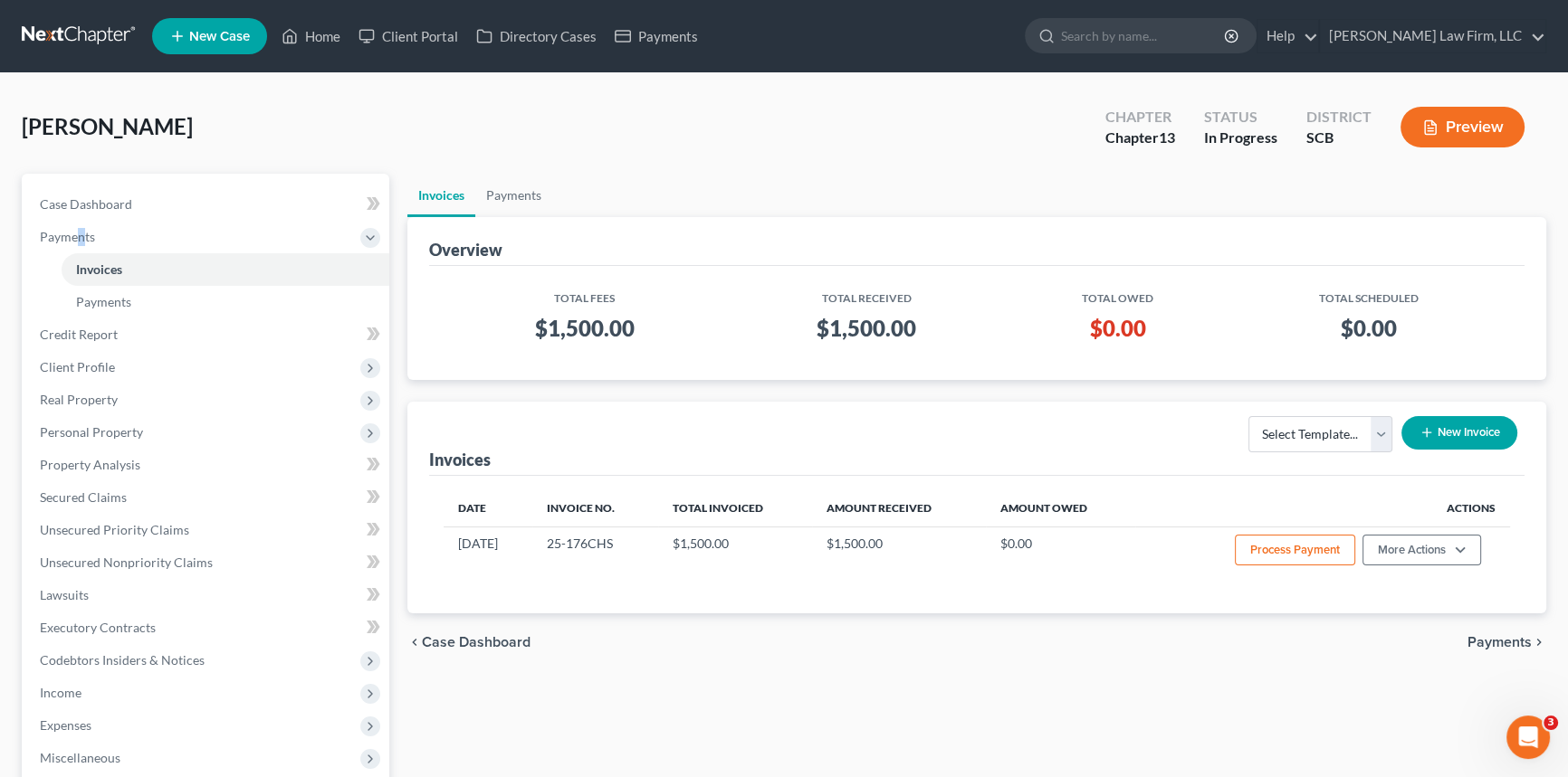
click at [191, 30] on span "New Case" at bounding box center [220, 36] width 61 height 14
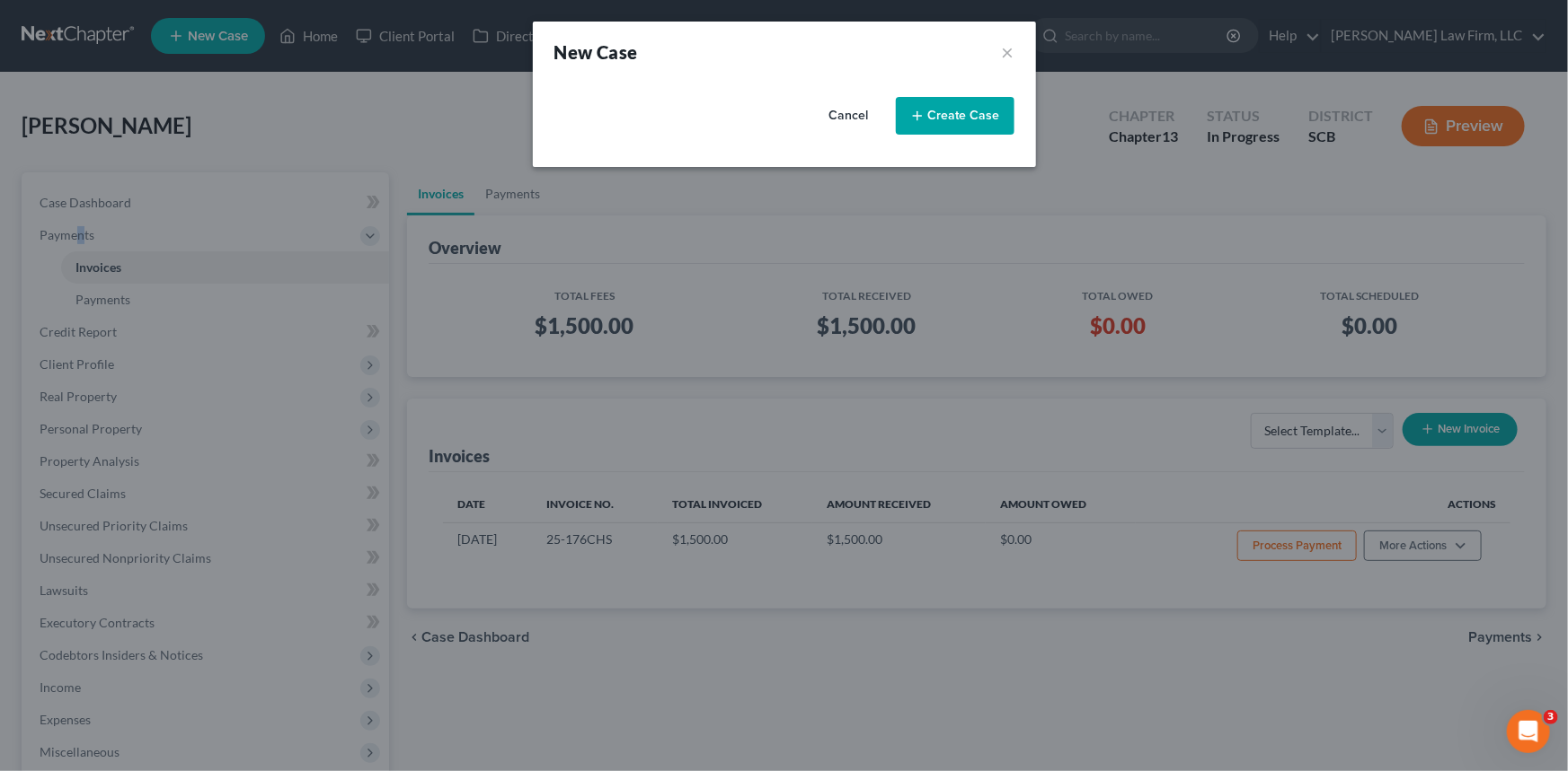
select select "72"
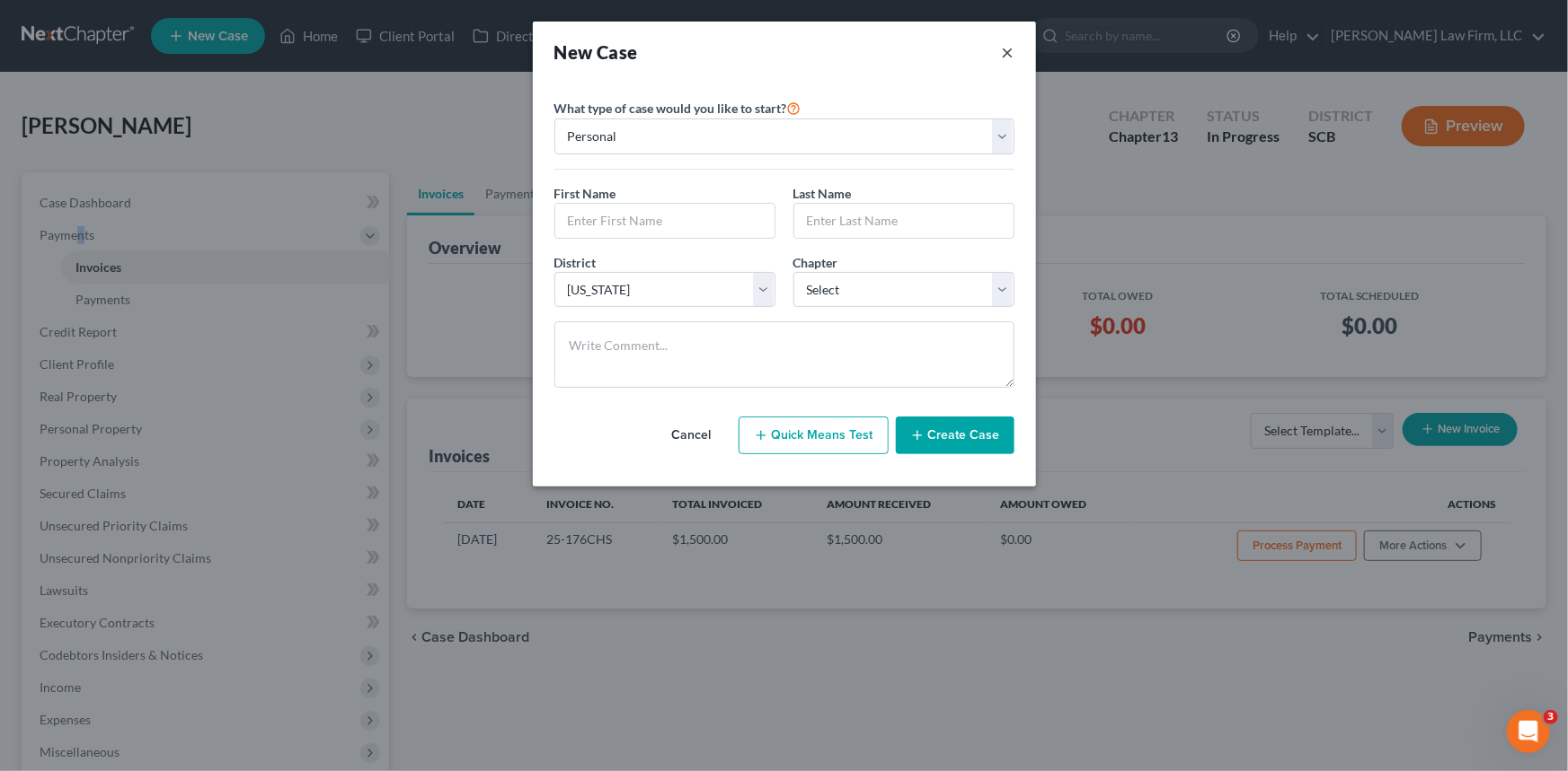
click at [1006, 42] on button "×" at bounding box center [1008, 53] width 13 height 25
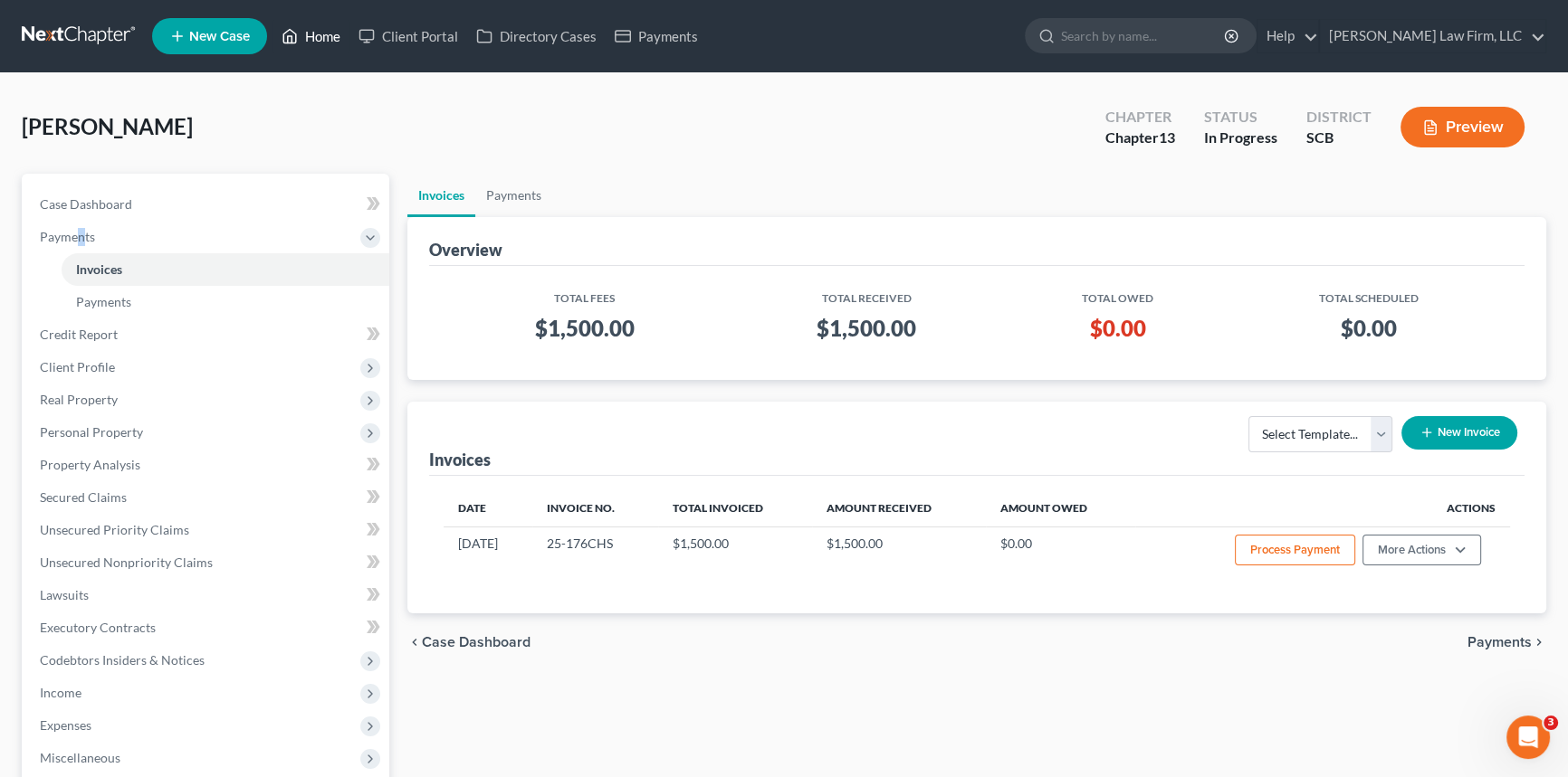
click at [328, 33] on link "Home" at bounding box center [311, 35] width 77 height 32
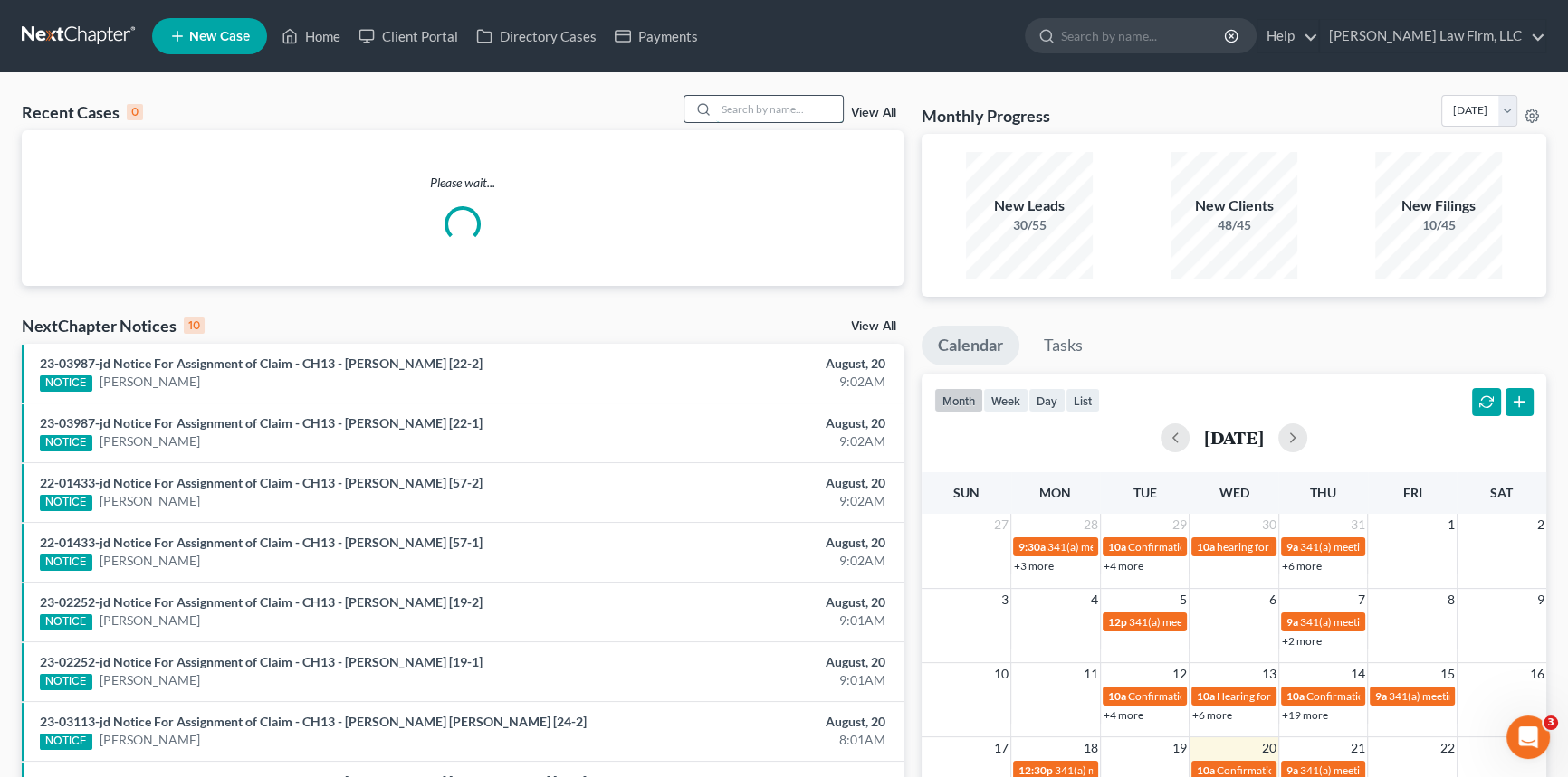
click at [717, 106] on input "search" at bounding box center [779, 109] width 126 height 26
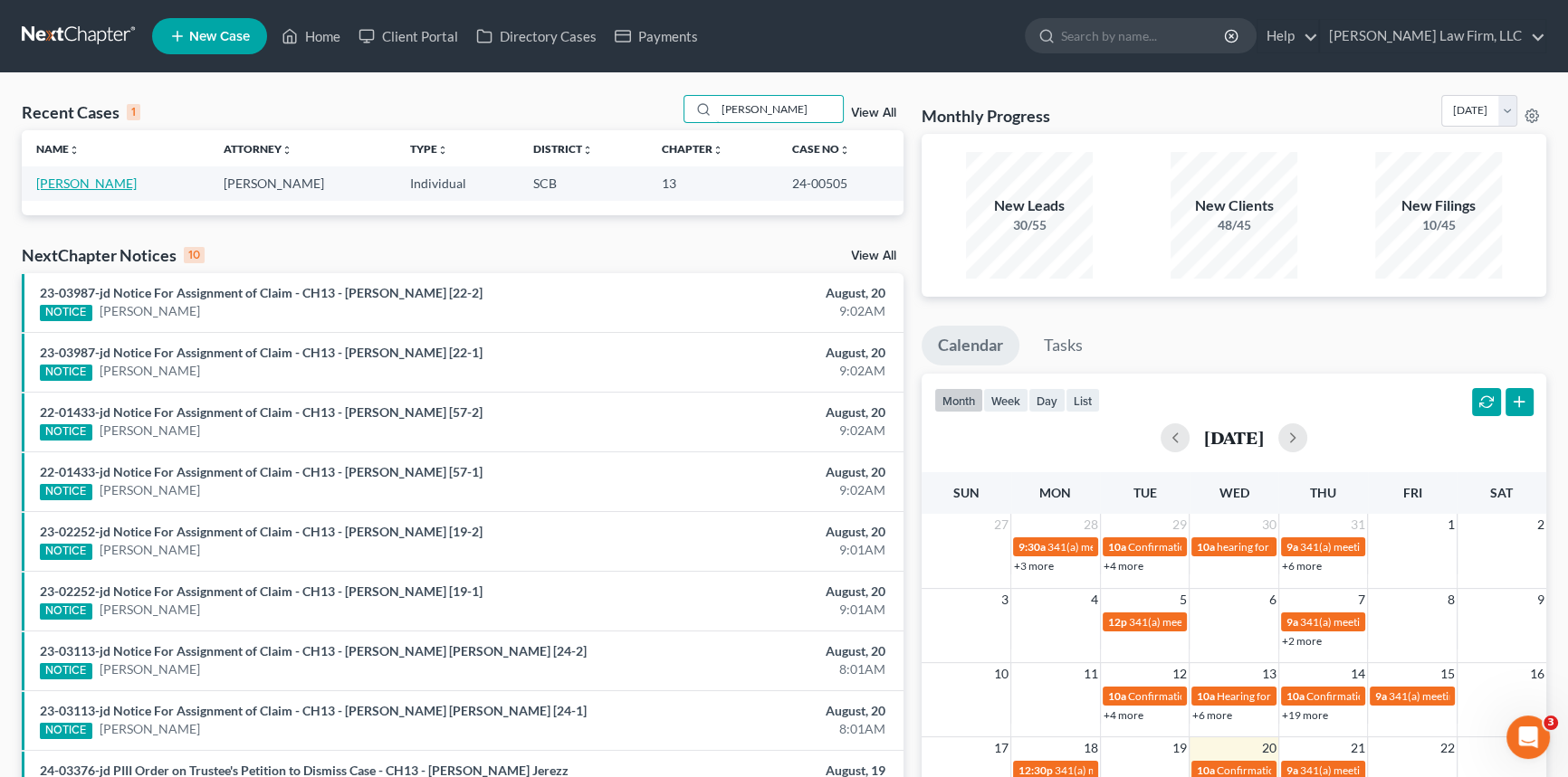
type input "[PERSON_NAME]"
click at [109, 178] on link "[PERSON_NAME]" at bounding box center [86, 183] width 101 height 16
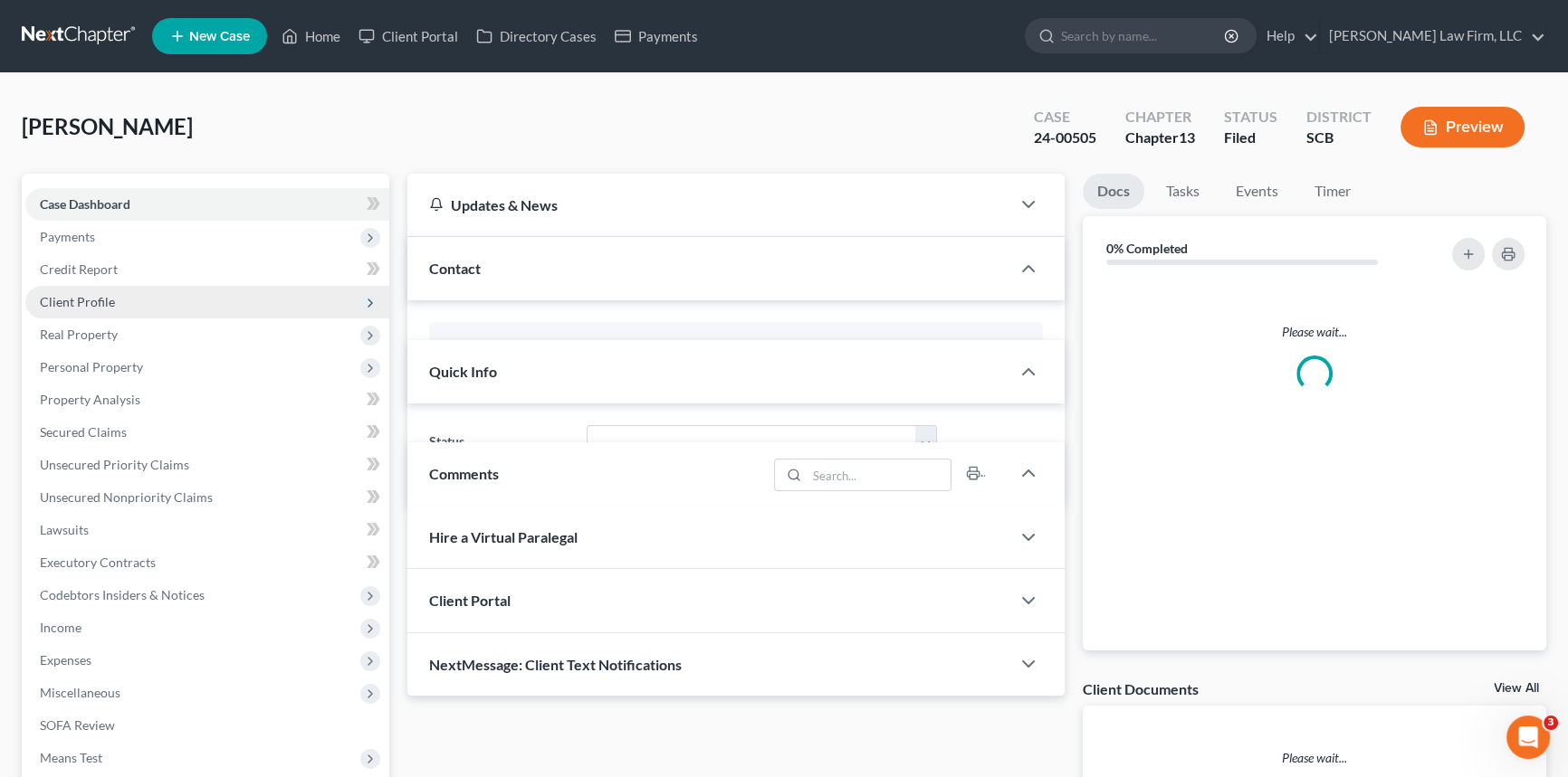
select select "1"
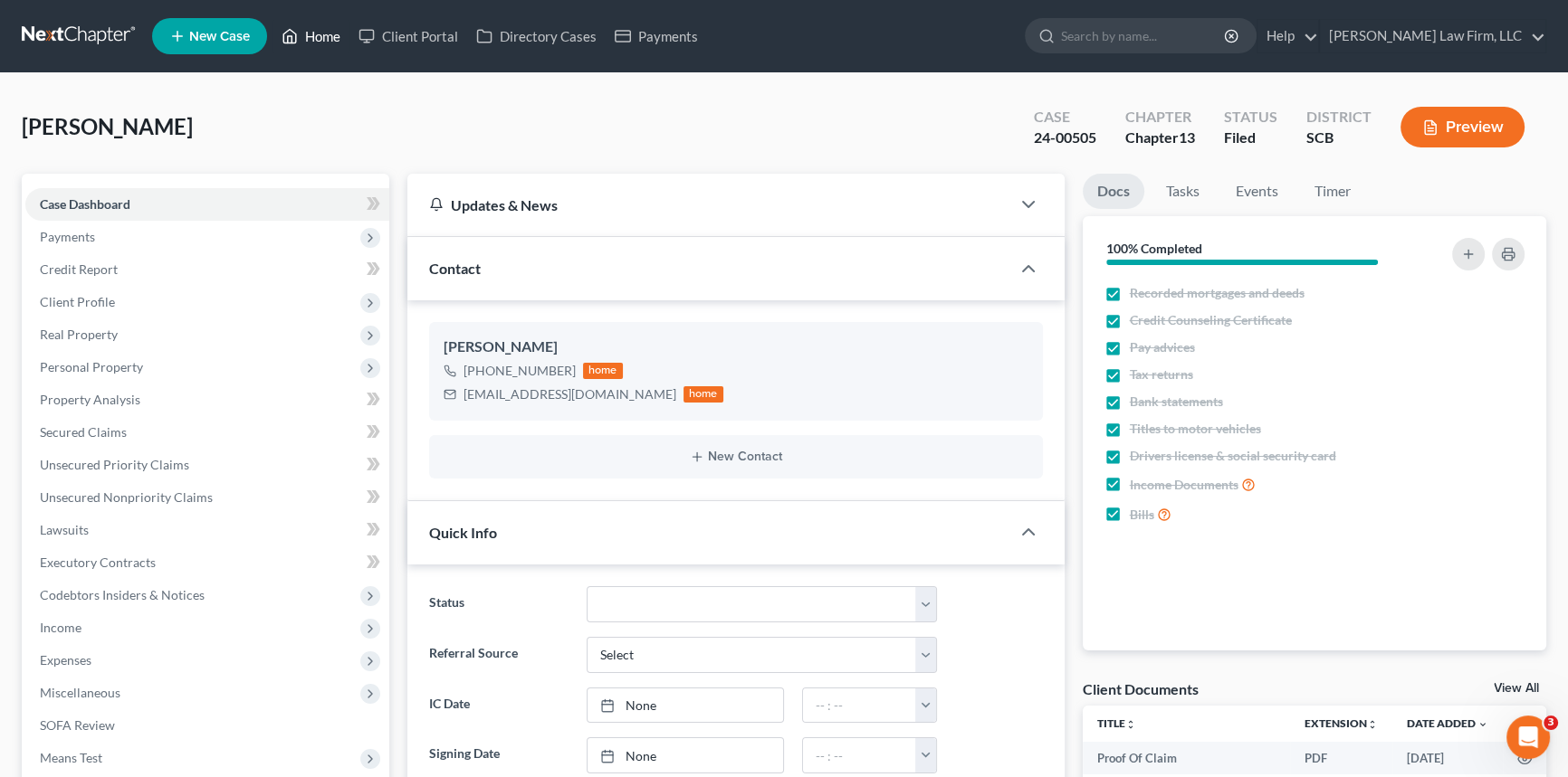
click at [323, 28] on link "Home" at bounding box center [311, 35] width 77 height 32
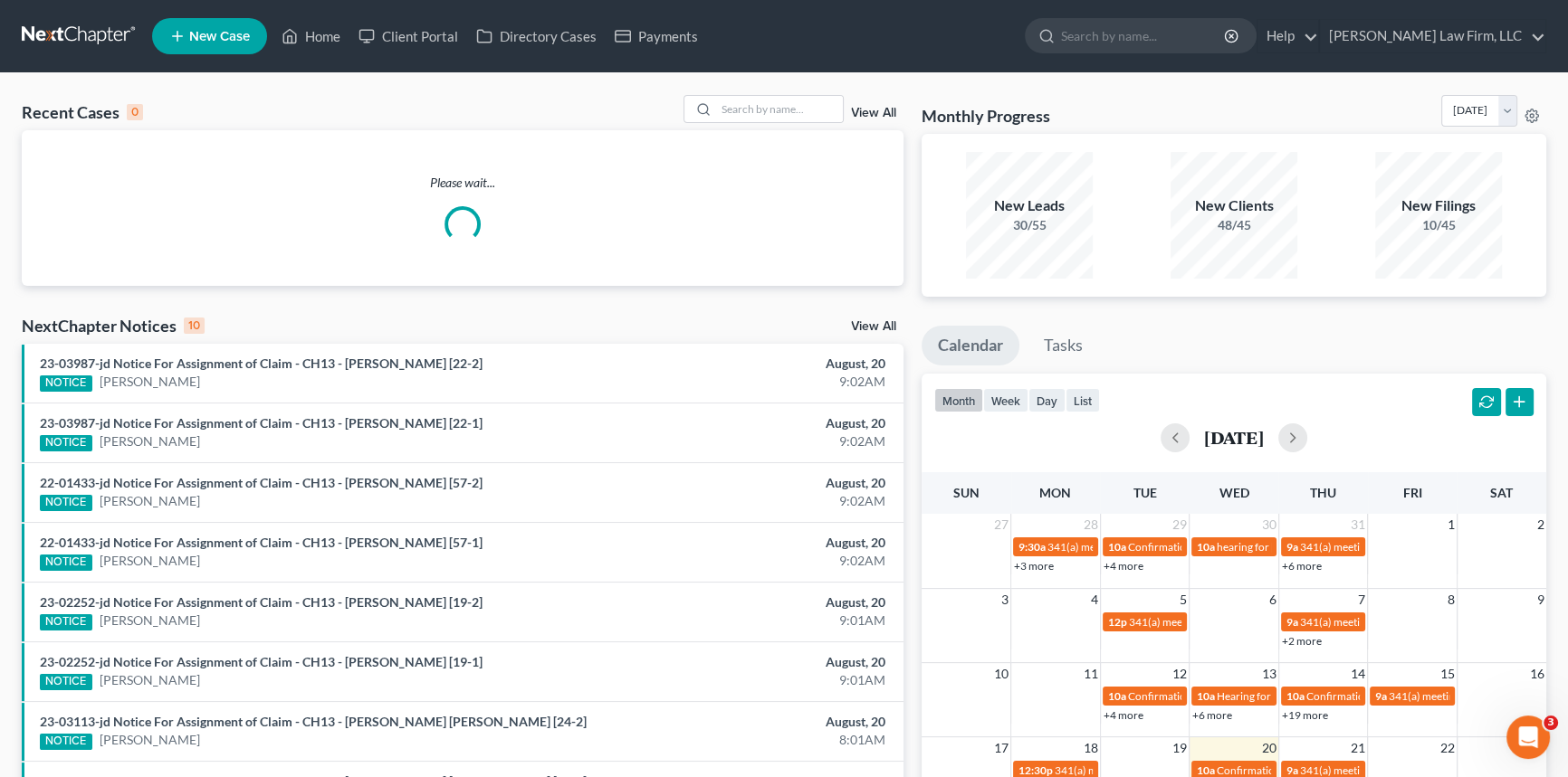
click at [739, 90] on div "Recent Cases 0 View All Please wait... NextChapter Notices 10 View All 23-03987…" at bounding box center [784, 550] width 1568 height 953
click at [733, 111] on input "search" at bounding box center [779, 109] width 126 height 26
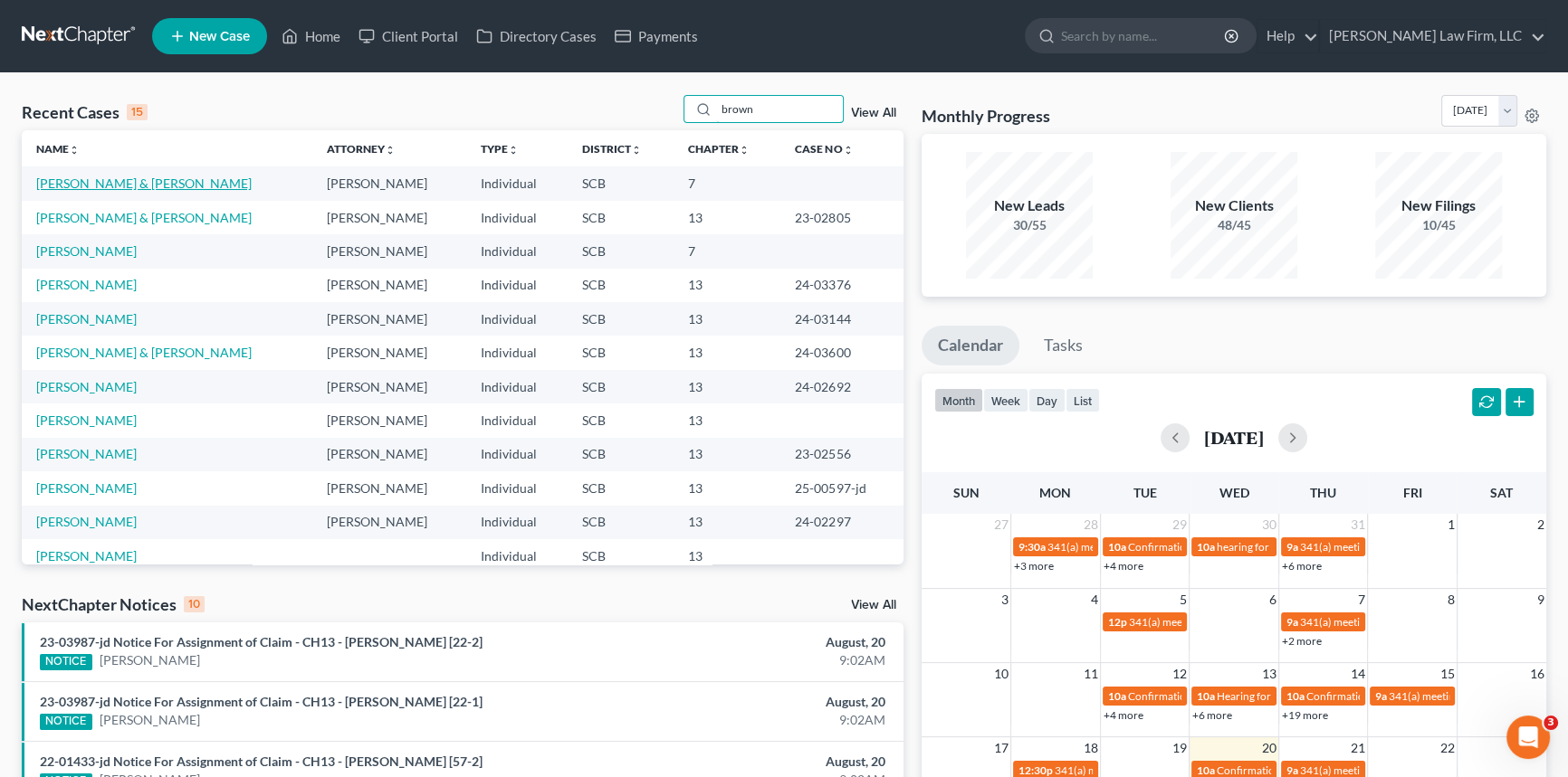
type input "brown"
click at [149, 179] on link "[PERSON_NAME] & [PERSON_NAME]" at bounding box center [144, 183] width 216 height 16
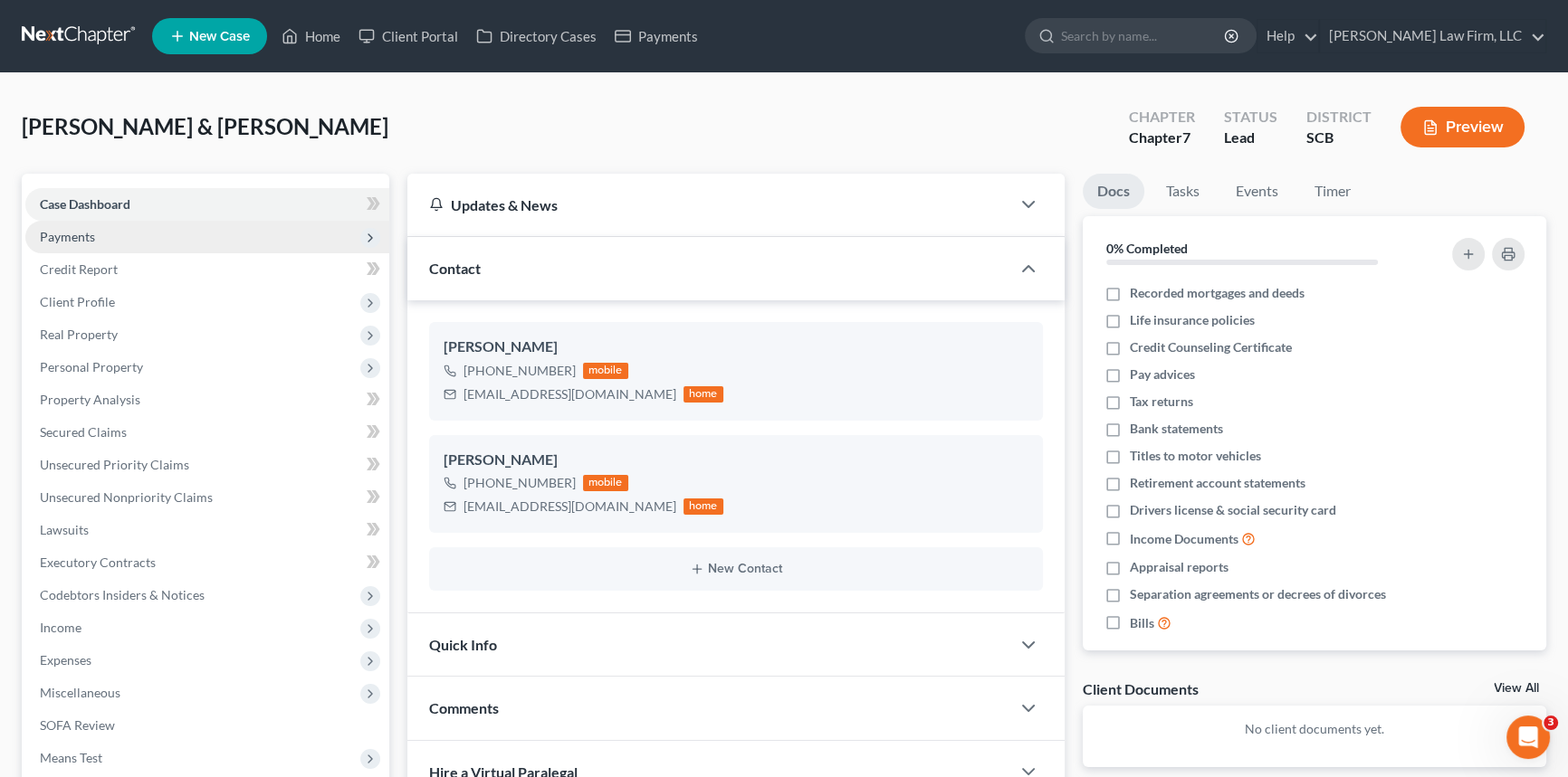
click at [78, 231] on span "Payments" at bounding box center [68, 237] width 55 height 16
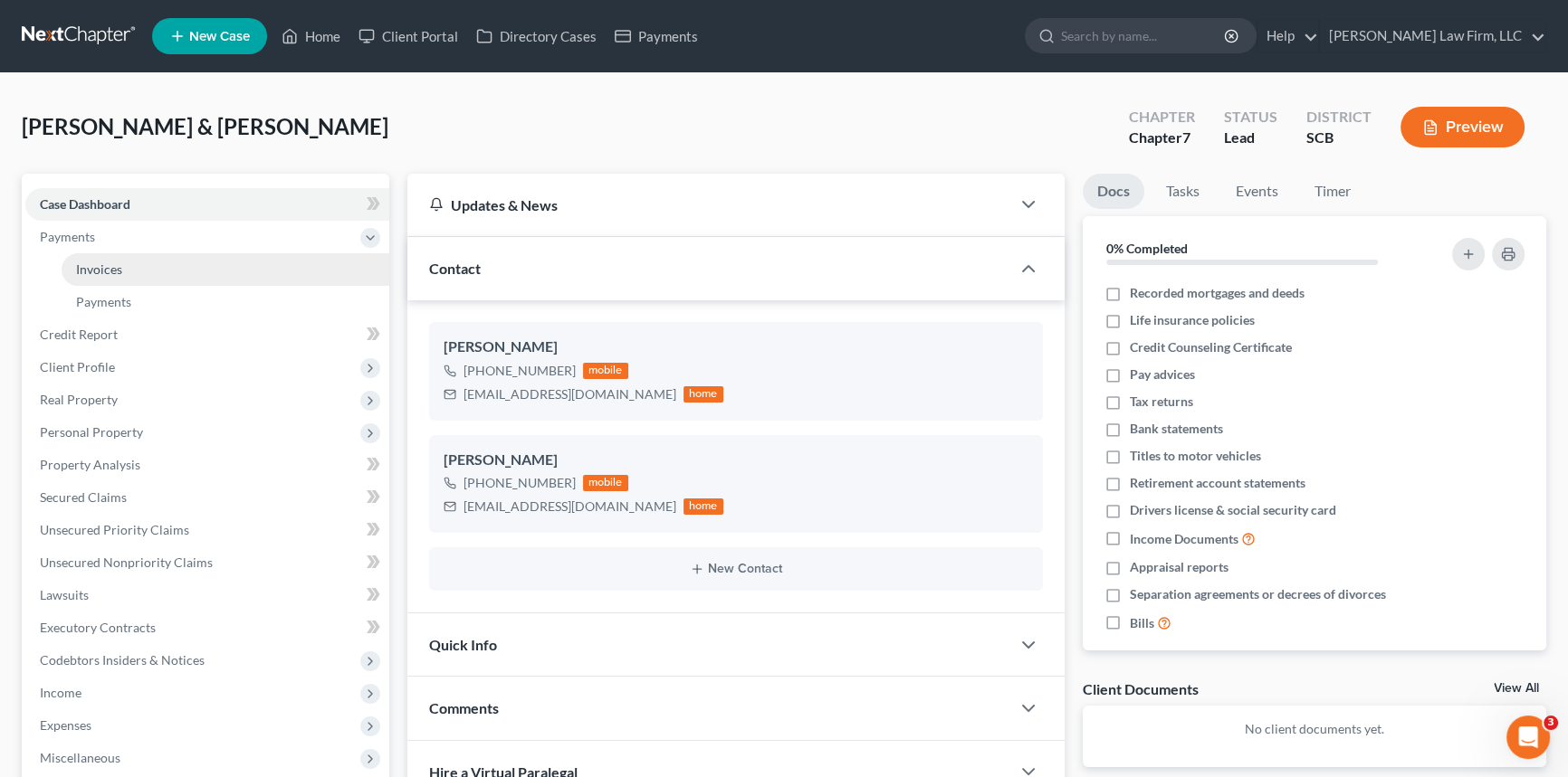
click at [104, 268] on span "Invoices" at bounding box center [99, 269] width 46 height 16
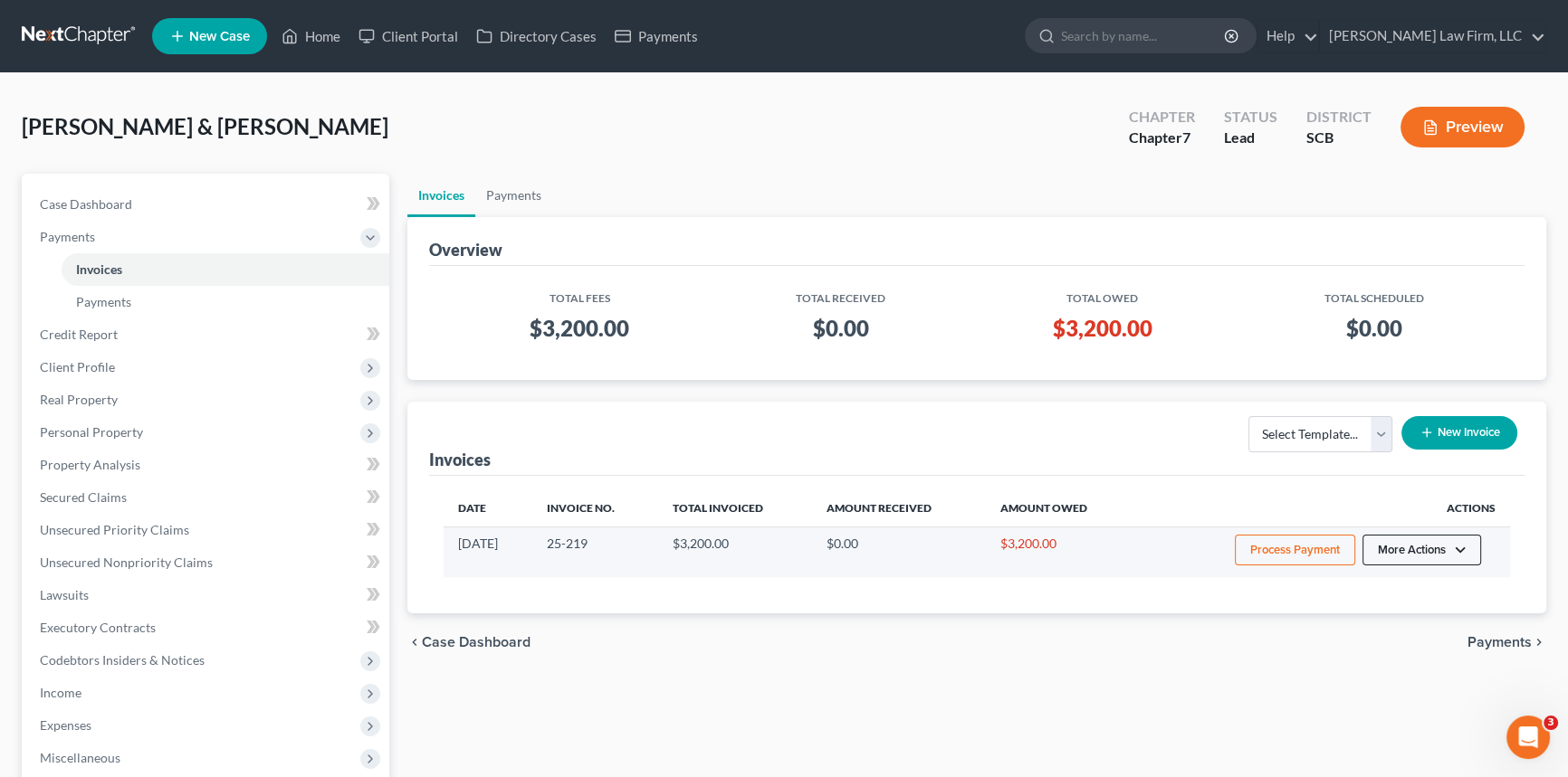
click at [1415, 549] on button "More Actions" at bounding box center [1421, 550] width 119 height 30
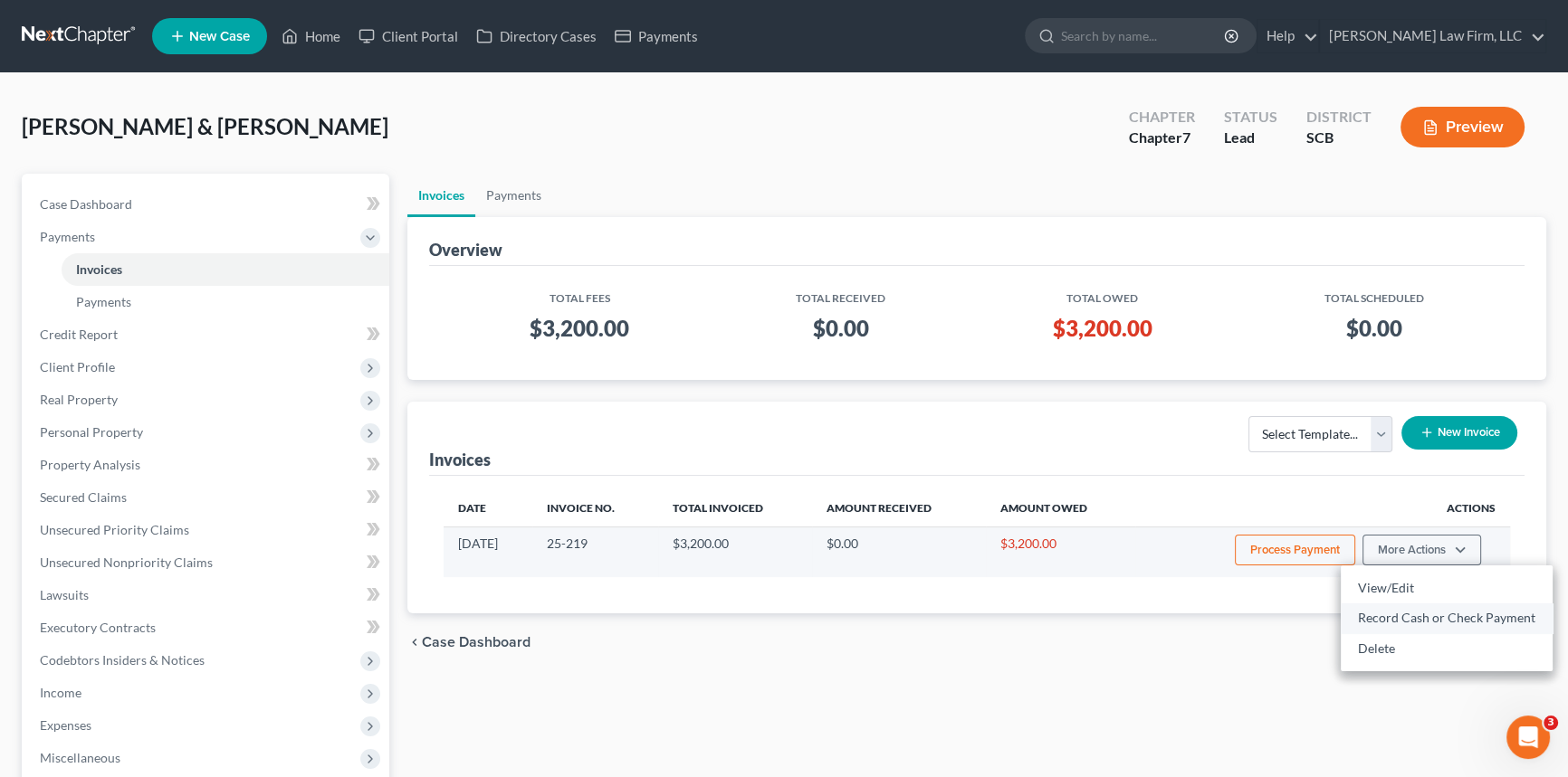
click at [1403, 610] on link "Record Cash or Check Payment" at bounding box center [1446, 617] width 212 height 30
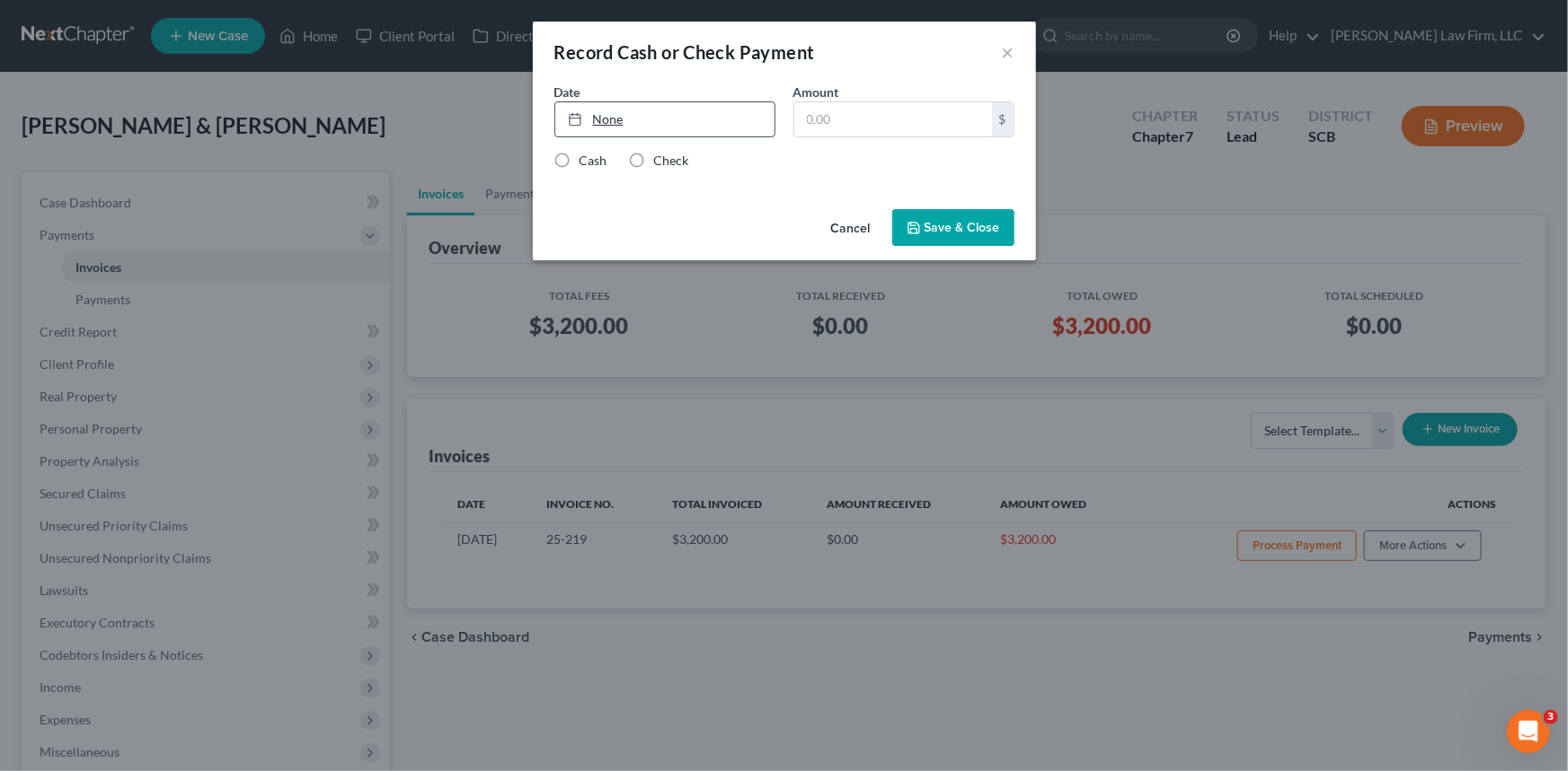
type input "[DATE]"
click at [668, 106] on link "[DATE]" at bounding box center [664, 119] width 219 height 34
click at [805, 123] on input "text" at bounding box center [892, 119] width 197 height 34
type input "500.00"
click at [654, 161] on label "Check" at bounding box center [671, 160] width 35 height 18
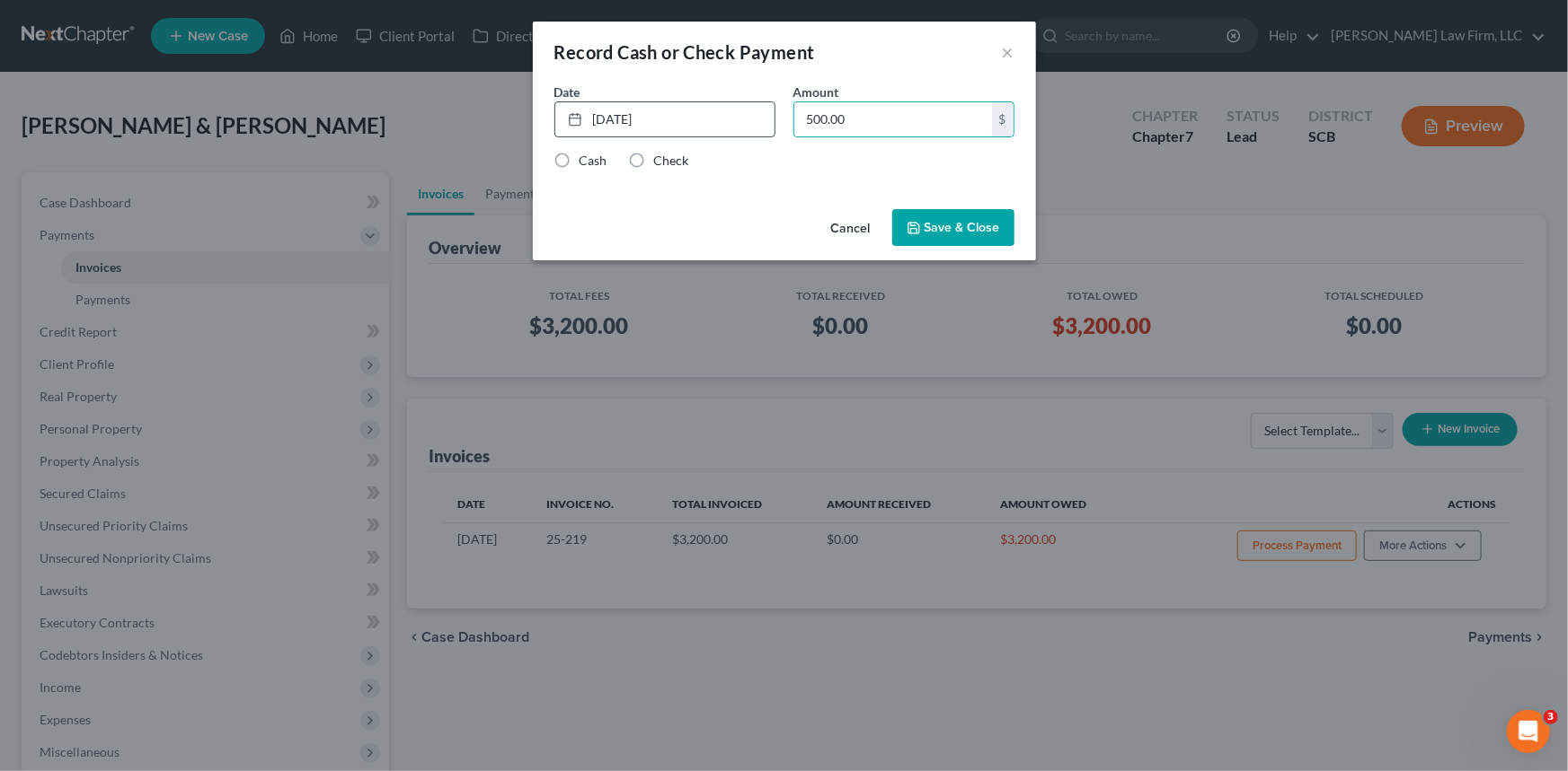
click at [661, 161] on input "Check" at bounding box center [667, 158] width 12 height 12
radio input "true"
click at [973, 222] on button "Save & Close" at bounding box center [953, 228] width 123 height 38
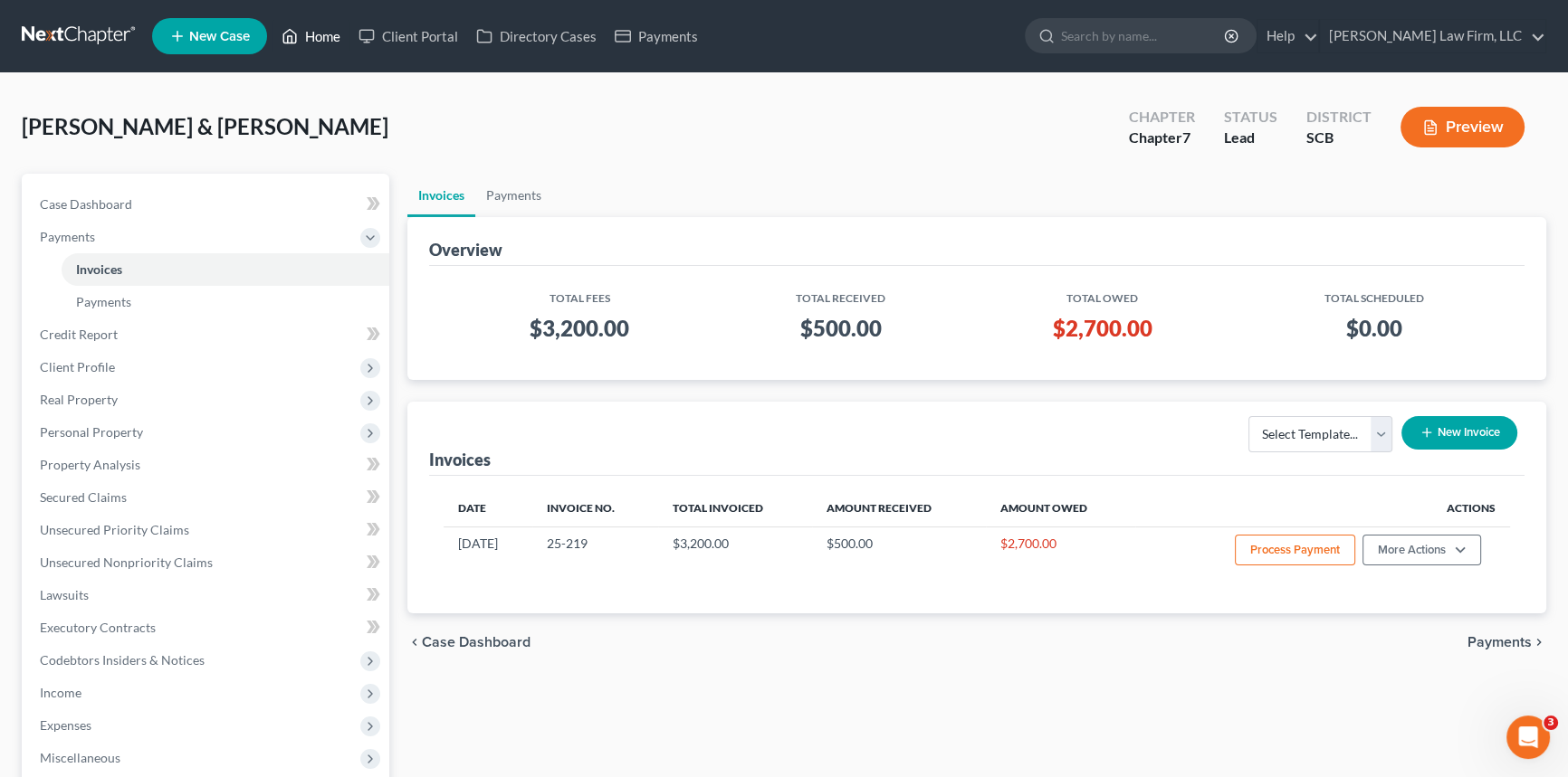
click at [330, 35] on link "Home" at bounding box center [311, 35] width 77 height 32
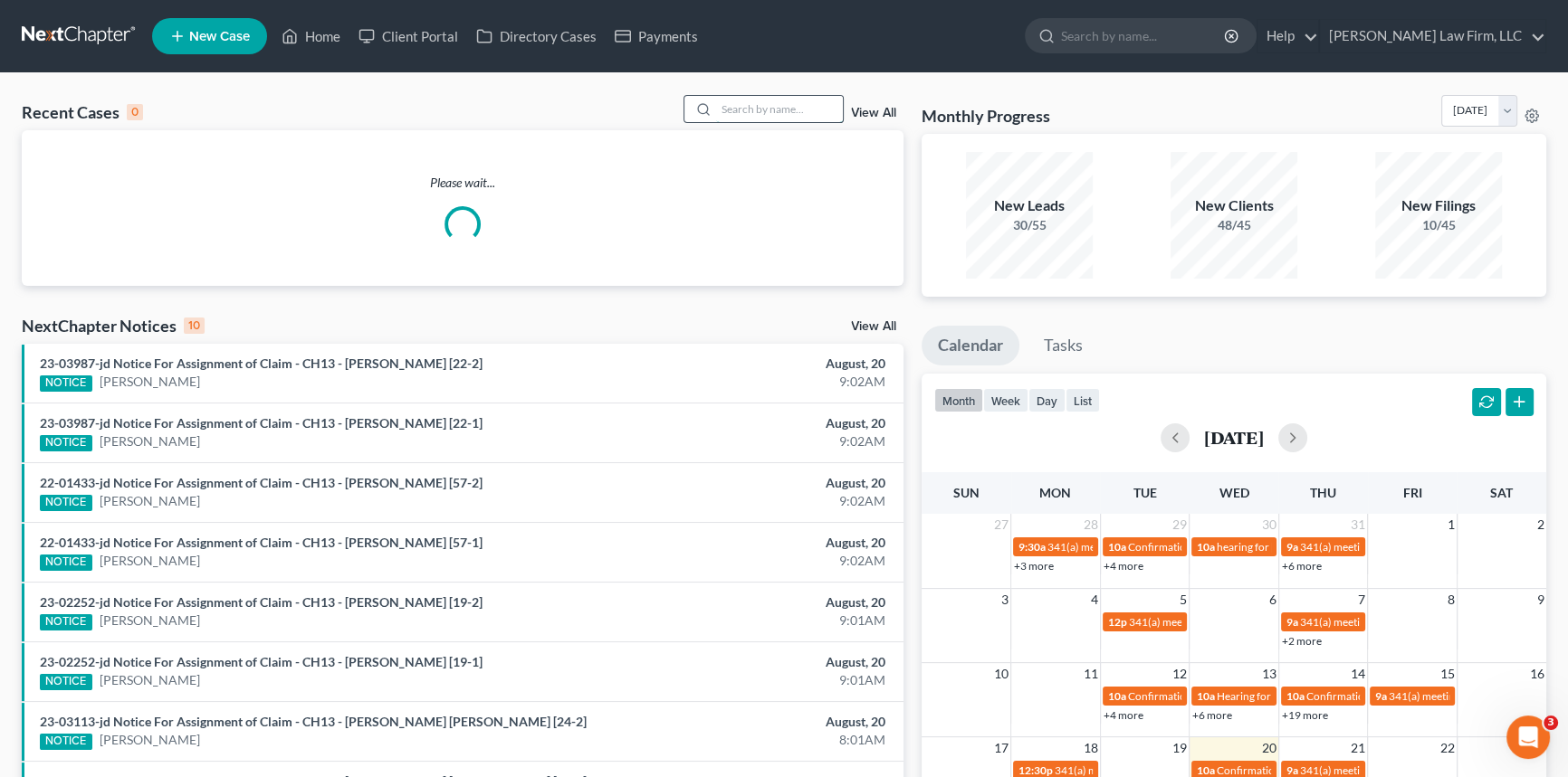
click at [726, 113] on input "search" at bounding box center [779, 109] width 126 height 26
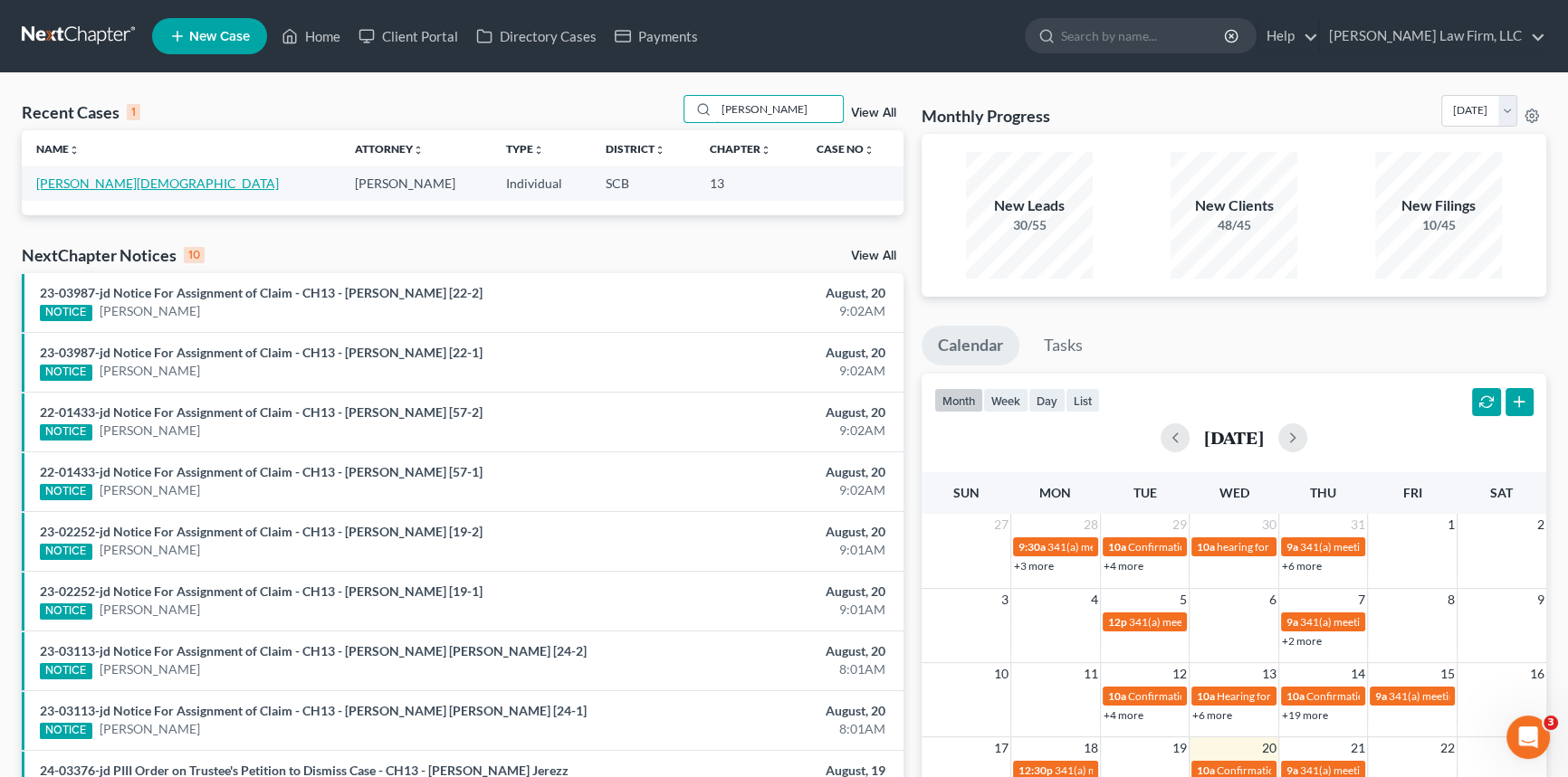
type input "[PERSON_NAME]"
click at [78, 177] on link "[PERSON_NAME][DEMOGRAPHIC_DATA]" at bounding box center [158, 183] width 243 height 16
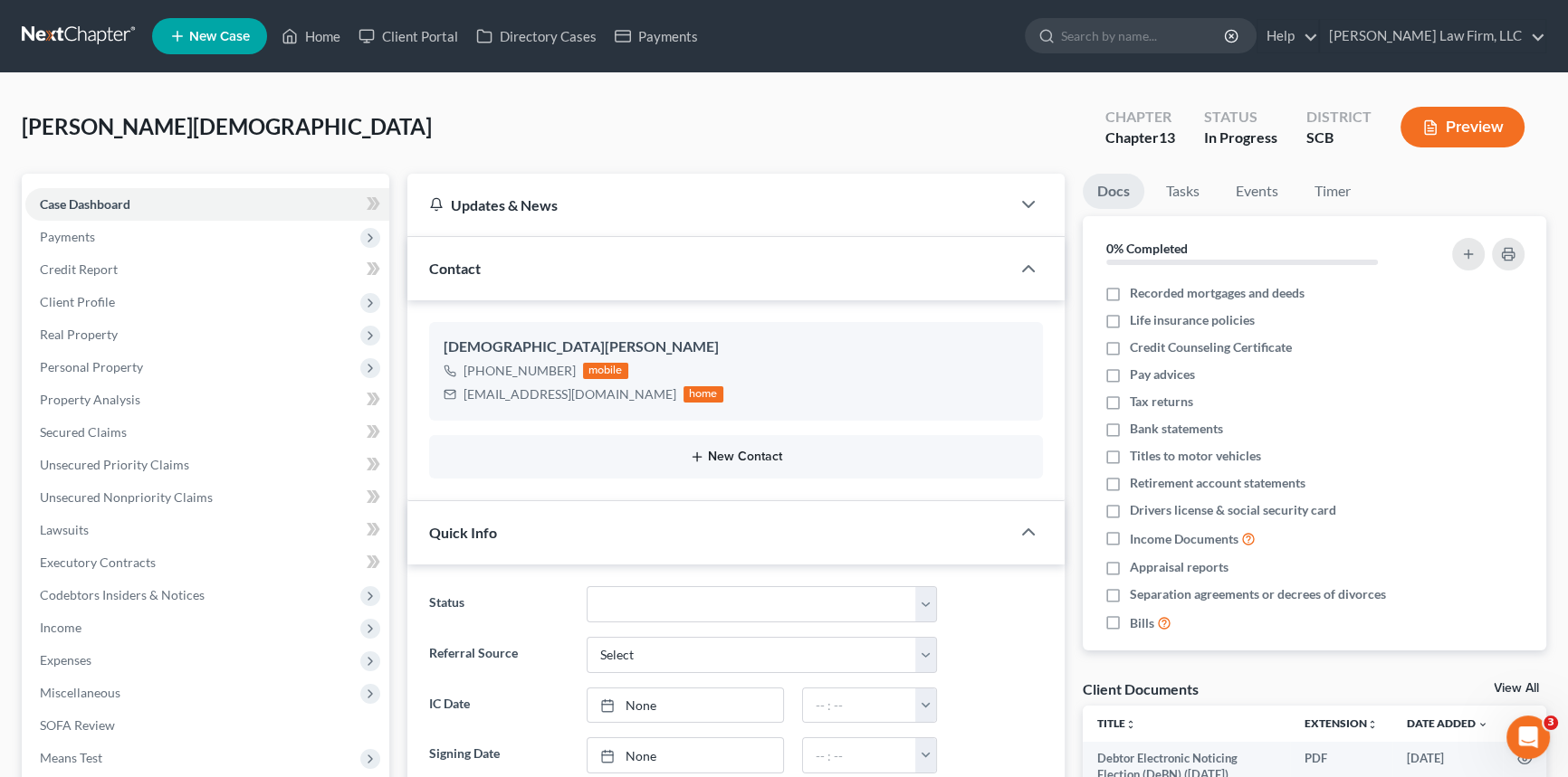
select select "0"
click at [78, 294] on span "Client Profile" at bounding box center [77, 302] width 75 height 16
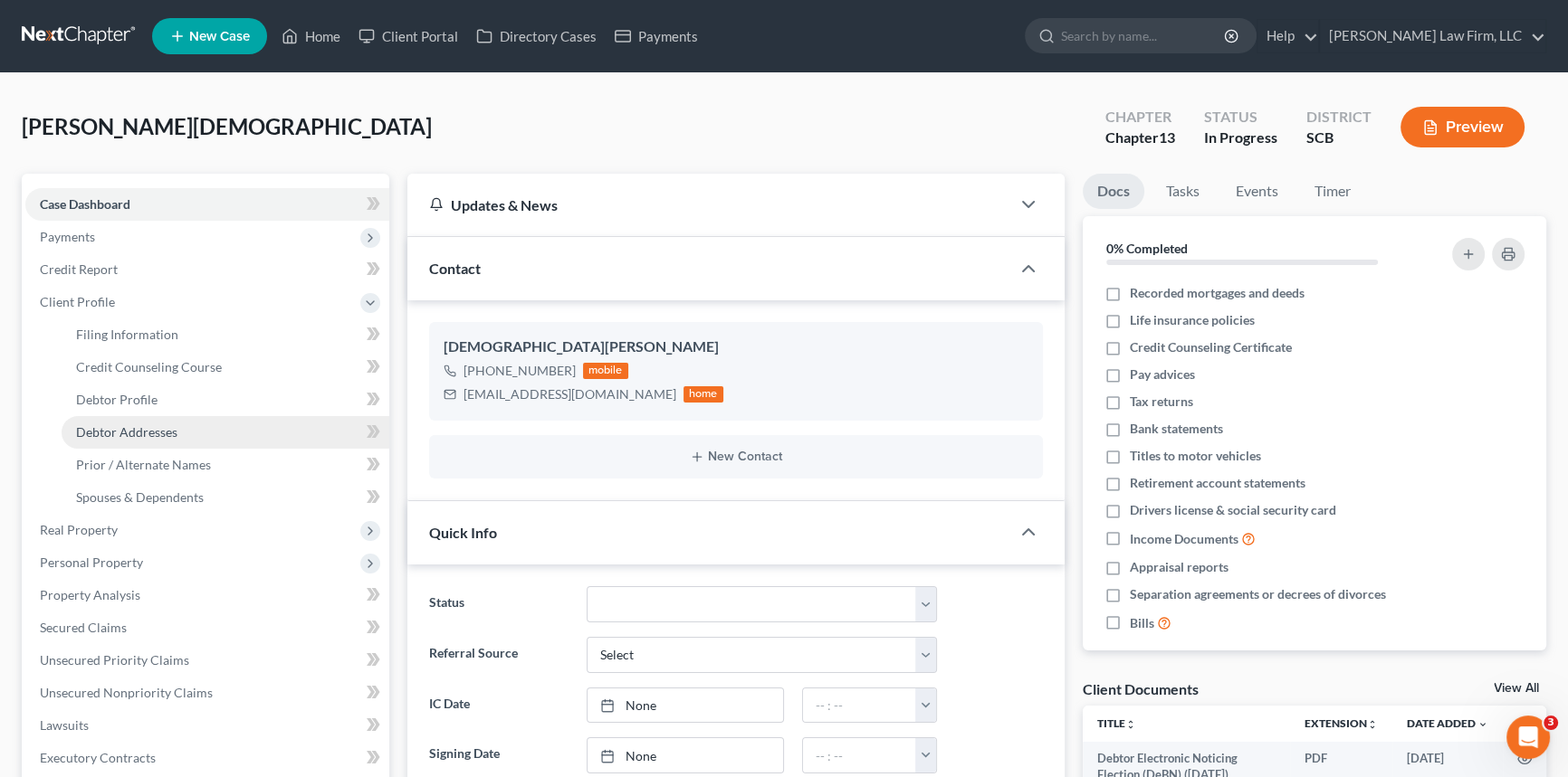
click at [122, 428] on span "Debtor Addresses" at bounding box center [126, 432] width 101 height 16
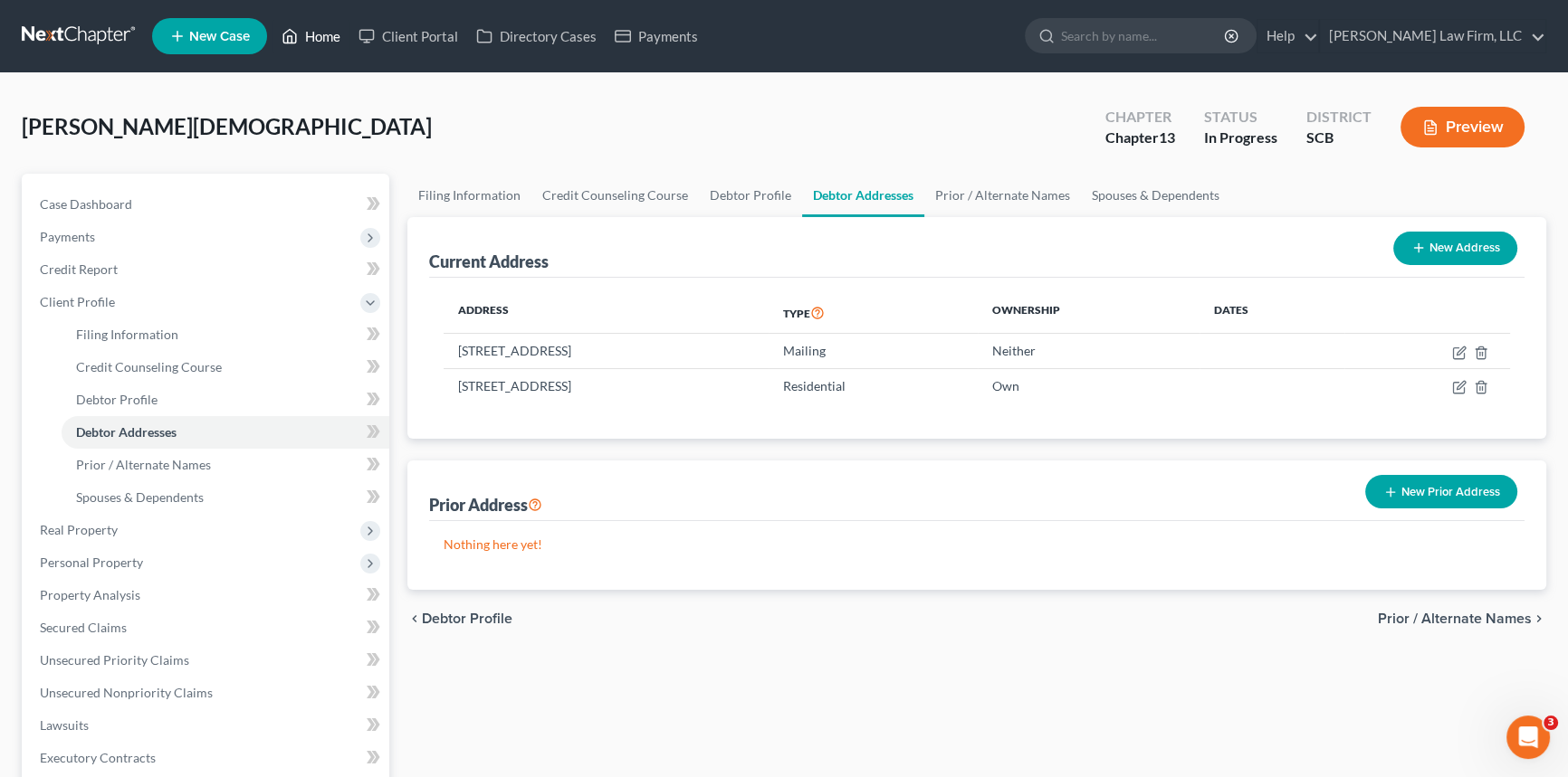
click at [311, 30] on link "Home" at bounding box center [311, 35] width 77 height 32
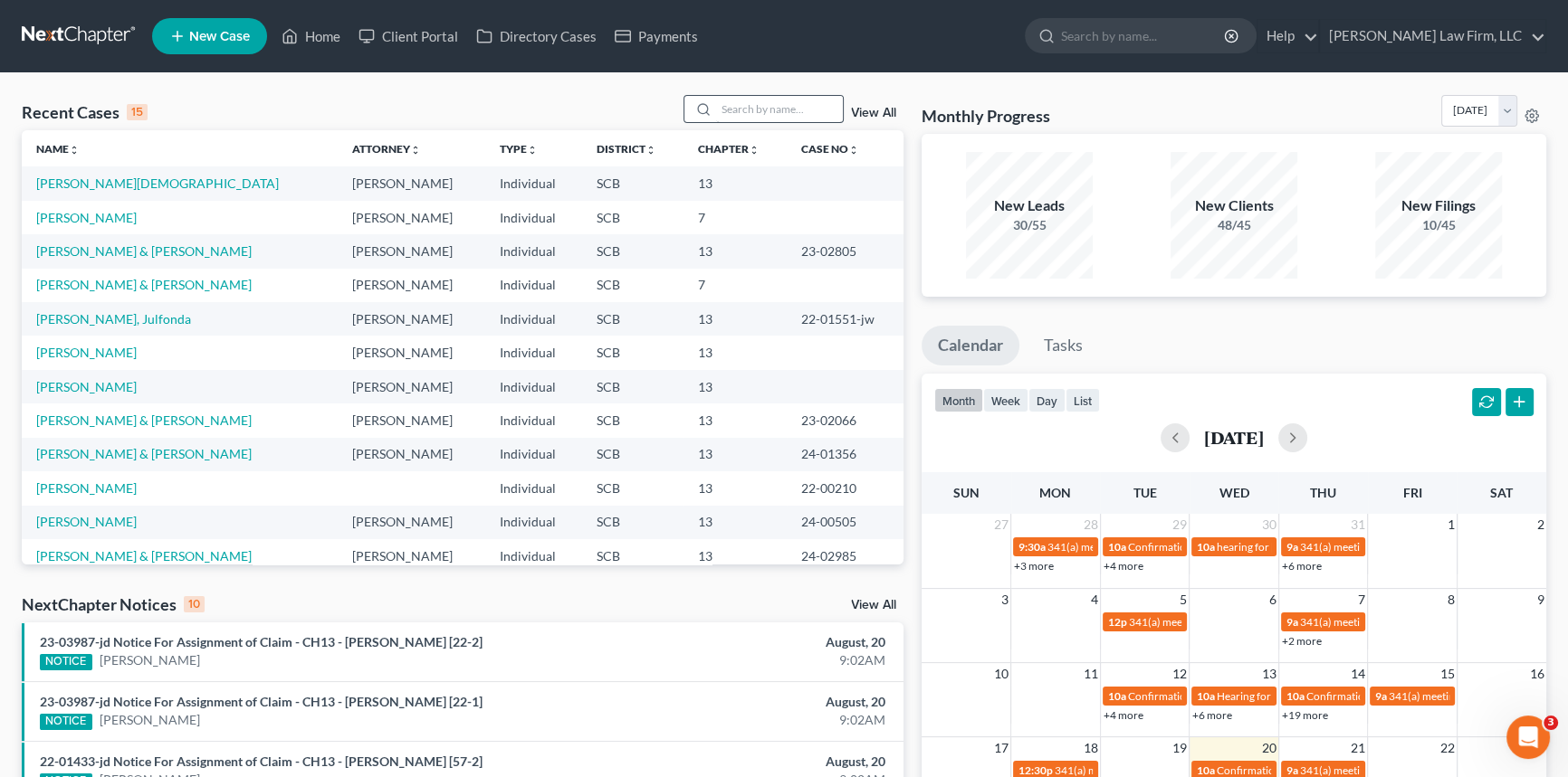
drag, startPoint x: 750, startPoint y: 89, endPoint x: 739, endPoint y: 99, distance: 14.9
click at [739, 99] on div "Recent Cases 15 View All Name unfold_more expand_more expand_less Attorney unfo…" at bounding box center [784, 690] width 1568 height 1233
click at [724, 106] on input "search" at bounding box center [779, 109] width 126 height 26
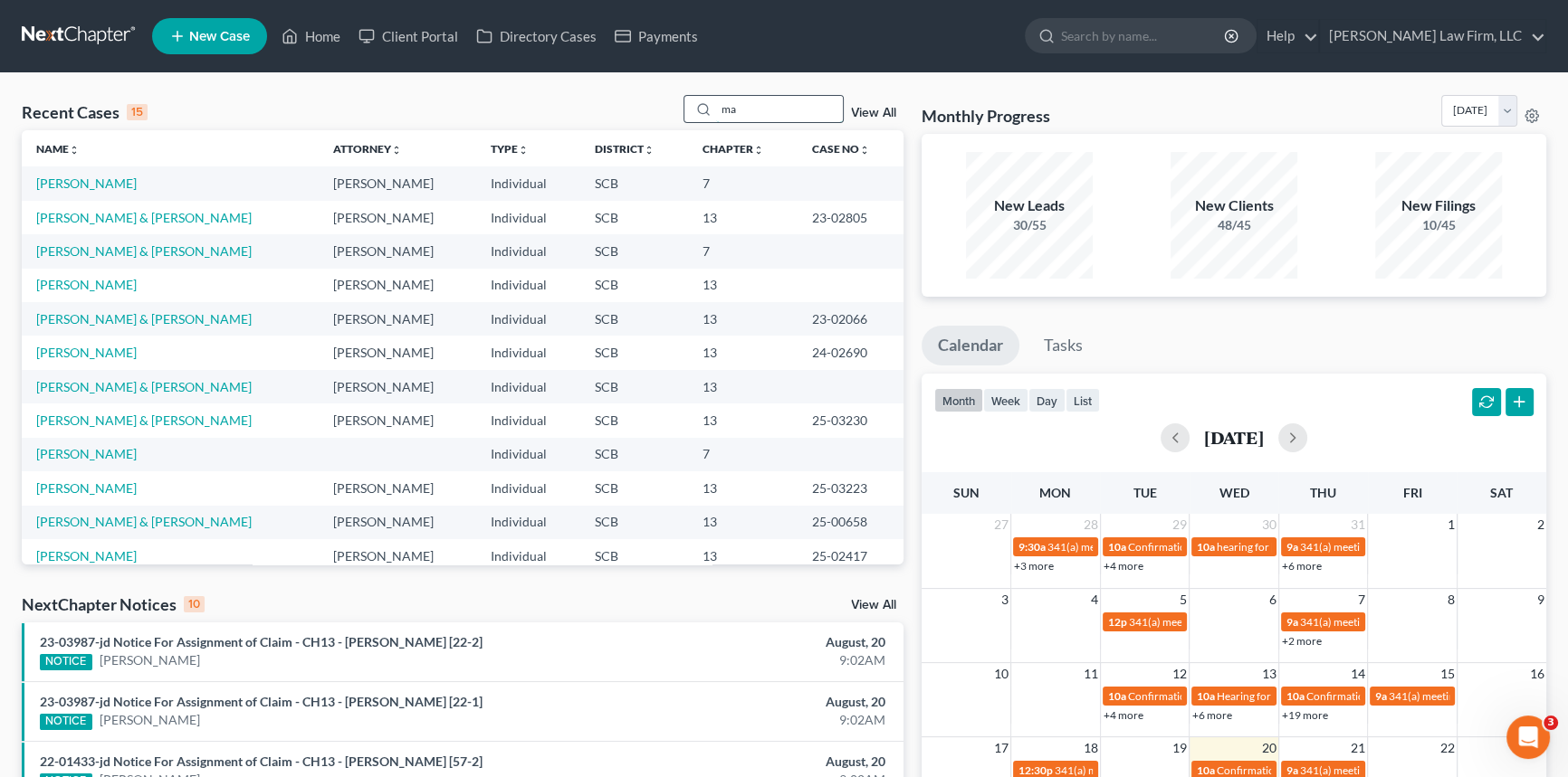
type input "a"
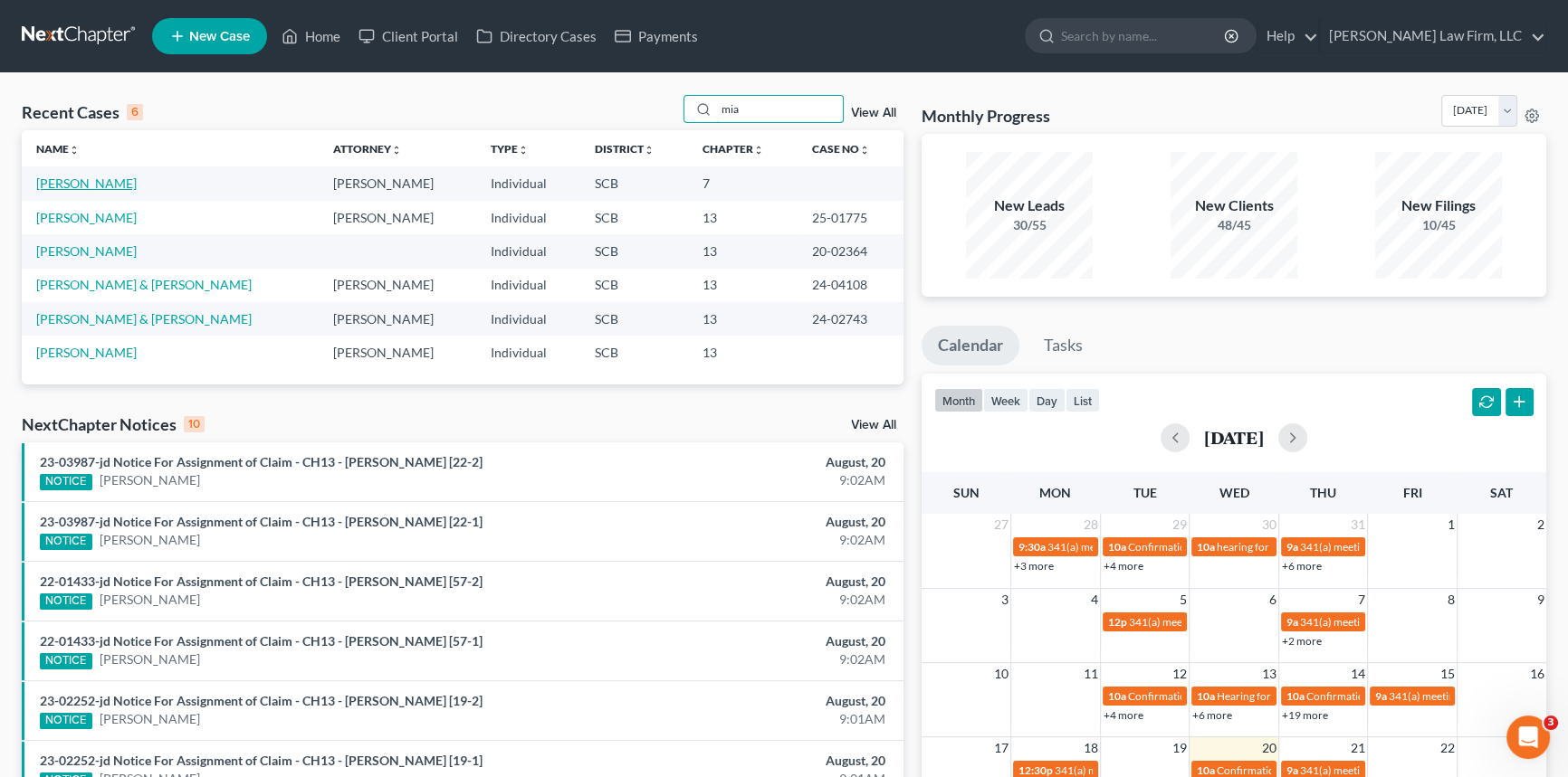
type input "mia"
click at [69, 181] on link "[PERSON_NAME]" at bounding box center [86, 183] width 101 height 16
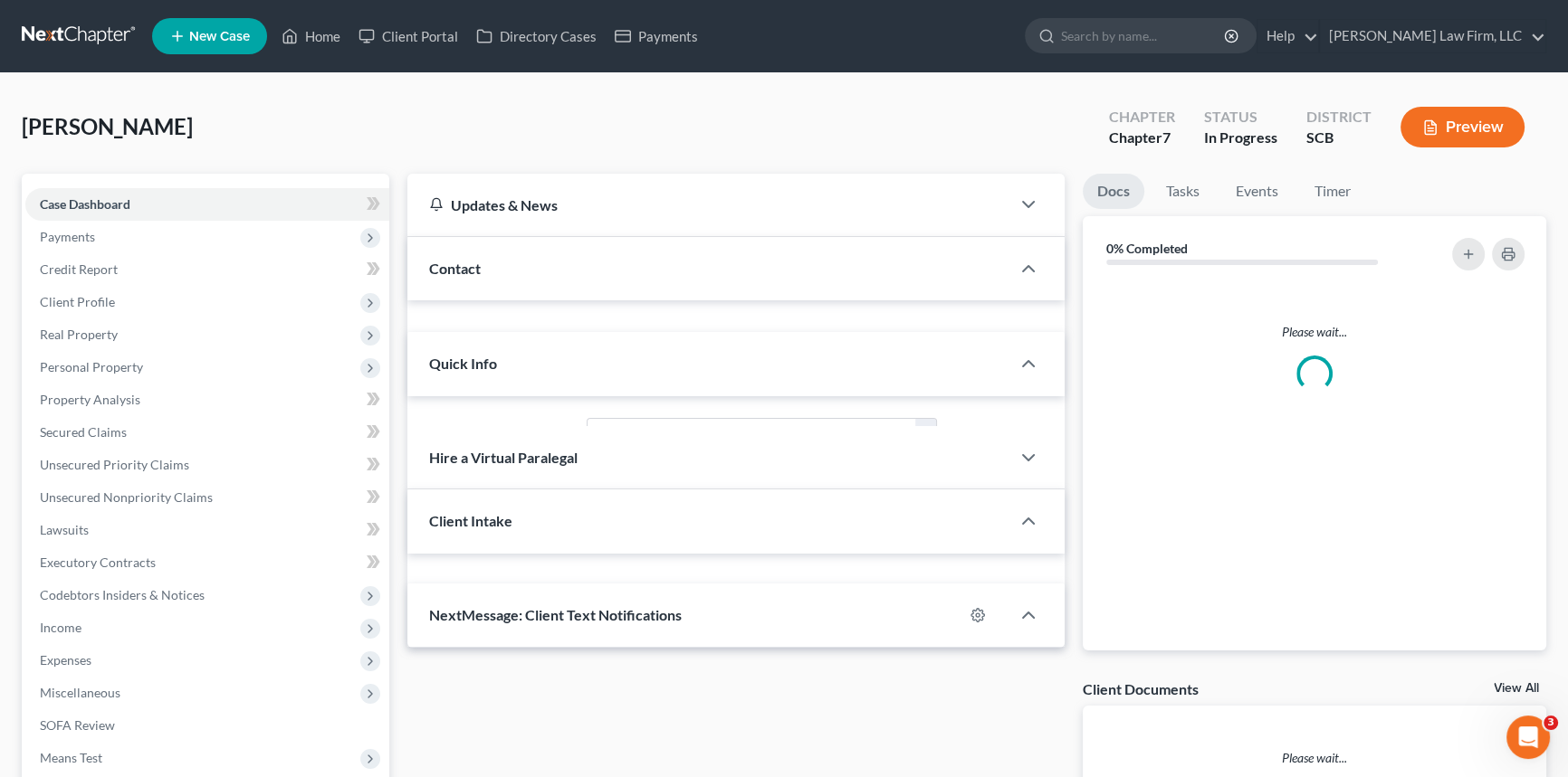
select select "1"
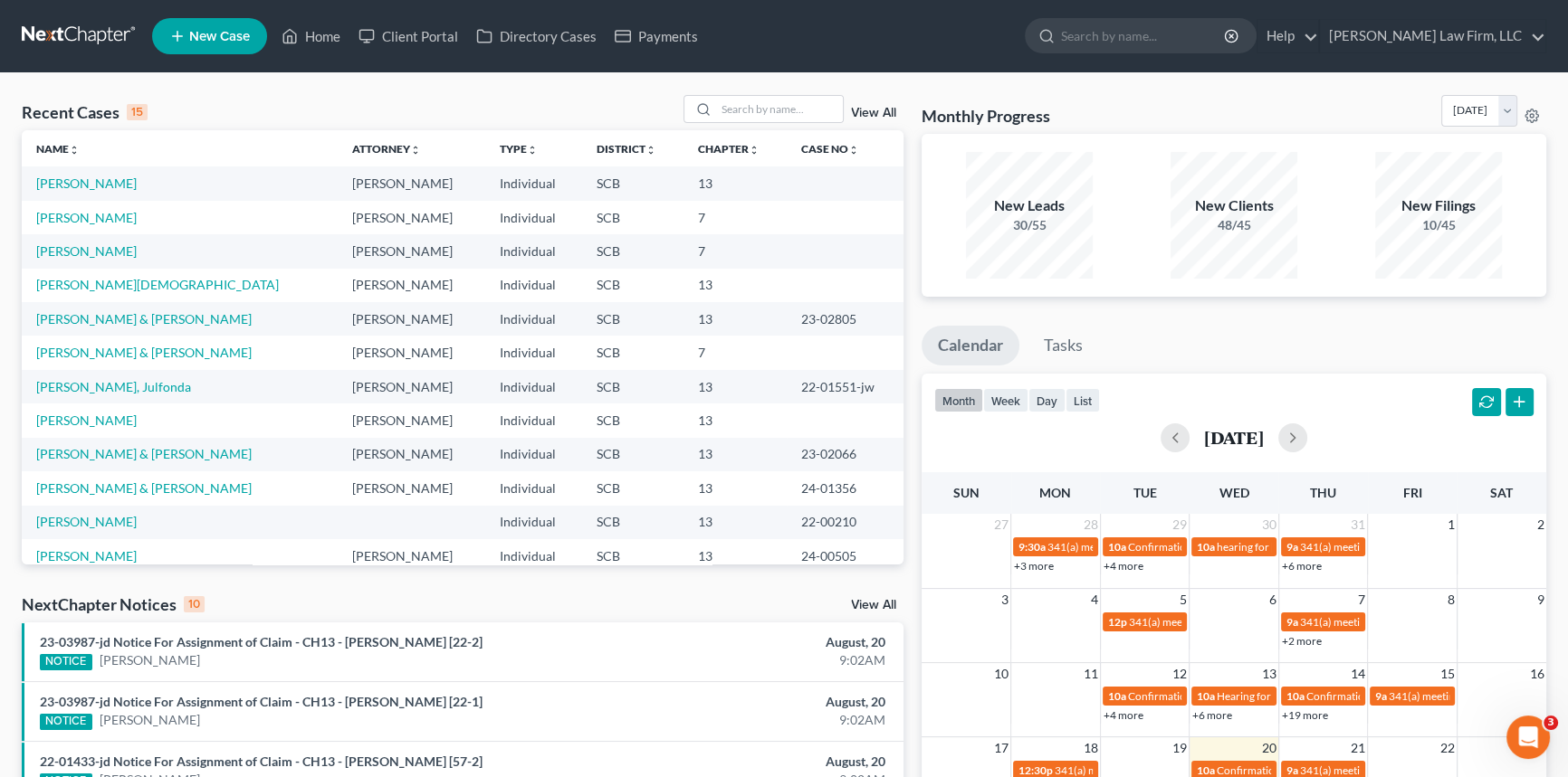
click at [196, 29] on span "New Case" at bounding box center [220, 36] width 61 height 14
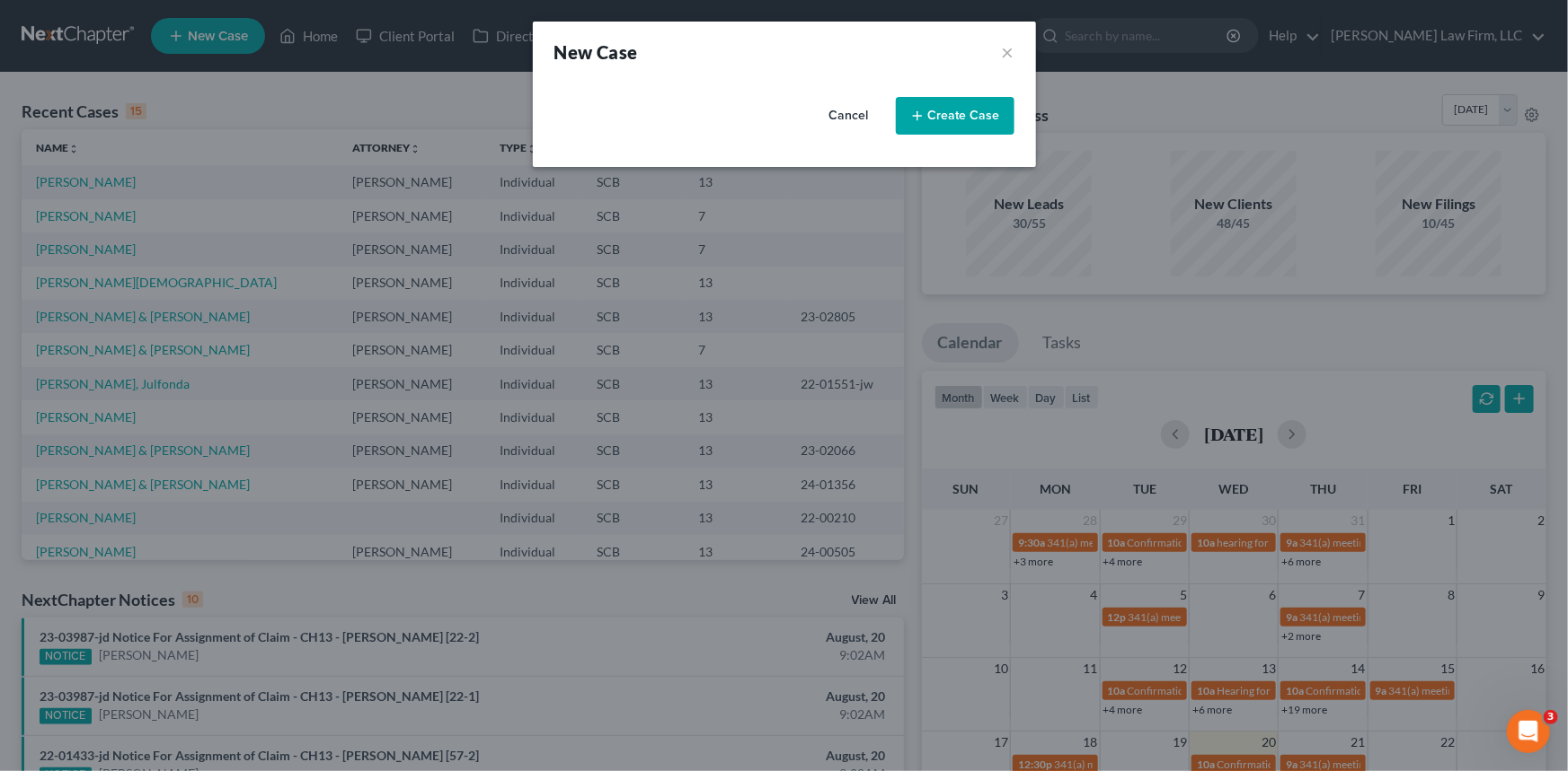
select select "72"
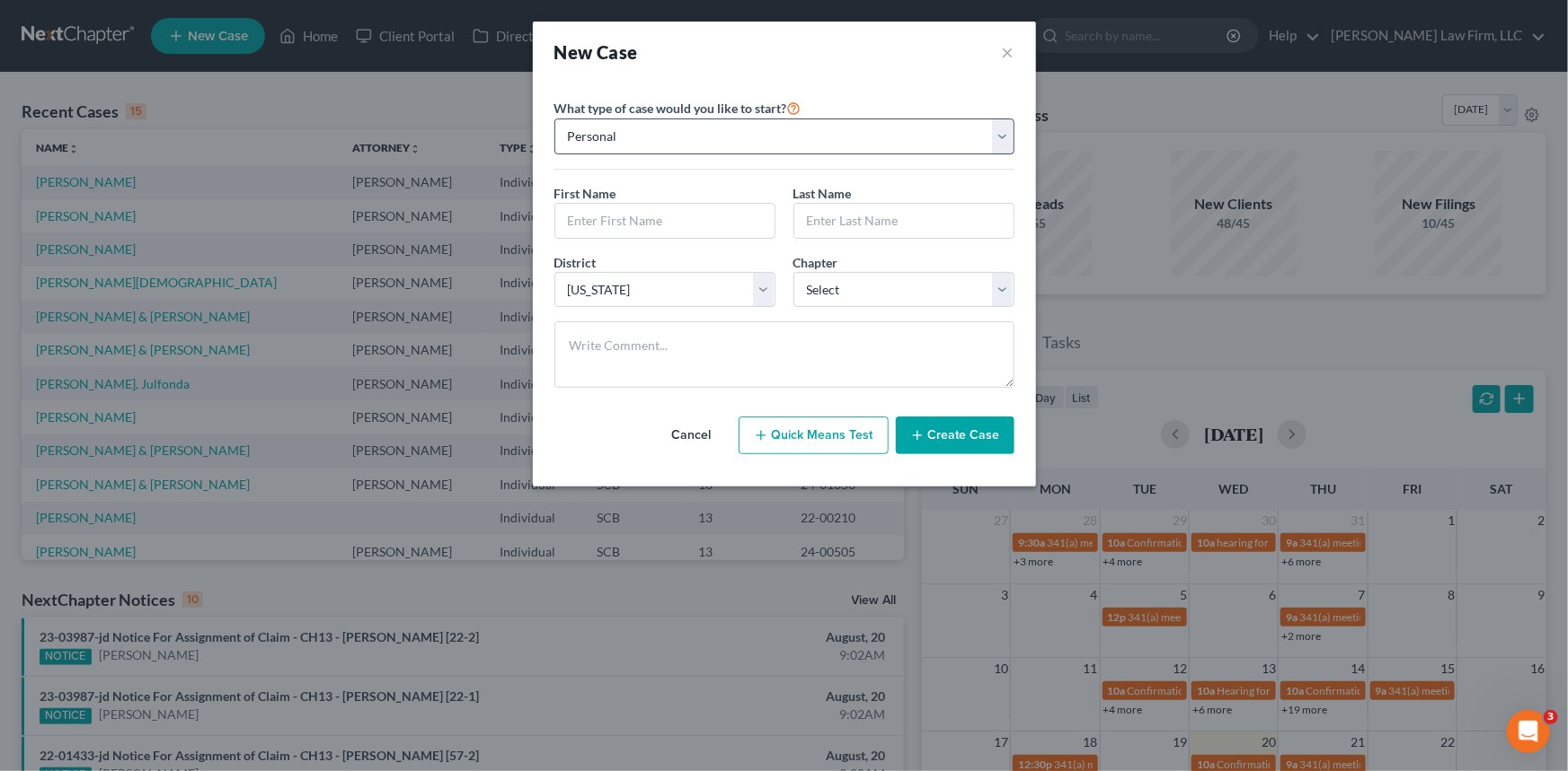
drag, startPoint x: 708, startPoint y: 430, endPoint x: 600, endPoint y: 147, distance: 302.9
click at [713, 405] on div "Cancel Quick Means Test Create Case" at bounding box center [784, 436] width 460 height 66
click at [691, 430] on button "Cancel" at bounding box center [692, 435] width 79 height 36
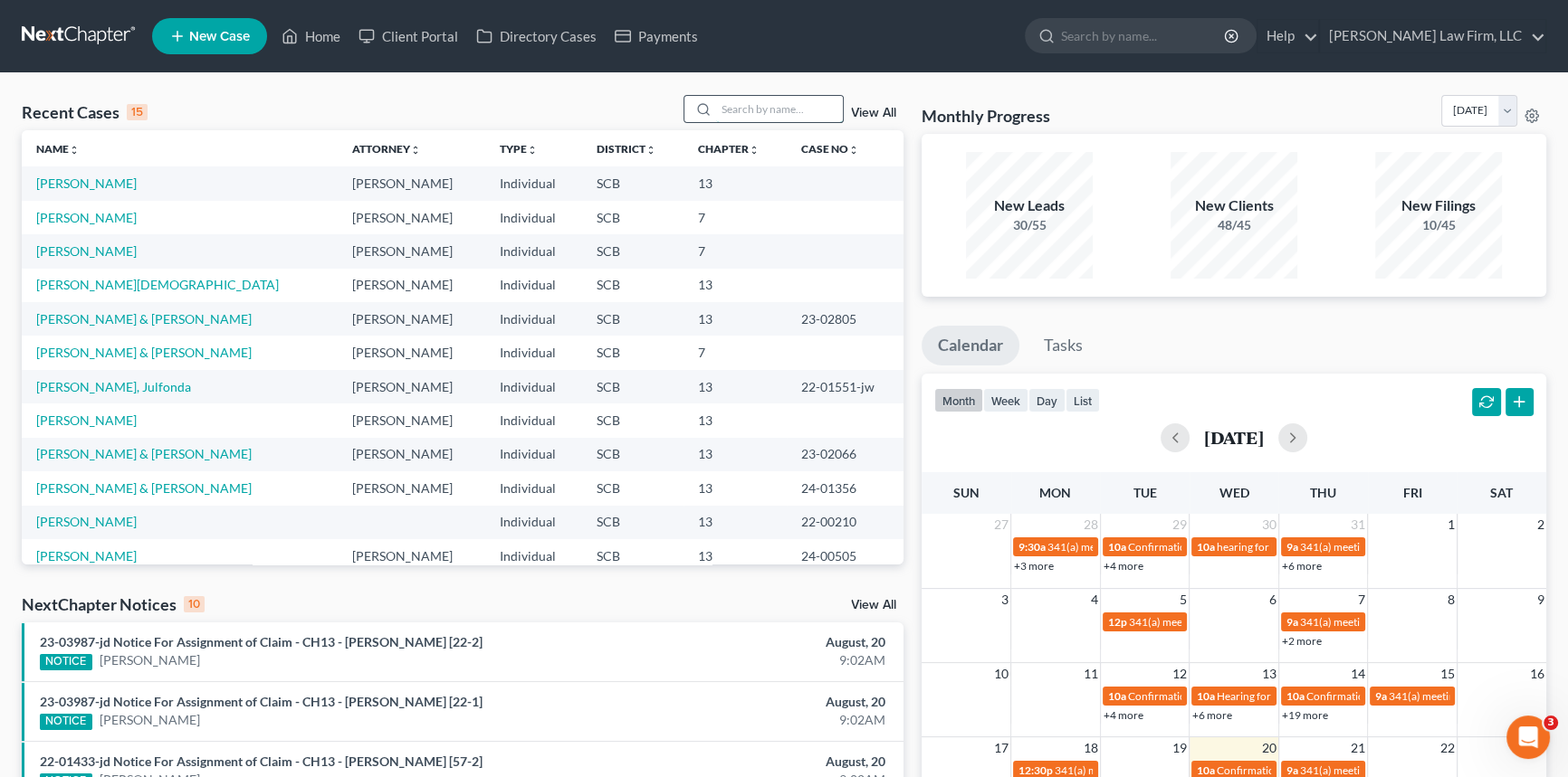
click at [725, 104] on input "search" at bounding box center [779, 109] width 126 height 26
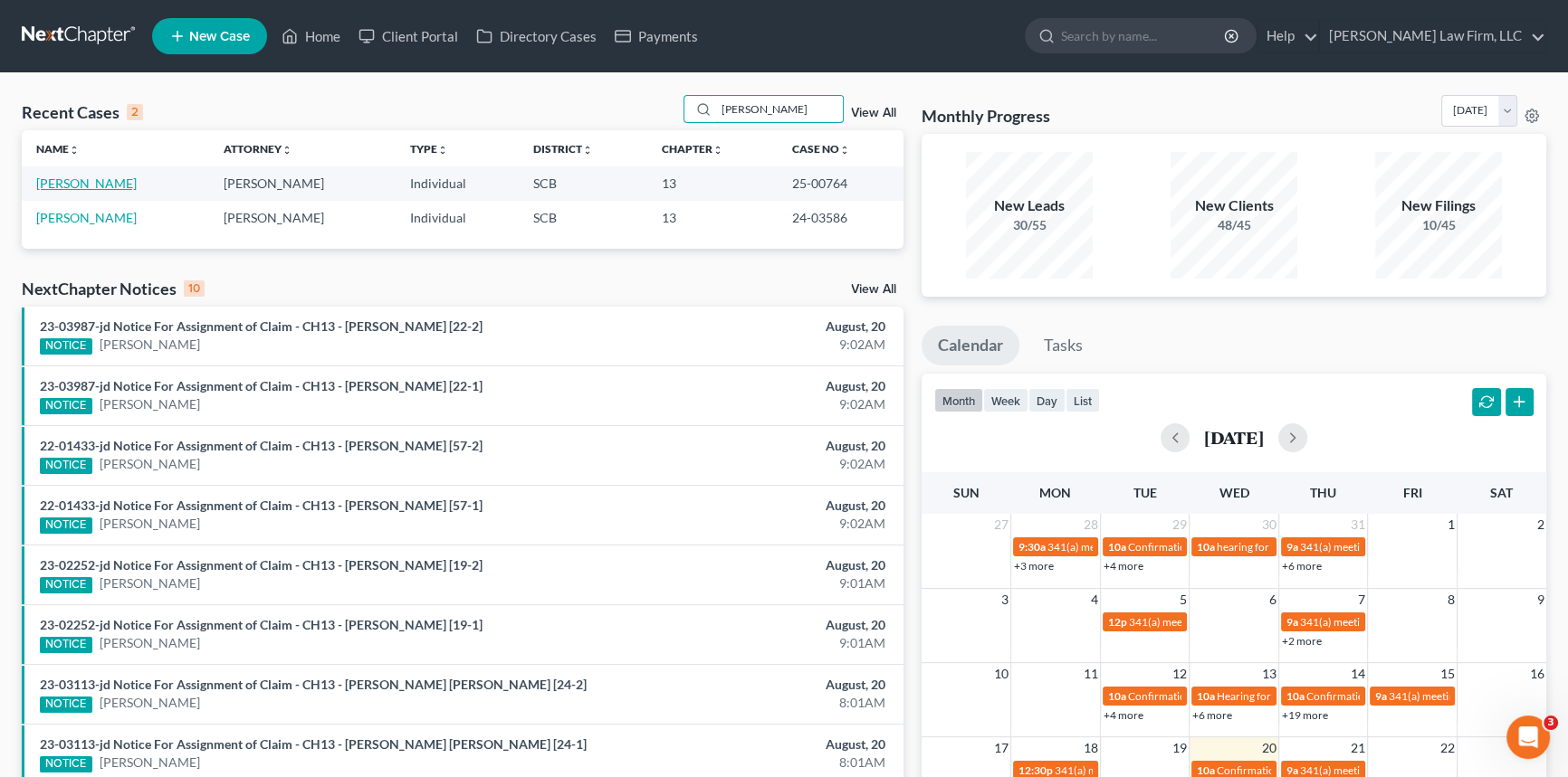
type input "dixon"
click at [82, 180] on link "Dixon, James" at bounding box center [86, 183] width 101 height 16
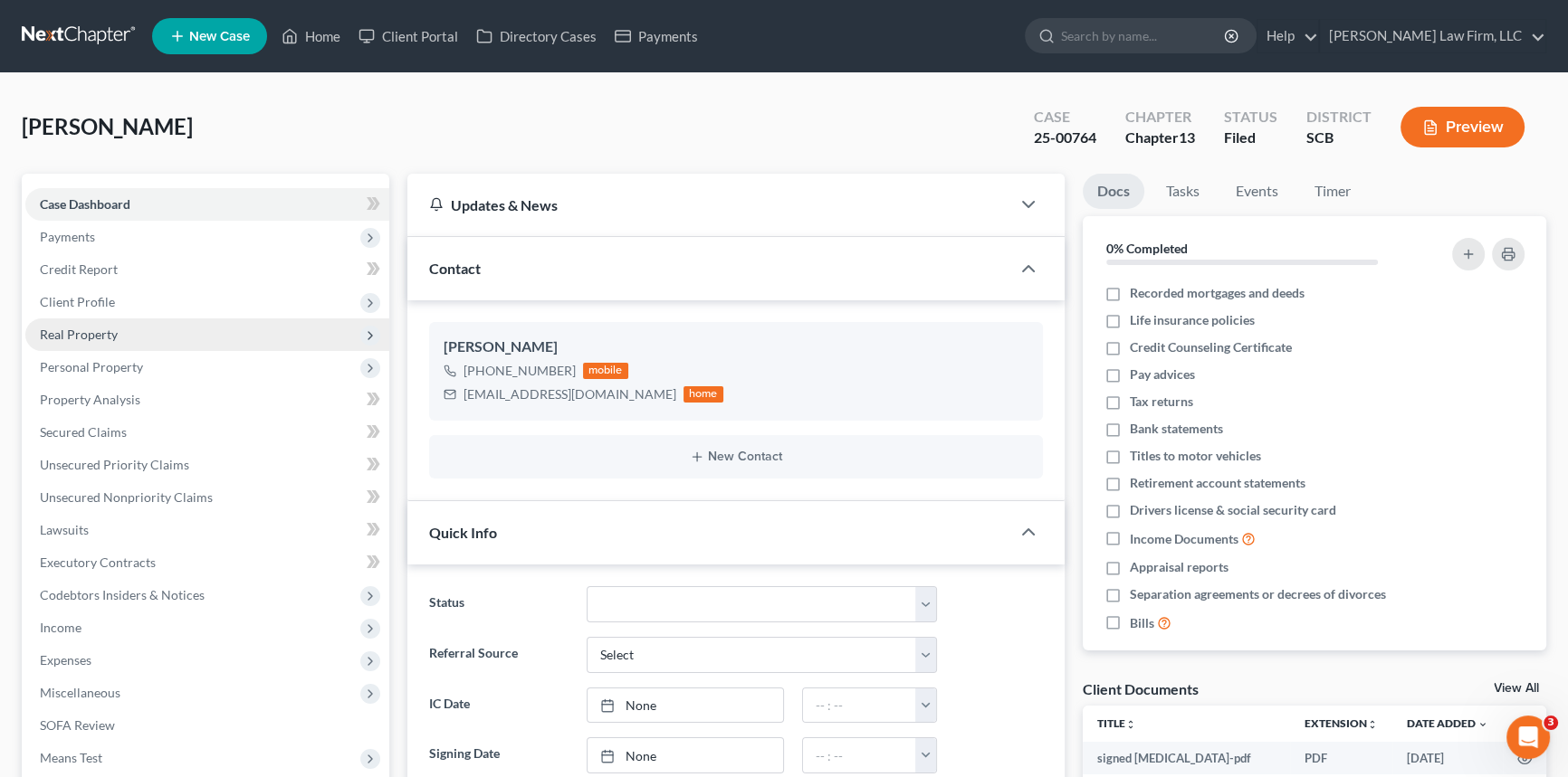
select select "0"
click at [325, 27] on link "Home" at bounding box center [311, 35] width 77 height 32
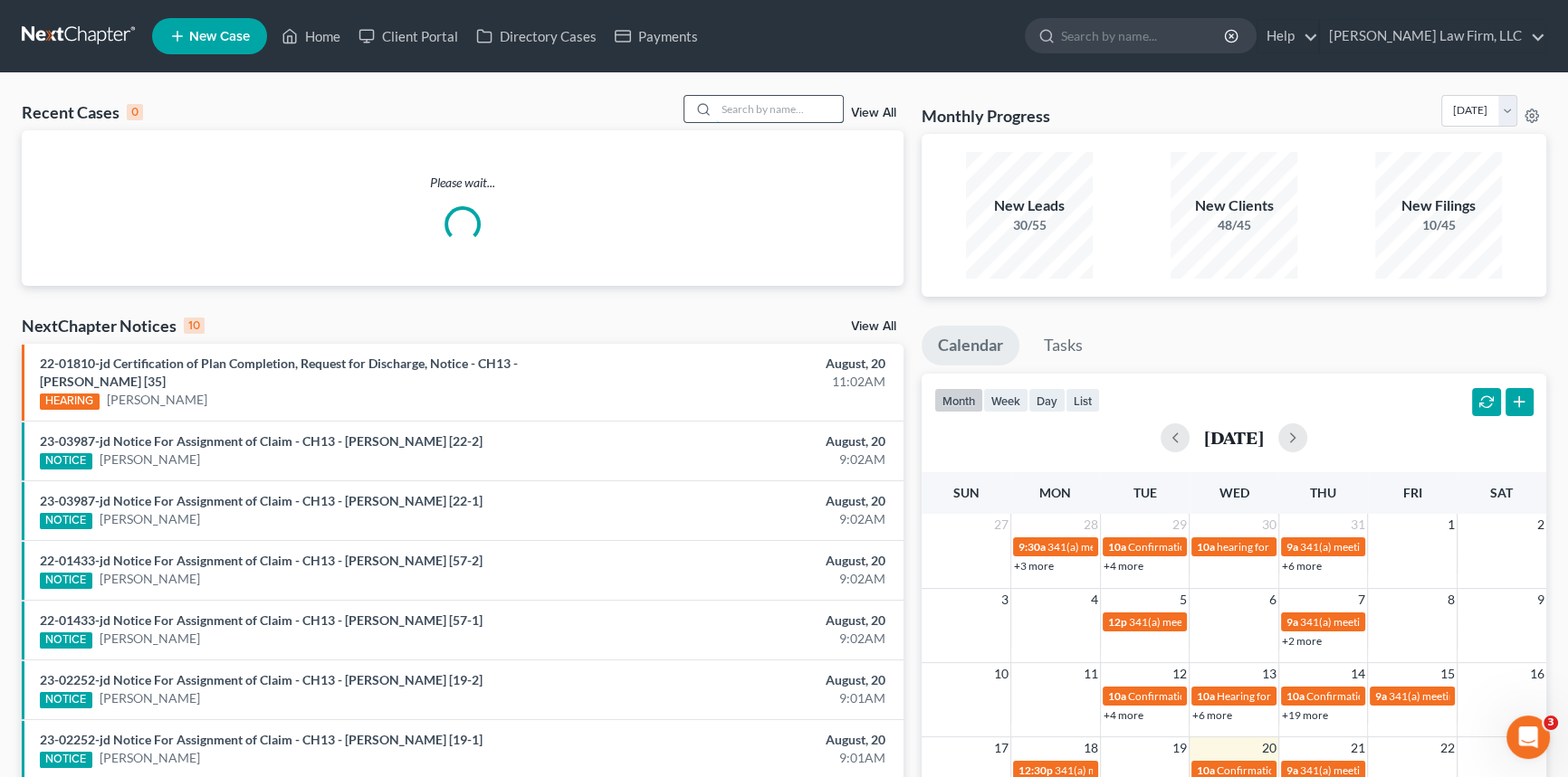
click at [728, 105] on input "search" at bounding box center [779, 109] width 126 height 26
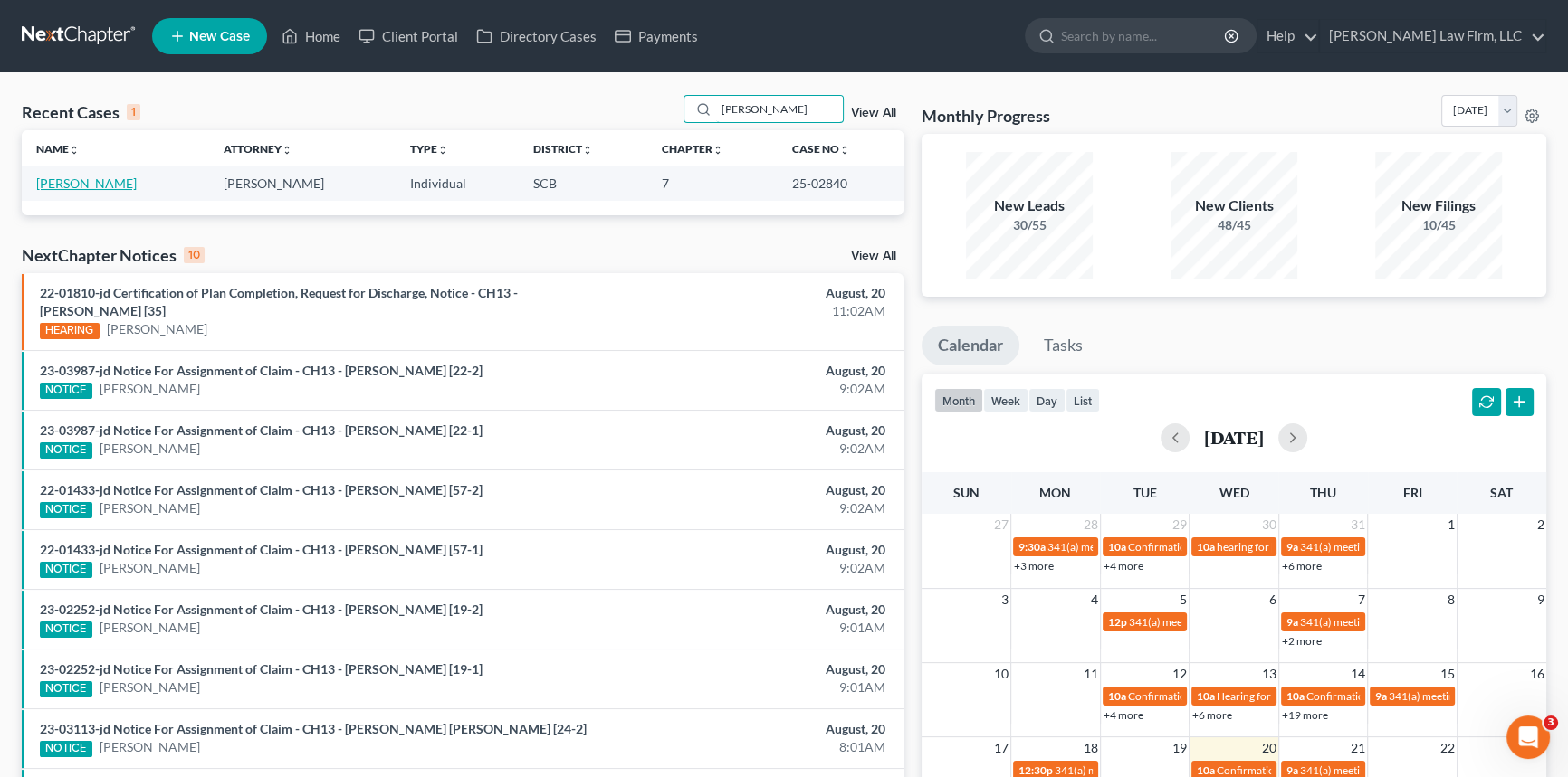
type input "meredith"
drag, startPoint x: 721, startPoint y: 107, endPoint x: 844, endPoint y: 110, distance: 123.0
click at [844, 110] on div "meredith View All" at bounding box center [793, 109] width 220 height 28
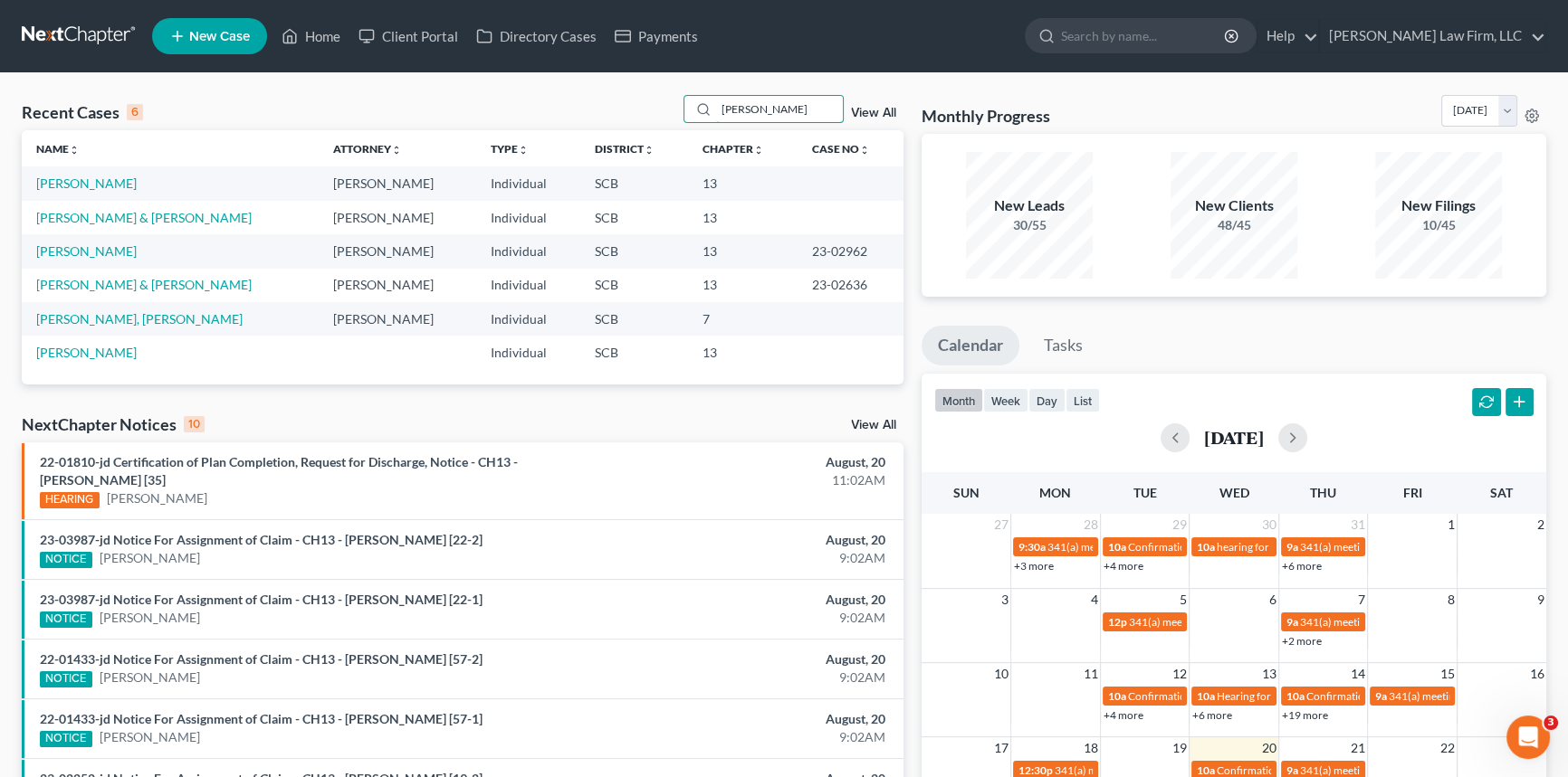
type input "[PERSON_NAME]"
click at [118, 181] on td "[PERSON_NAME]" at bounding box center [170, 183] width 297 height 33
click at [80, 175] on link "[PERSON_NAME]" at bounding box center [86, 183] width 101 height 16
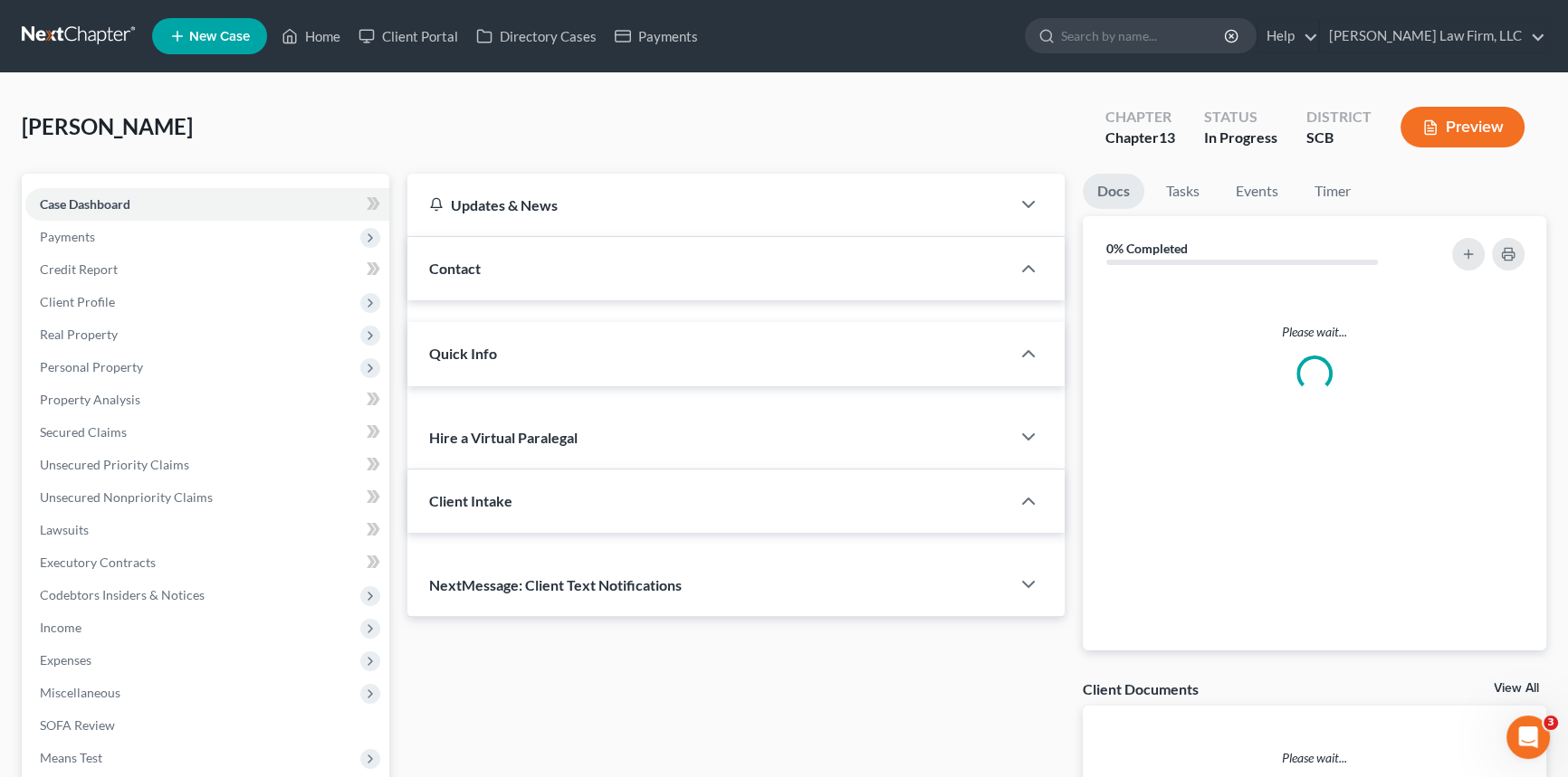
select select "1"
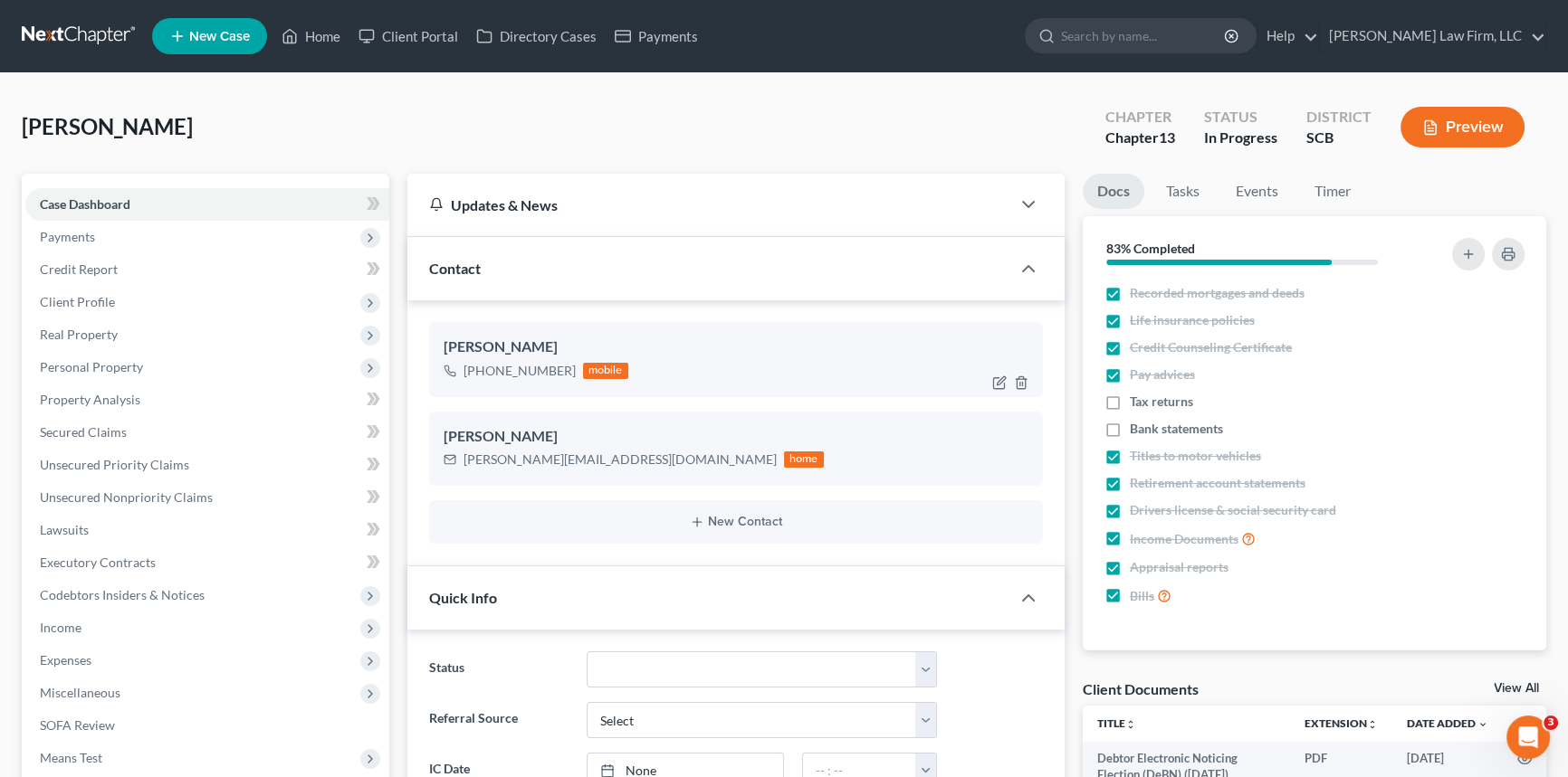
drag, startPoint x: 466, startPoint y: 368, endPoint x: 566, endPoint y: 373, distance: 100.1
click at [566, 373] on div "[PHONE_NUMBER]" at bounding box center [519, 370] width 113 height 18
copy div "[PHONE_NUMBER]"
click at [323, 26] on link "Home" at bounding box center [311, 35] width 77 height 32
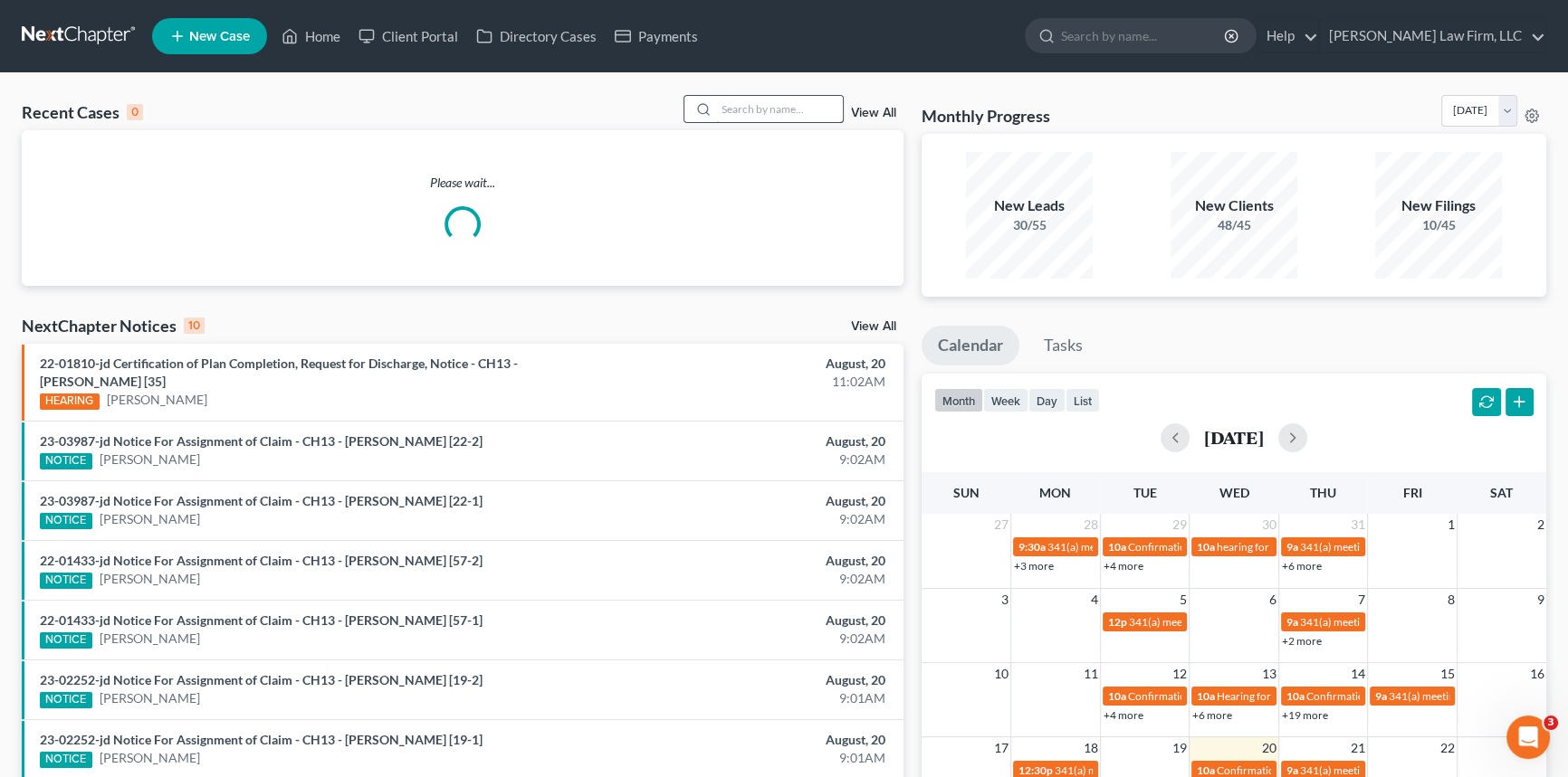
click at [720, 107] on input "search" at bounding box center [779, 109] width 126 height 26
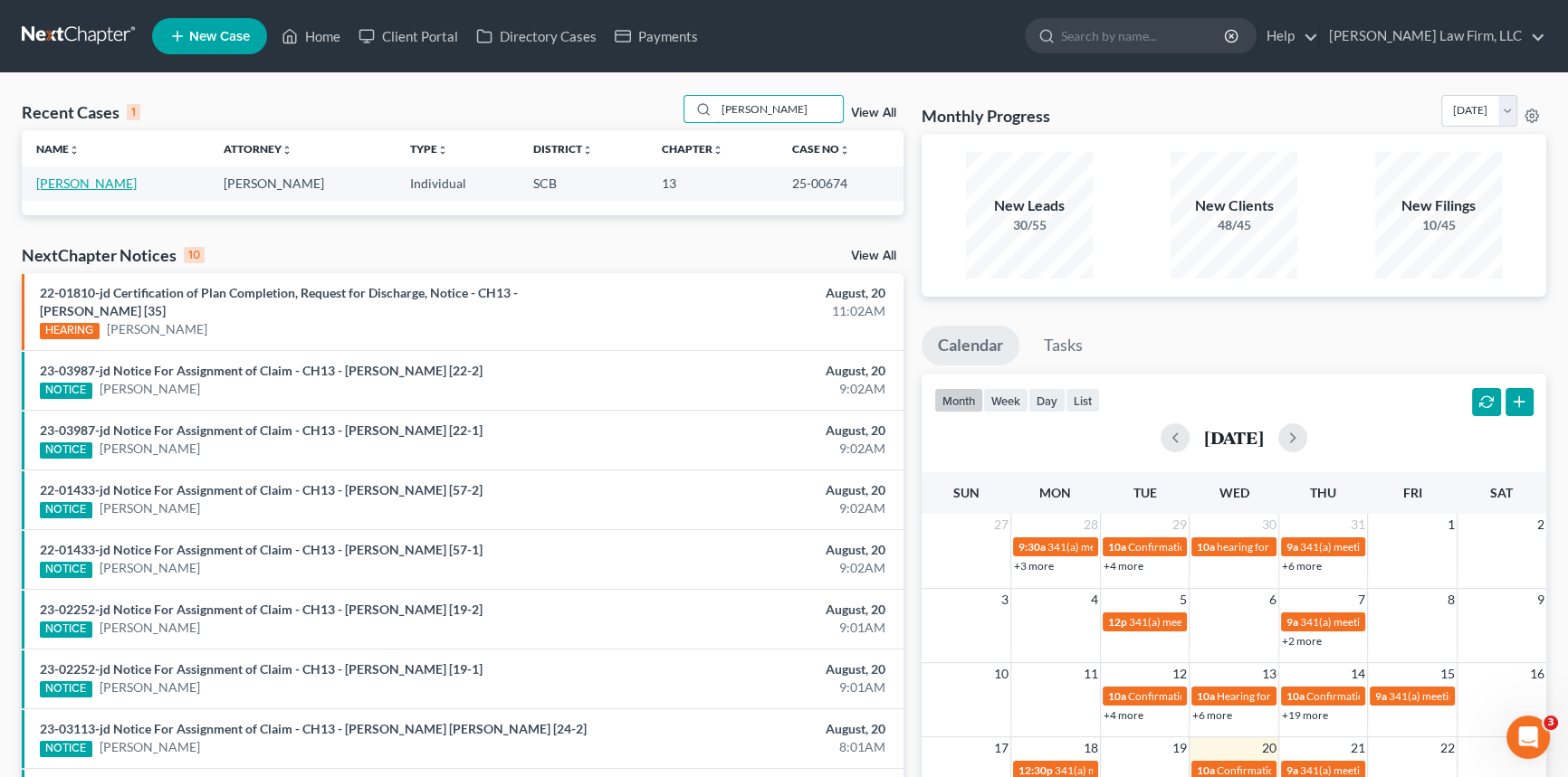
type input "palmer"
click at [95, 178] on link "Palmer, Christopher" at bounding box center [86, 183] width 101 height 16
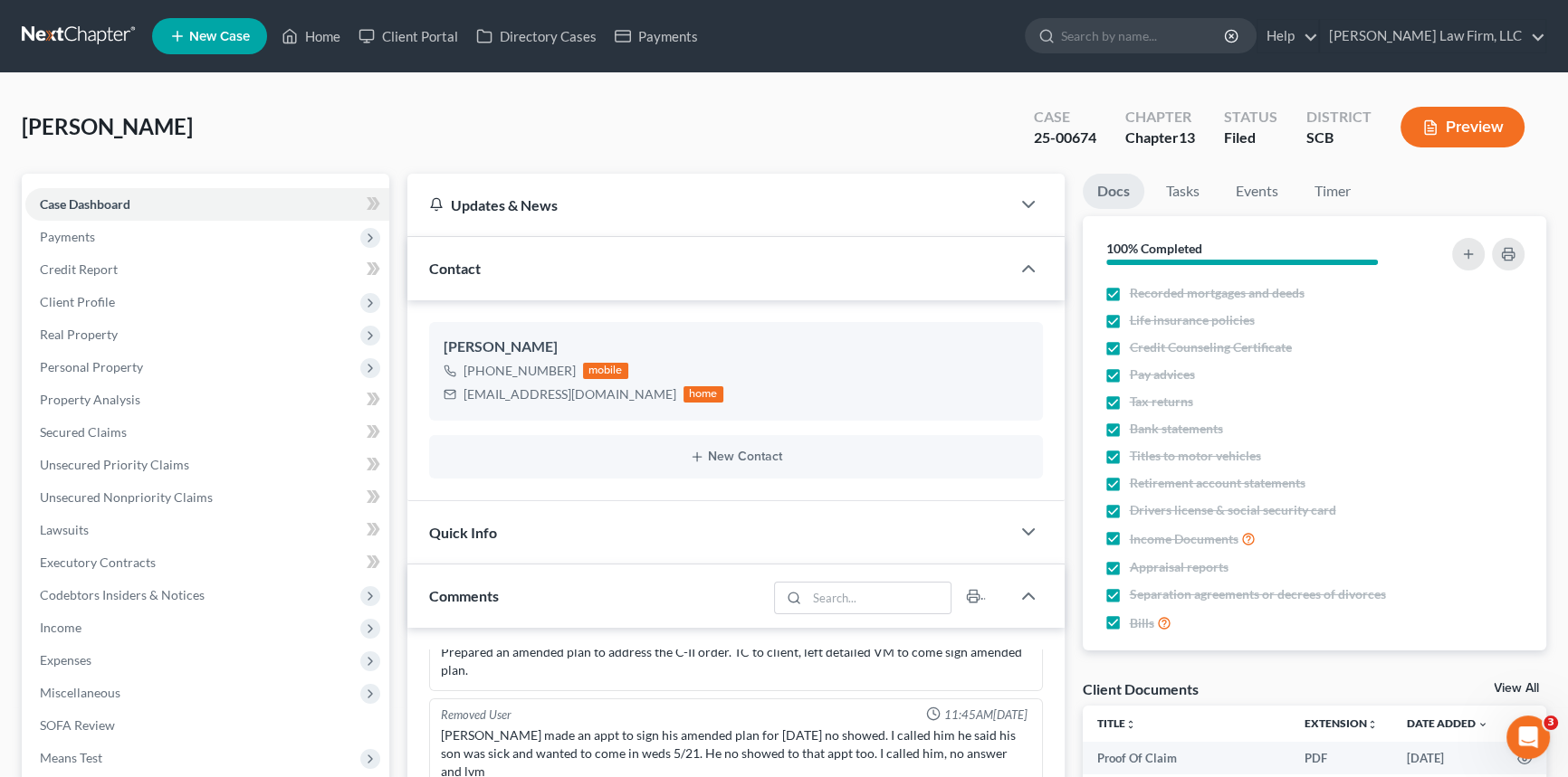
click at [79, 36] on link at bounding box center [79, 35] width 116 height 32
